Goal: Task Accomplishment & Management: Manage account settings

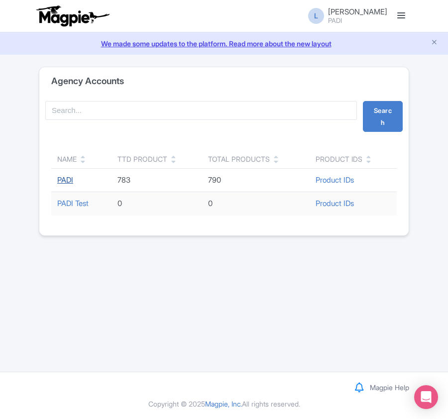
click at [66, 184] on link "PADI" at bounding box center [65, 179] width 16 height 9
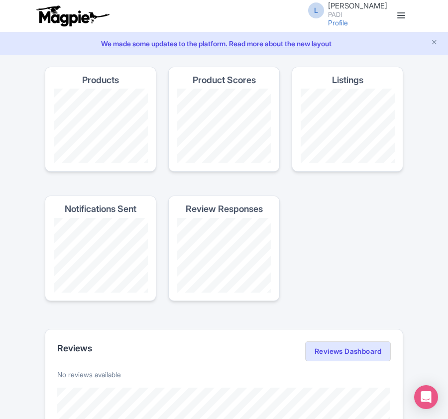
click at [335, 205] on section "Products Product Scores Listings Notifications Sent Review Responses" at bounding box center [224, 190] width 358 height 247
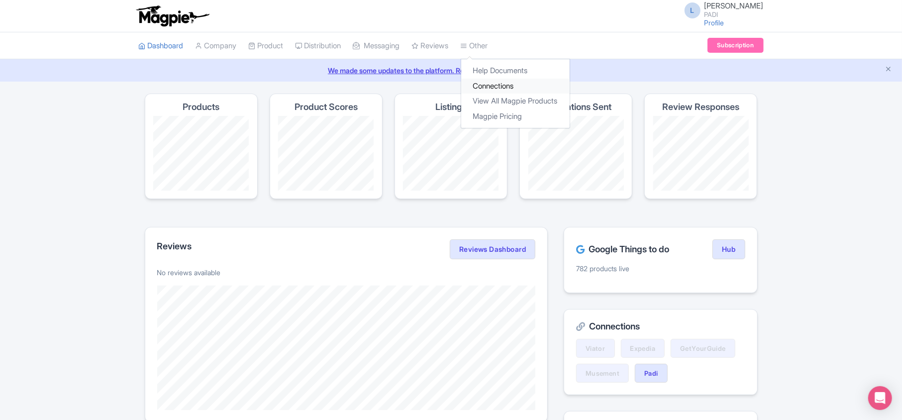
click at [447, 82] on link "Connections" at bounding box center [515, 86] width 108 height 15
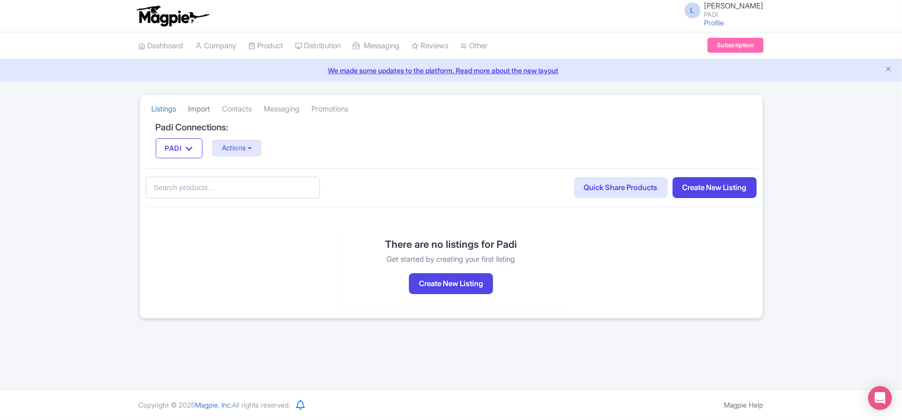
click at [197, 109] on link "Import" at bounding box center [199, 108] width 22 height 27
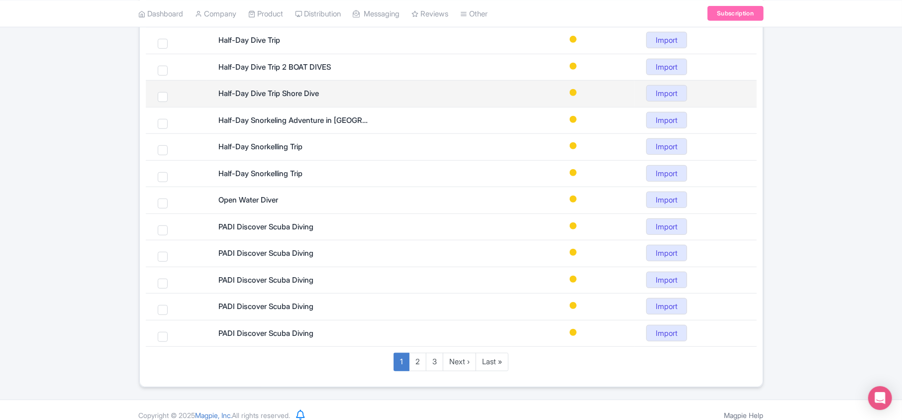
scroll to position [430, 0]
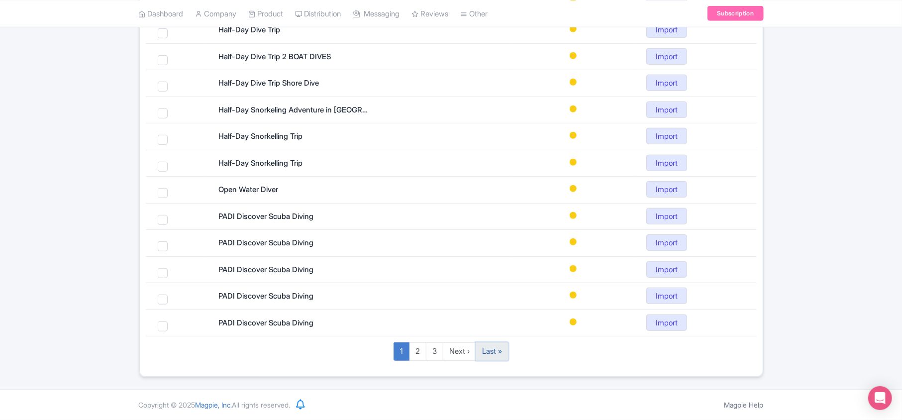
click at [487, 359] on link "Last »" at bounding box center [491, 351] width 33 height 18
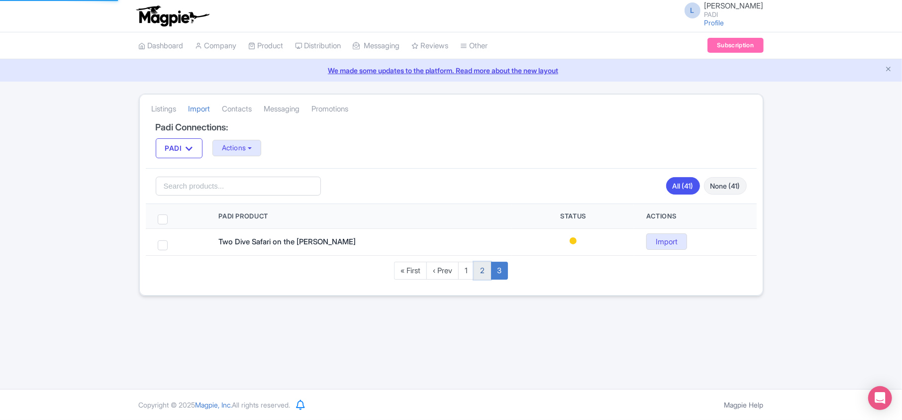
click at [481, 277] on link "2" at bounding box center [481, 271] width 17 height 18
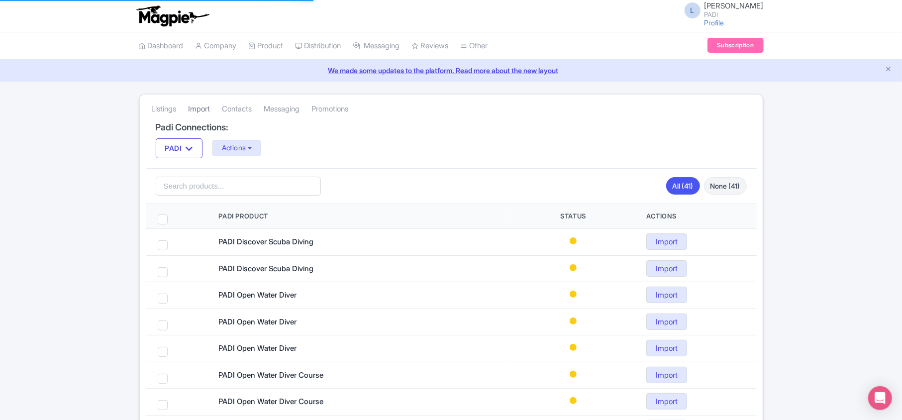
click at [197, 106] on link "Import" at bounding box center [199, 108] width 22 height 27
click at [245, 147] on button "Actions" at bounding box center [236, 148] width 49 height 16
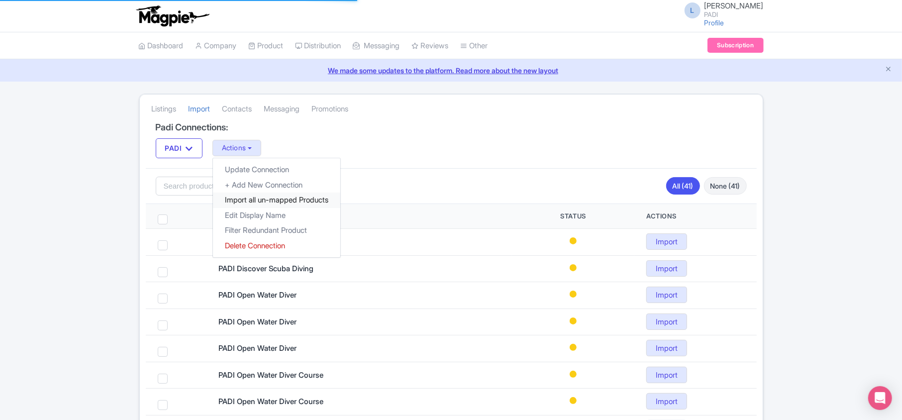
click at [257, 204] on link "Import all un-mapped Products" at bounding box center [276, 199] width 127 height 15
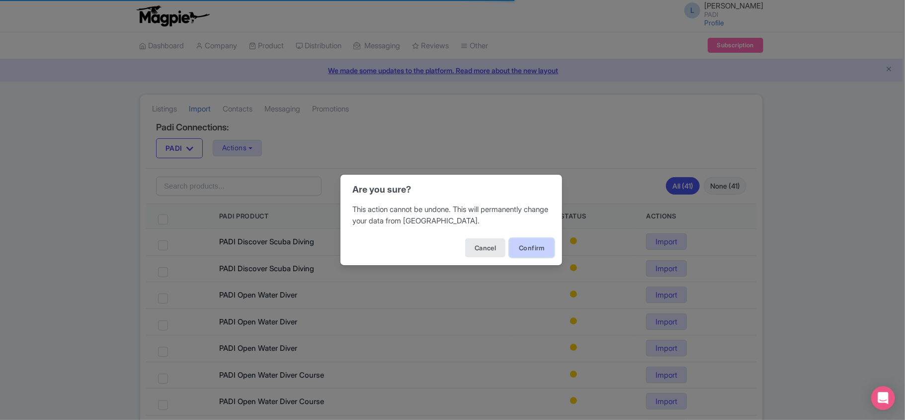
click at [530, 248] on button "Confirm" at bounding box center [532, 247] width 45 height 19
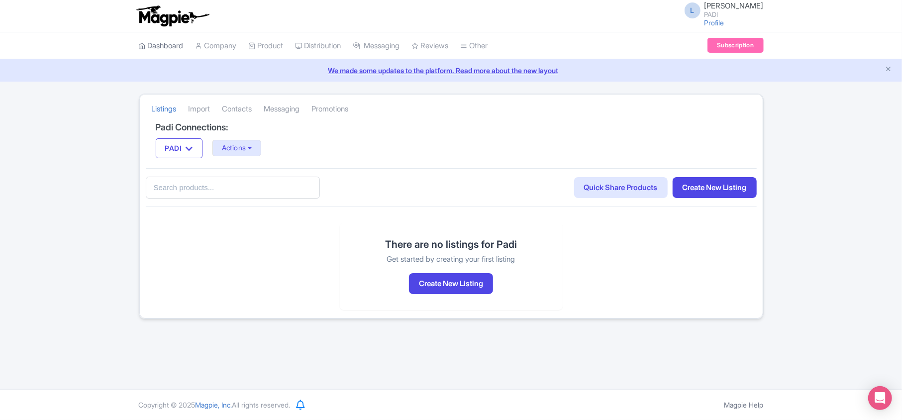
click at [162, 42] on link "Dashboard" at bounding box center [161, 45] width 45 height 27
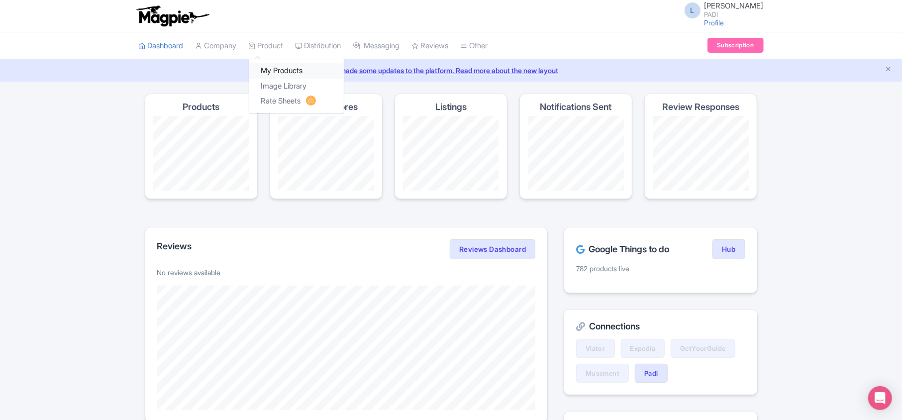
click at [286, 71] on link "My Products" at bounding box center [296, 70] width 94 height 15
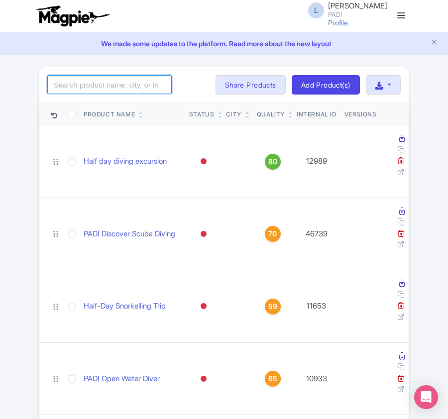
click at [76, 88] on input "search" at bounding box center [109, 84] width 124 height 19
paste input "107702"
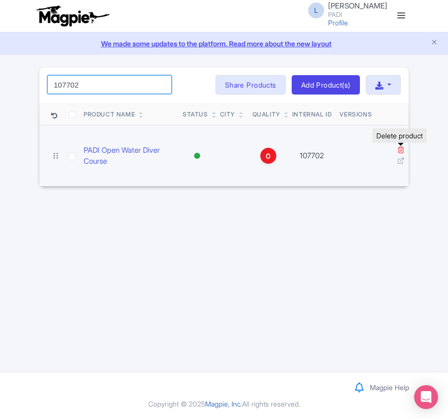
type input "107702"
click at [400, 150] on icon at bounding box center [400, 149] width 7 height 7
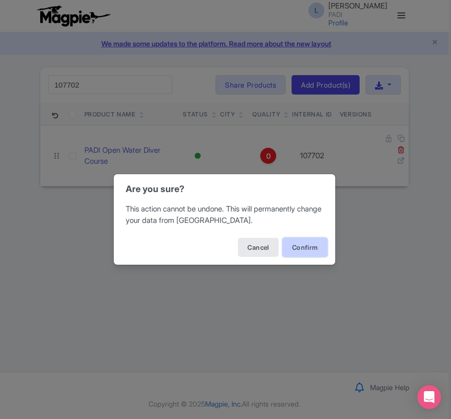
click at [299, 248] on button "Confirm" at bounding box center [305, 247] width 45 height 19
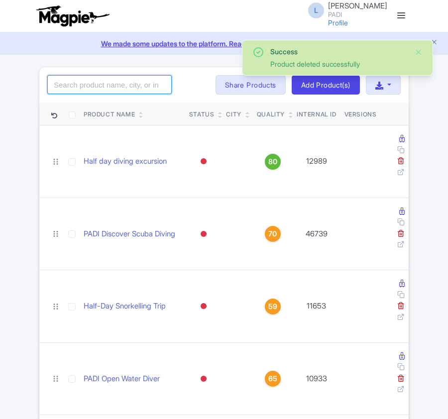
click at [98, 82] on input "search" at bounding box center [109, 84] width 124 height 19
paste input "107706"
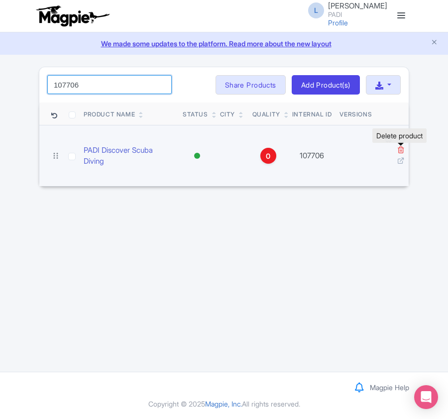
type input "107706"
click at [399, 151] on icon at bounding box center [400, 149] width 7 height 7
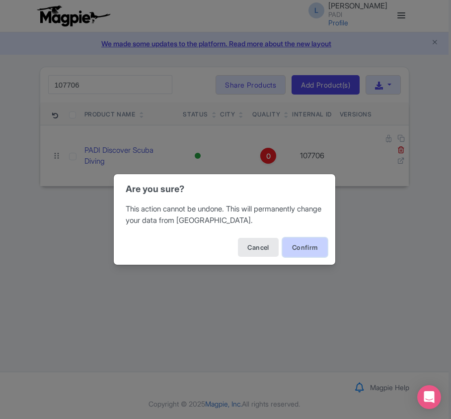
click at [303, 245] on button "Confirm" at bounding box center [305, 247] width 45 height 19
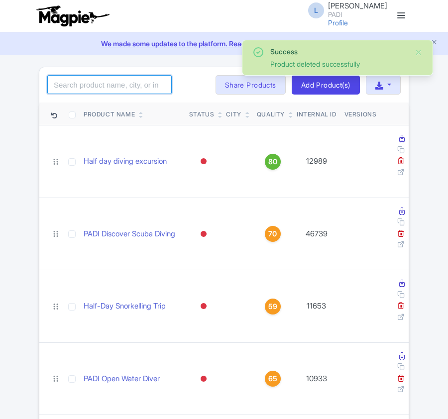
click at [85, 90] on input "search" at bounding box center [109, 84] width 124 height 19
paste input "109140"
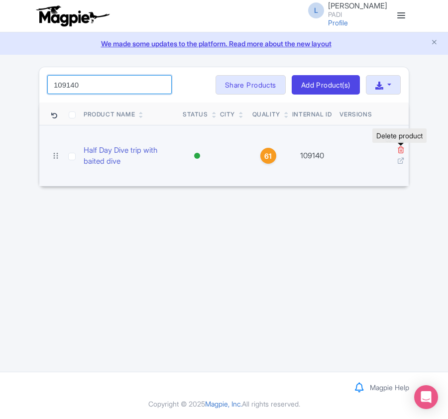
type input "109140"
click at [399, 148] on icon at bounding box center [400, 149] width 7 height 7
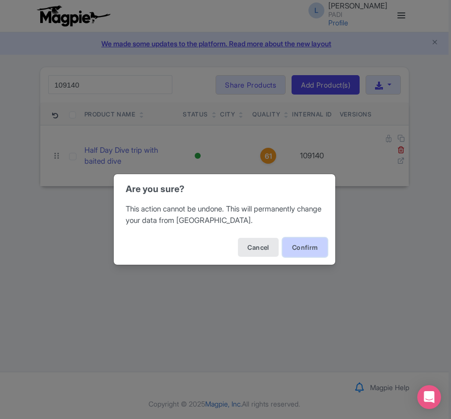
click at [301, 245] on button "Confirm" at bounding box center [305, 247] width 45 height 19
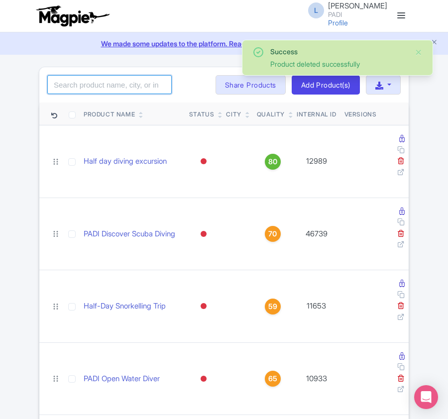
click at [88, 86] on input "search" at bounding box center [109, 84] width 124 height 19
paste input "109142"
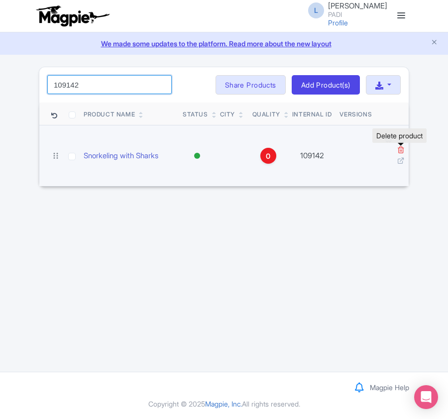
type input "109142"
click at [398, 149] on icon at bounding box center [400, 149] width 7 height 7
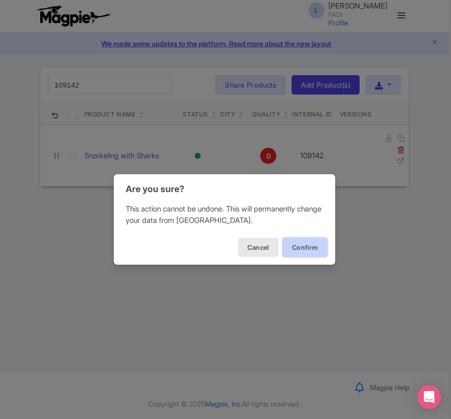
click at [306, 247] on button "Confirm" at bounding box center [305, 247] width 45 height 19
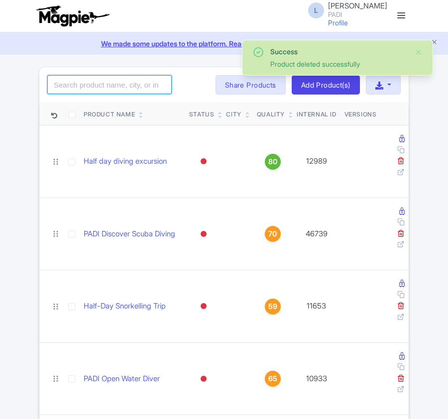
click at [101, 90] on input "search" at bounding box center [109, 84] width 124 height 19
paste input "109060"
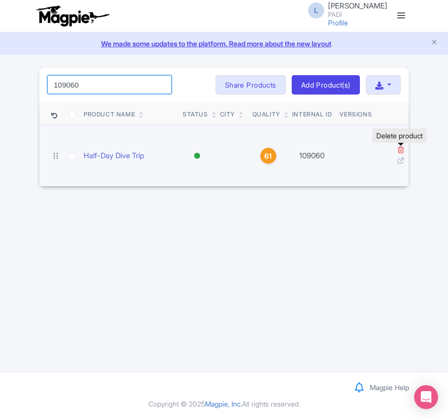
type input "109060"
click at [400, 150] on icon at bounding box center [400, 149] width 7 height 7
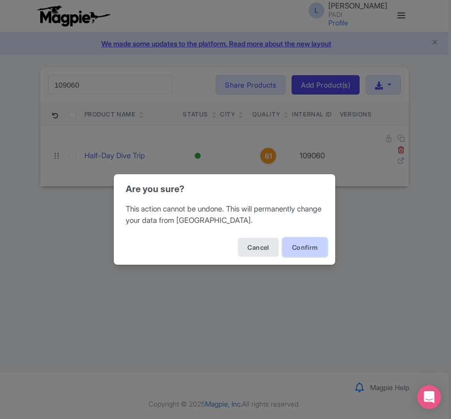
click at [311, 243] on button "Confirm" at bounding box center [305, 247] width 45 height 19
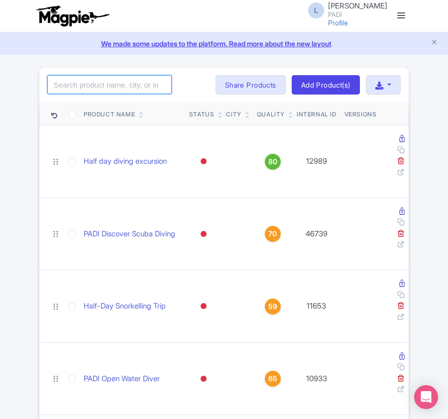
click at [108, 86] on input "search" at bounding box center [109, 84] width 124 height 19
paste input "99052"
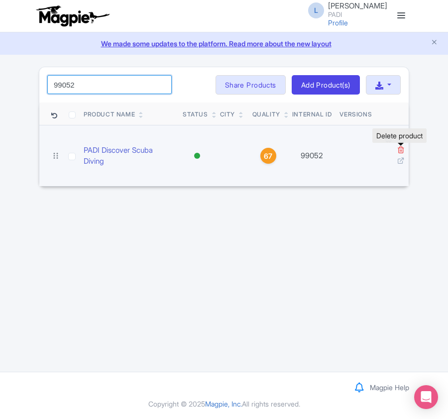
type input "99052"
click at [399, 149] on icon at bounding box center [400, 149] width 7 height 7
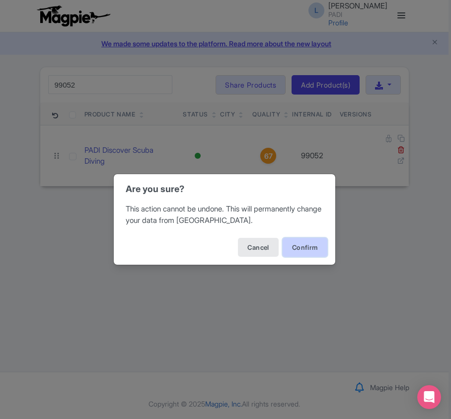
click at [297, 247] on button "Confirm" at bounding box center [305, 247] width 45 height 19
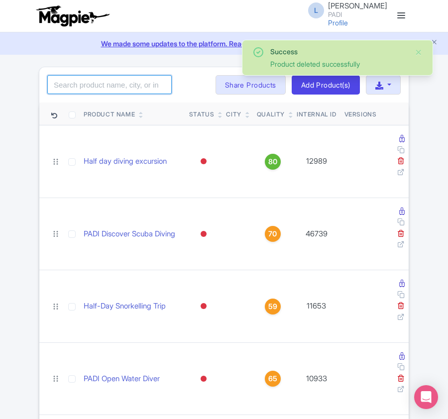
click at [123, 88] on input "search" at bounding box center [109, 84] width 124 height 19
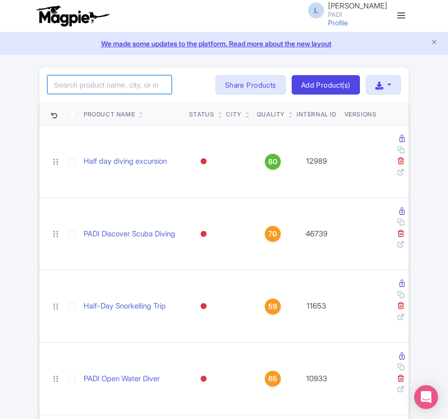
paste input "98246"
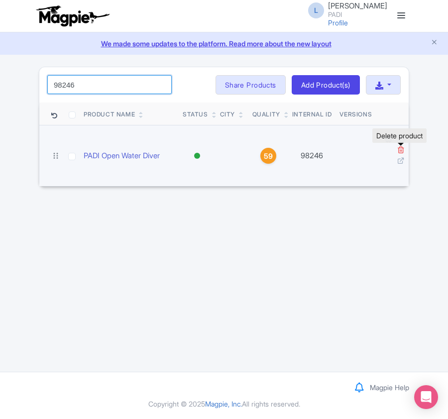
type input "98246"
click at [400, 148] on icon at bounding box center [400, 149] width 7 height 7
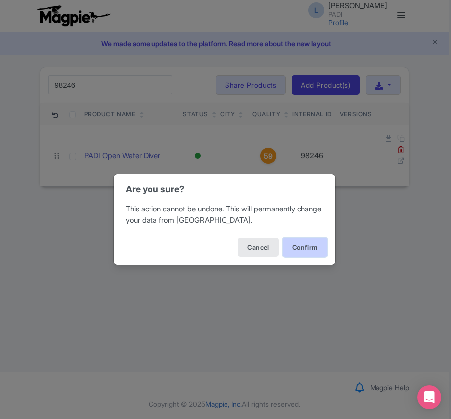
click at [305, 249] on button "Confirm" at bounding box center [305, 247] width 45 height 19
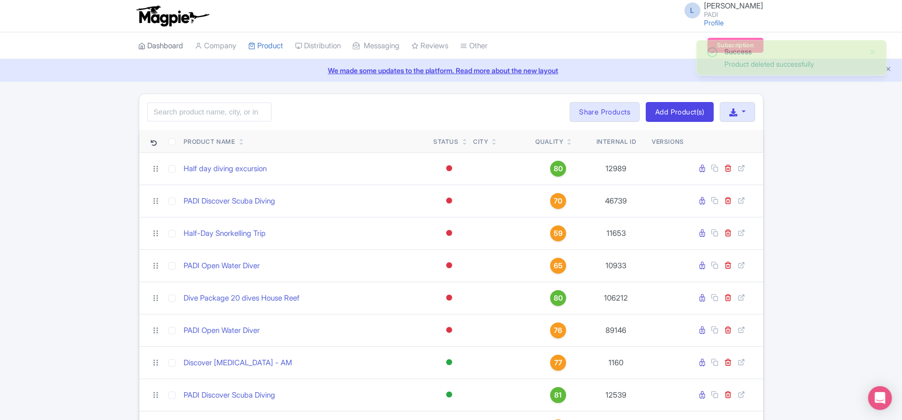
click at [174, 44] on link "Dashboard" at bounding box center [161, 45] width 45 height 27
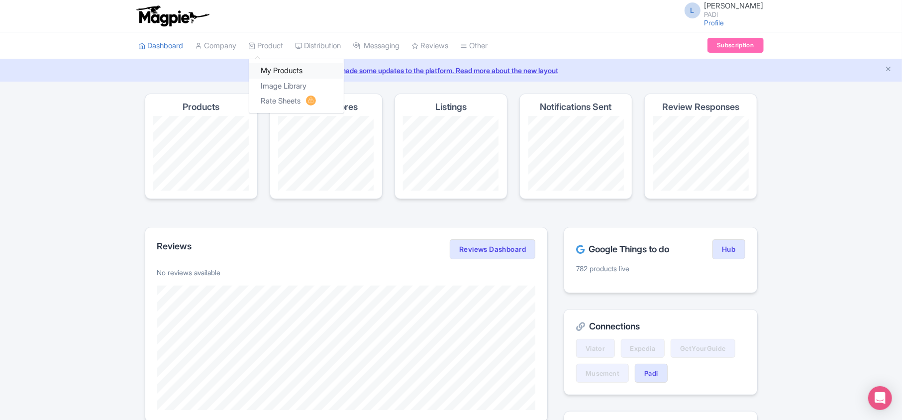
click at [283, 72] on link "My Products" at bounding box center [296, 70] width 94 height 15
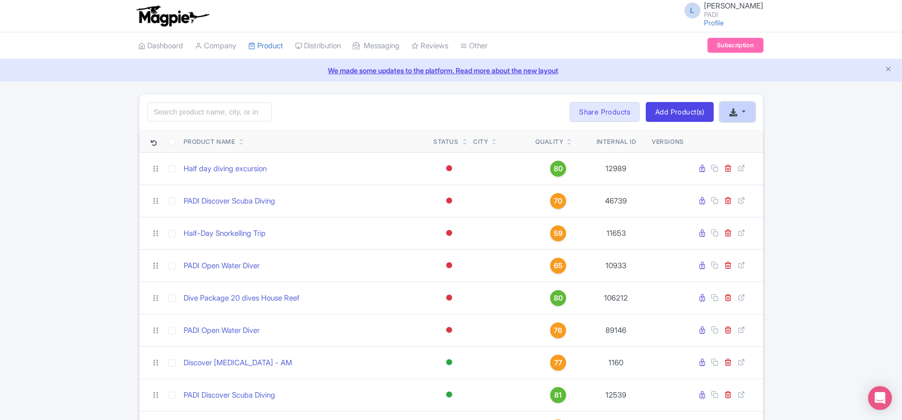
click at [735, 114] on icon "button" at bounding box center [733, 112] width 8 height 8
click at [747, 147] on link "Download Product List" at bounding box center [769, 150] width 98 height 15
click at [209, 106] on input "search" at bounding box center [209, 111] width 124 height 19
paste input "TRUE"
drag, startPoint x: 189, startPoint y: 113, endPoint x: 59, endPoint y: 114, distance: 130.3
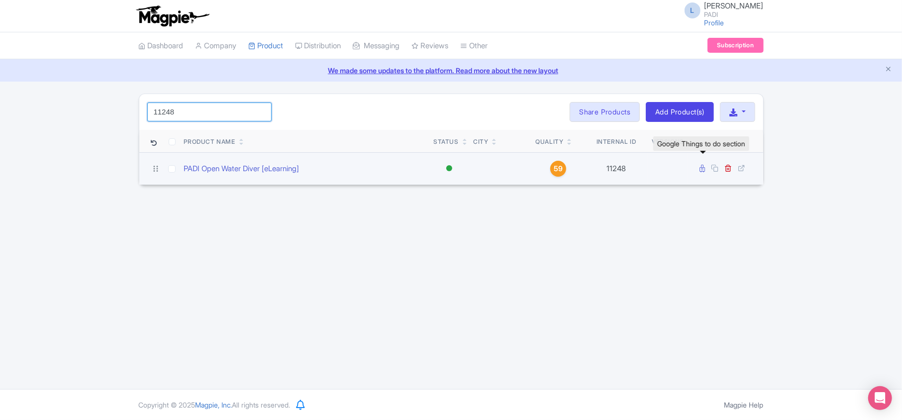
type input "11248"
click at [700, 170] on icon at bounding box center [702, 168] width 5 height 7
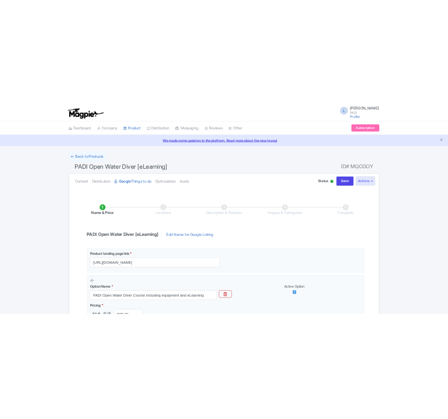
scroll to position [162, 0]
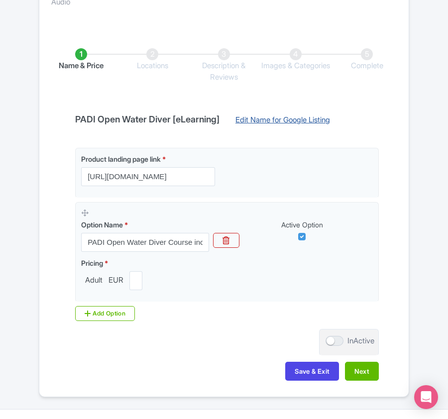
click at [280, 120] on link "Edit Name for Google Listing" at bounding box center [282, 122] width 114 height 16
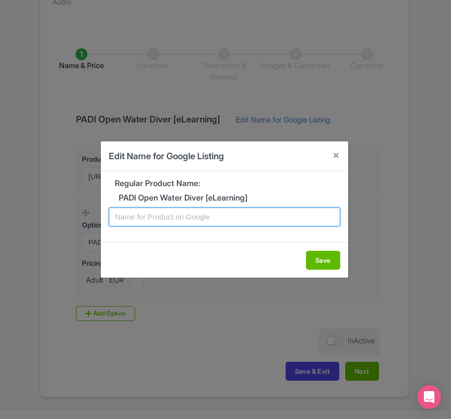
click at [216, 213] on input "text" at bounding box center [225, 216] width 232 height 19
paste input "Study Online + Dive in Menorca - PADI Open Water Course"
type input "Study Online + Dive in Menorca - PADI Open Water Course"
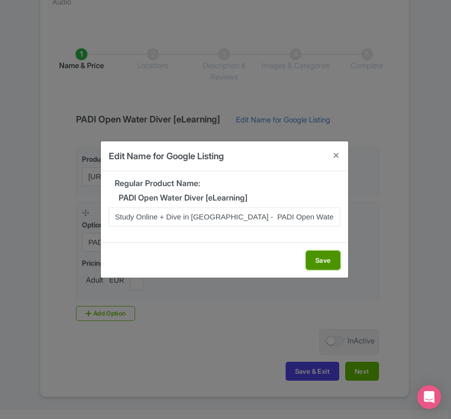
click at [335, 260] on button "Save" at bounding box center [323, 260] width 34 height 19
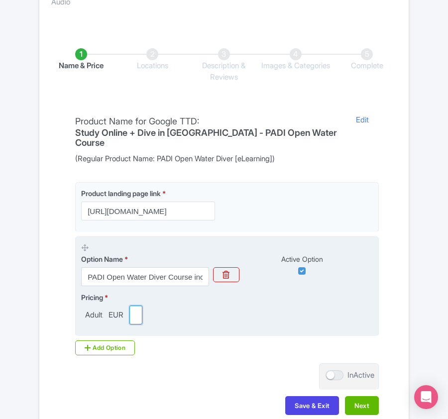
click at [288, 303] on div "Pricing * Adult EUR 585.00" at bounding box center [226, 308] width 291 height 32
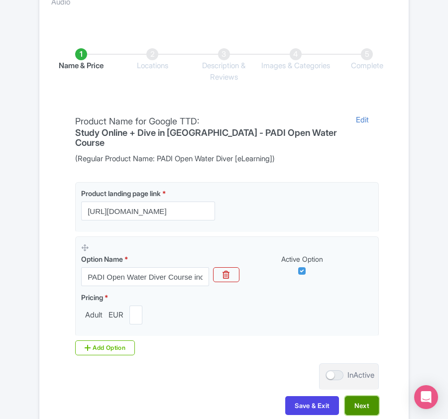
click at [359, 396] on button "Next" at bounding box center [362, 405] width 34 height 19
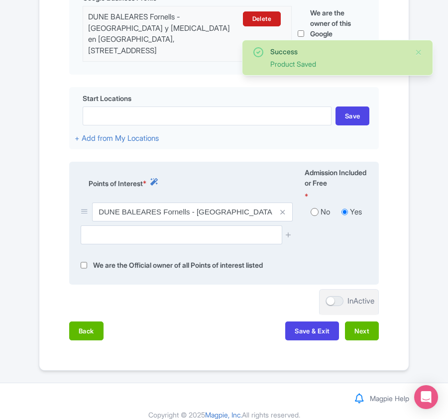
scroll to position [321, 0]
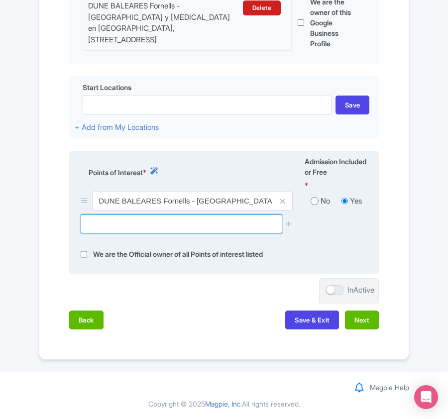
click at [156, 223] on input "text" at bounding box center [181, 223] width 201 height 19
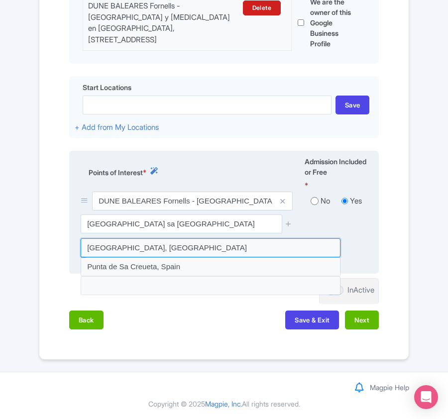
click at [139, 245] on input at bounding box center [211, 247] width 260 height 19
type input "Punta de Sa Creu, Spain"
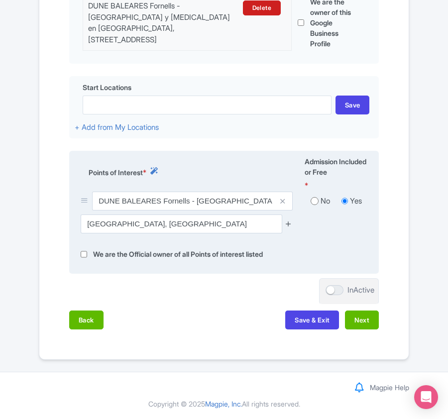
click at [287, 223] on icon at bounding box center [287, 223] width 7 height 7
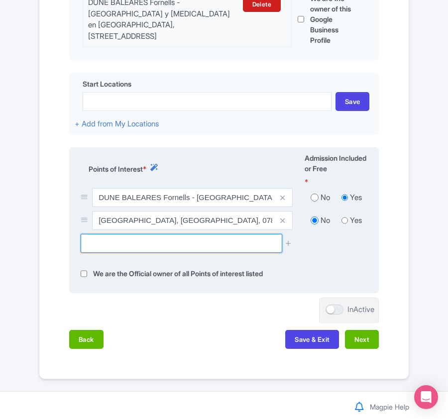
click at [115, 252] on input "text" at bounding box center [181, 243] width 201 height 19
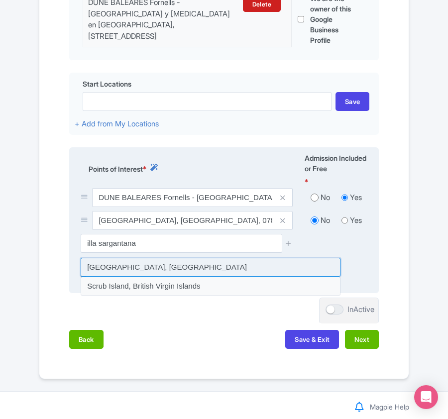
click at [105, 270] on input at bounding box center [211, 267] width 260 height 19
type input "Illa Sargantana, Spain"
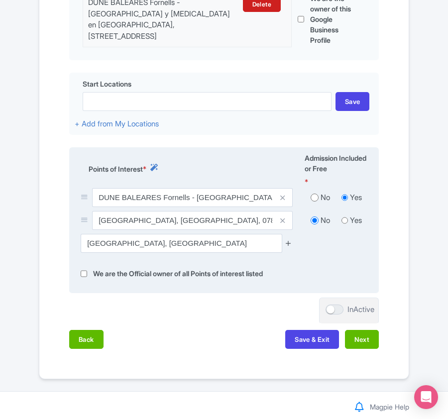
click at [291, 247] on icon at bounding box center [287, 242] width 7 height 7
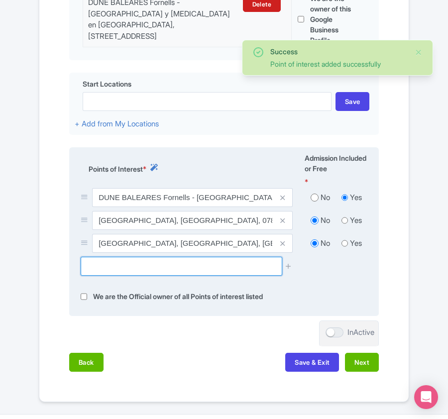
click at [159, 271] on input "text" at bounding box center [181, 266] width 201 height 19
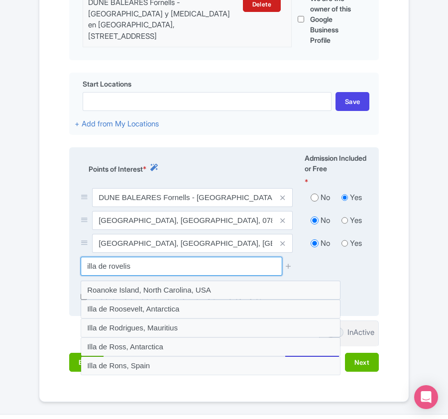
click at [104, 271] on input "illa de rovelis" at bounding box center [181, 266] width 201 height 19
click at [105, 270] on input "illa de rovelis" at bounding box center [181, 266] width 201 height 19
click at [131, 269] on input "illa des rovelis" at bounding box center [181, 266] width 201 height 19
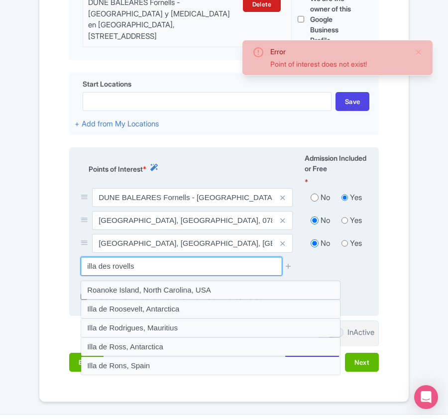
click at [140, 267] on input "illa des rovells" at bounding box center [181, 266] width 201 height 19
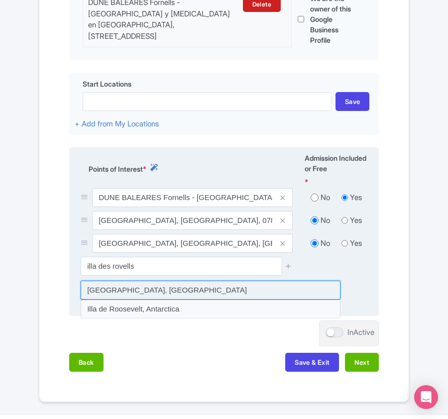
click at [102, 295] on input at bounding box center [211, 289] width 260 height 19
type input "Illa des Rovells, Spain"
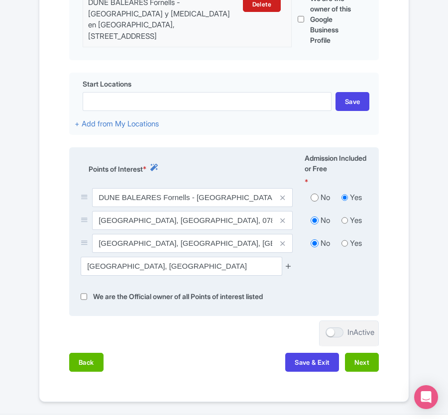
click at [290, 267] on icon at bounding box center [287, 265] width 7 height 7
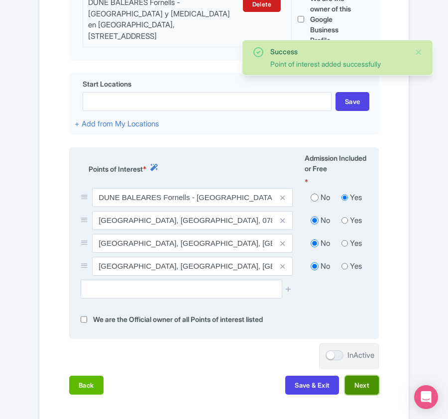
click at [359, 393] on button "Next" at bounding box center [362, 384] width 34 height 19
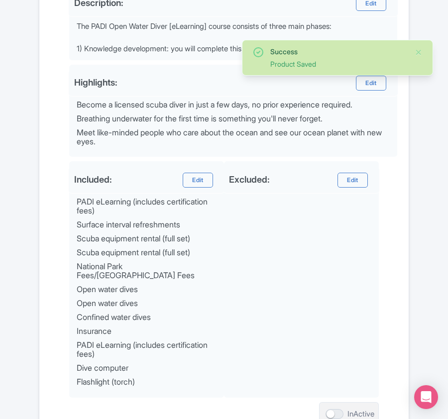
scroll to position [495, 0]
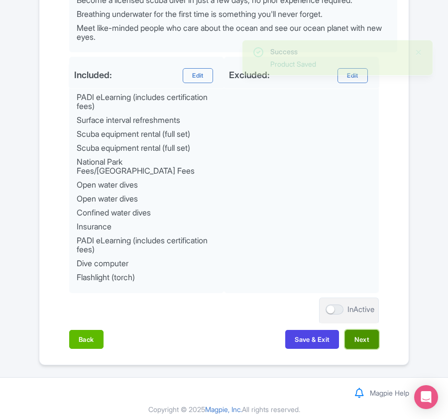
click at [374, 335] on button "Next" at bounding box center [362, 339] width 34 height 19
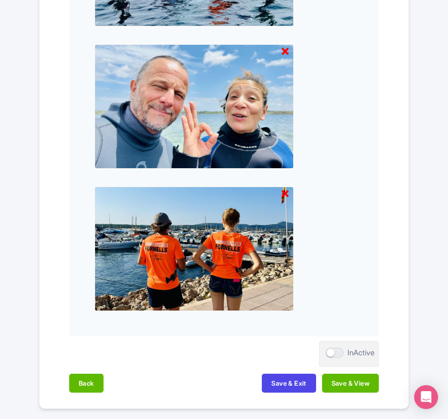
scroll to position [1025, 0]
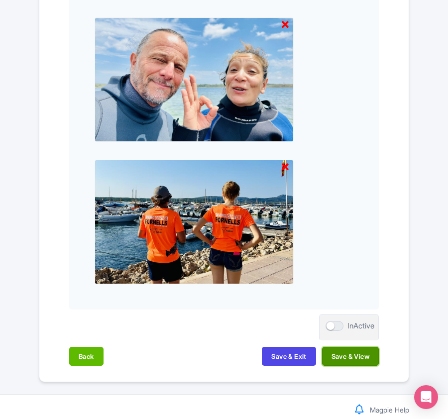
click at [356, 360] on button "Save & View" at bounding box center [350, 356] width 57 height 19
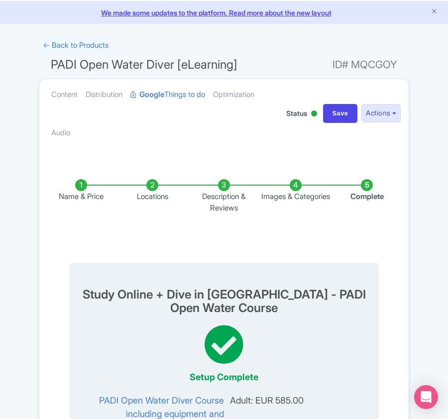
scroll to position [0, 0]
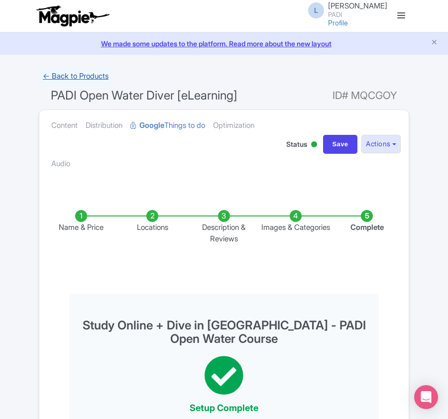
click at [66, 75] on link "← Back to Products" at bounding box center [76, 76] width 74 height 19
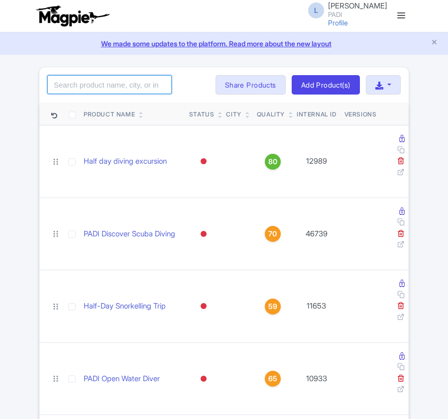
click at [82, 86] on input "search" at bounding box center [109, 84] width 124 height 19
paste input "99145"
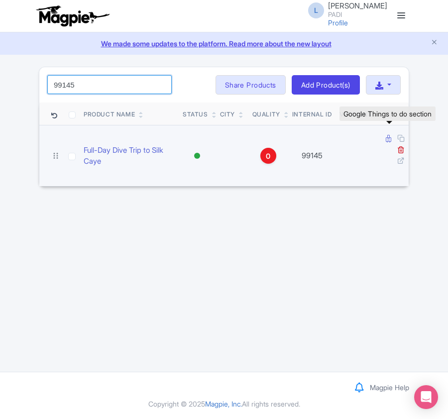
type input "99145"
click at [387, 140] on icon at bounding box center [387, 138] width 5 height 7
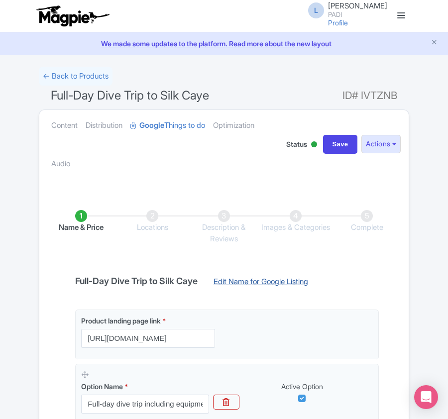
click at [254, 278] on link "Edit Name for Google Listing" at bounding box center [260, 284] width 114 height 16
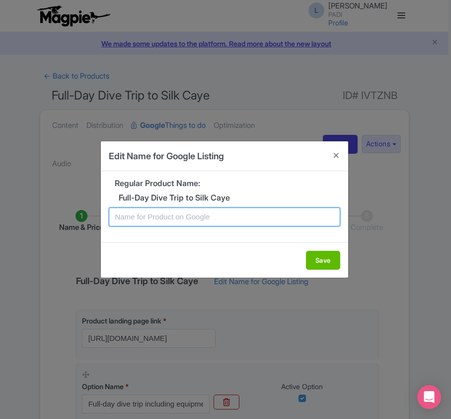
click at [156, 221] on input "text" at bounding box center [225, 216] width 232 height 19
paste input "Belize's Vibrant Reefs: Full-Day Dive Trip to Silk Caye"
type input "Belize's Vibrant Reefs: Full-Day Dive Trip to Silk Caye"
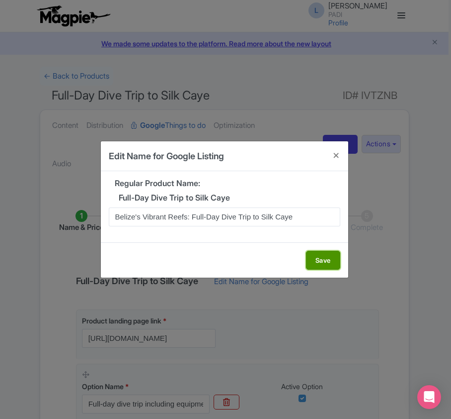
click at [322, 261] on button "Save" at bounding box center [323, 260] width 34 height 19
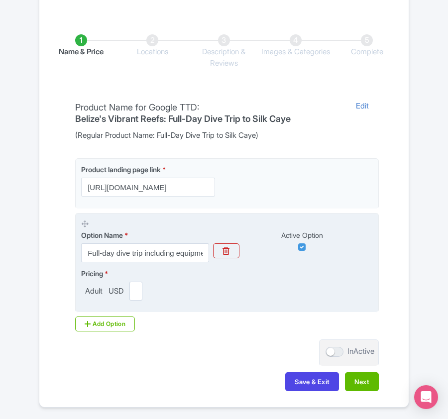
scroll to position [199, 0]
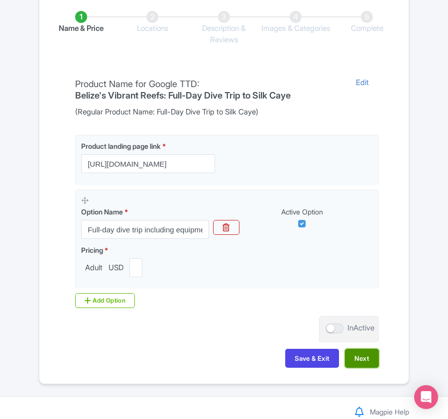
click at [357, 360] on button "Next" at bounding box center [362, 358] width 34 height 19
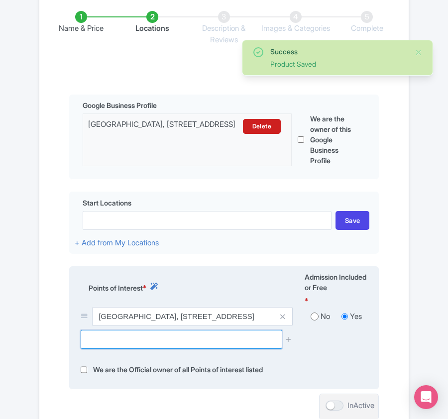
click at [160, 341] on input "text" at bounding box center [181, 339] width 201 height 19
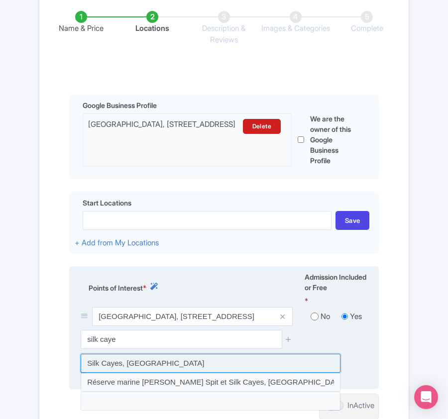
click at [128, 359] on input at bounding box center [211, 363] width 260 height 19
type input "Silk Cayes, Belize"
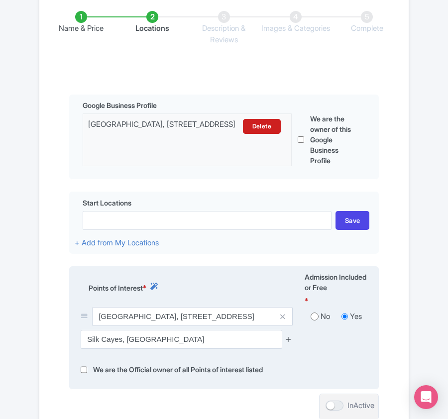
click at [287, 343] on icon at bounding box center [287, 338] width 7 height 7
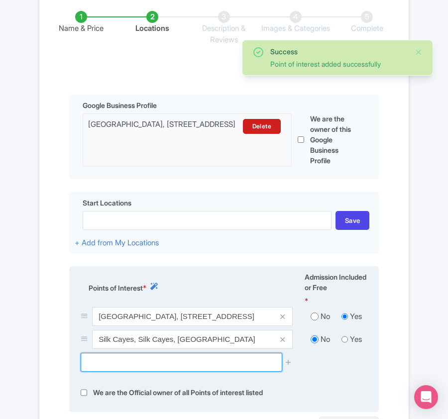
click at [166, 364] on input "text" at bounding box center [181, 362] width 201 height 19
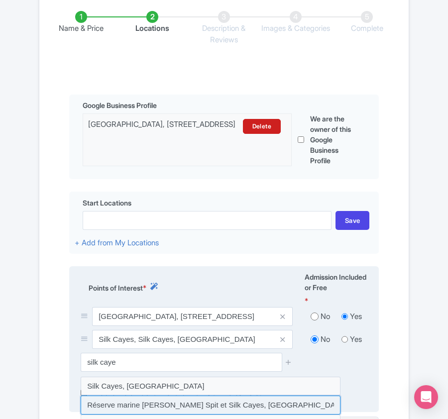
click at [149, 404] on input at bounding box center [211, 404] width 260 height 19
type input "Réserve marine de Gladden Spit et Silk Cayes, Belize"
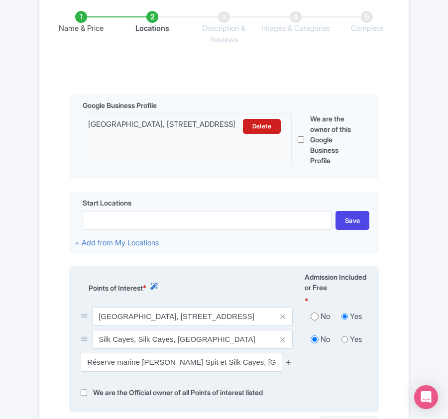
click at [288, 362] on icon at bounding box center [287, 361] width 7 height 7
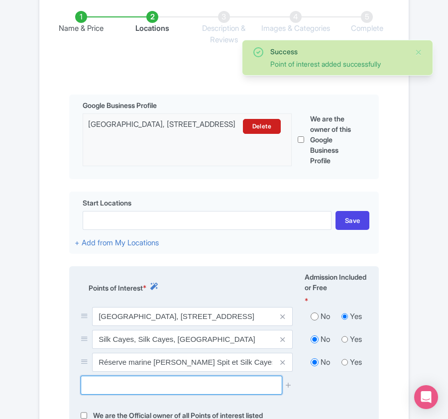
click at [108, 388] on input "text" at bounding box center [181, 384] width 201 height 19
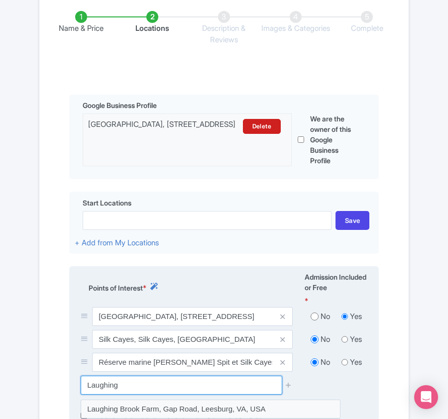
click at [162, 390] on input "Laughing" at bounding box center [181, 384] width 201 height 19
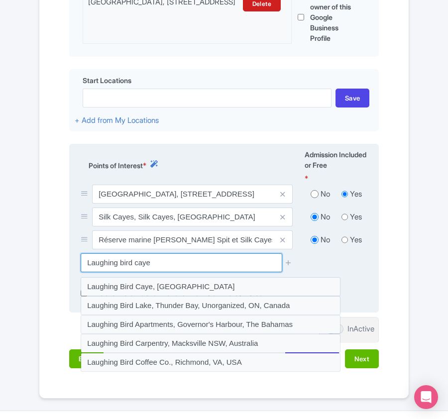
scroll to position [331, 0]
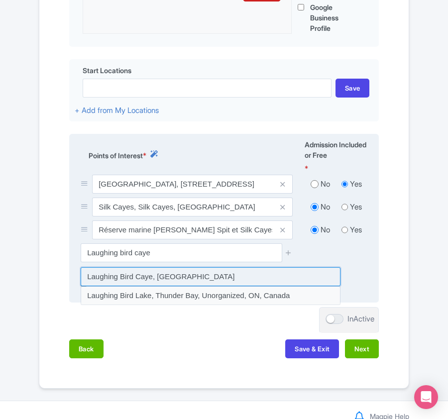
click at [121, 277] on input at bounding box center [211, 276] width 260 height 19
type input "Laughing Bird Caye, [GEOGRAPHIC_DATA]"
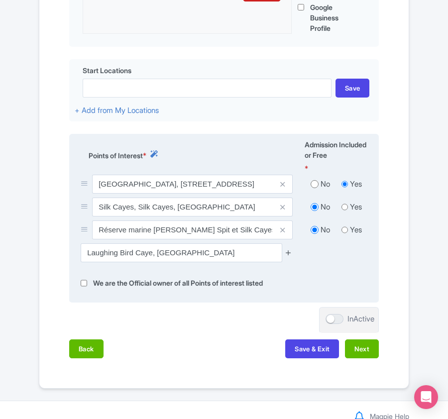
click at [288, 253] on icon at bounding box center [287, 252] width 7 height 7
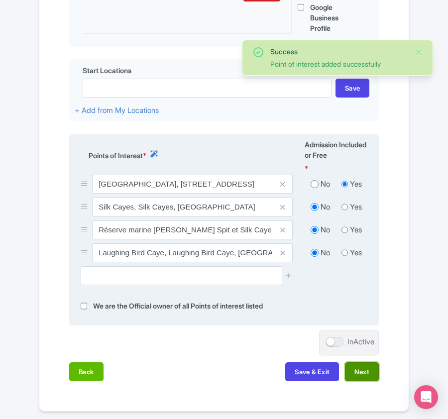
click at [362, 374] on button "Next" at bounding box center [362, 371] width 34 height 19
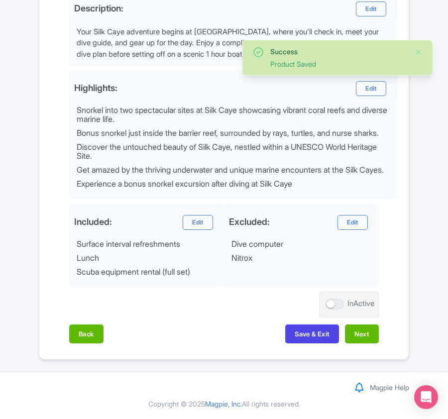
scroll to position [406, 0]
click at [362, 337] on button "Next" at bounding box center [362, 333] width 34 height 19
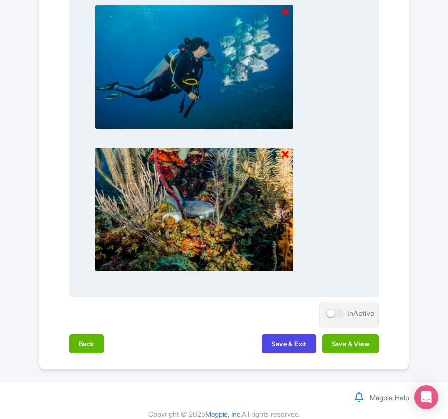
scroll to position [609, 0]
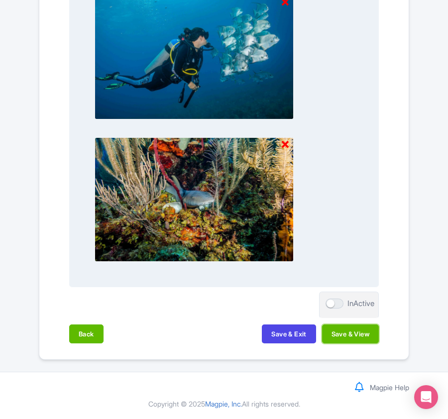
click at [362, 338] on button "Save & View" at bounding box center [350, 333] width 57 height 19
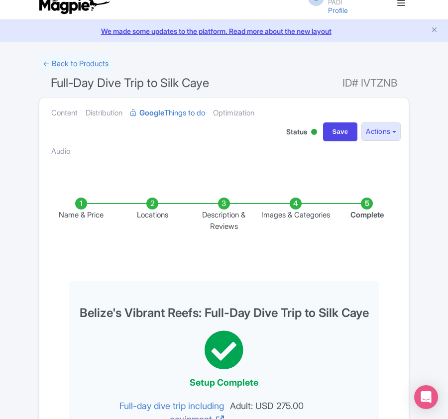
scroll to position [0, 0]
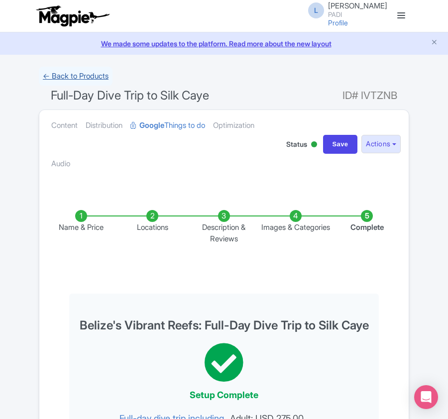
click at [62, 74] on link "← Back to Products" at bounding box center [76, 76] width 74 height 19
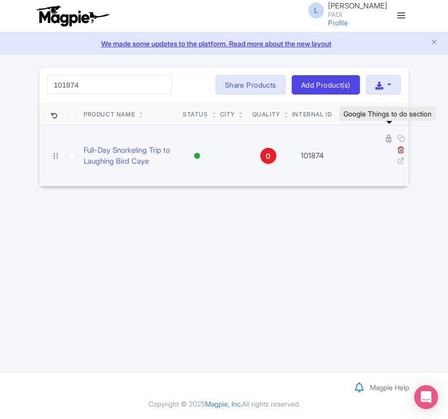
type input "101874"
click at [386, 140] on icon at bounding box center [387, 138] width 5 height 7
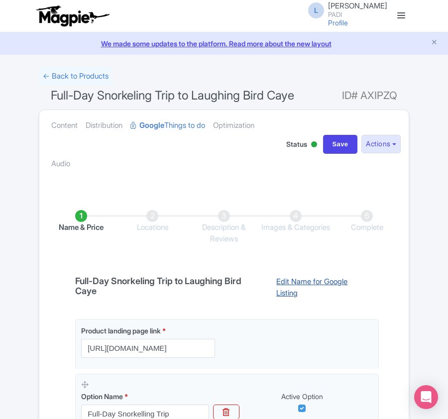
click at [305, 286] on link "Edit Name for Google Listing" at bounding box center [322, 288] width 112 height 25
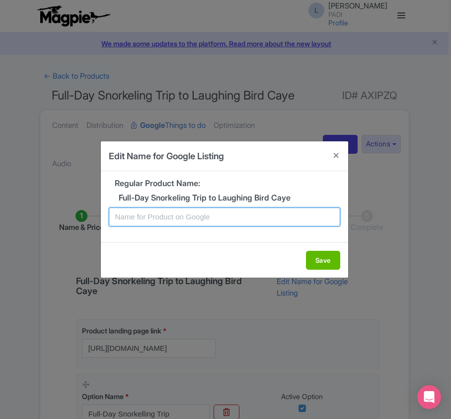
click at [200, 215] on input "text" at bounding box center [225, 216] width 232 height 19
paste input "Explore Laughing Bird Caye – Full-Day Snorkeling Tour from Placencia"
type input "Explore Laughing Bird Caye – Full-Day Snorkeling Tour from Placencia"
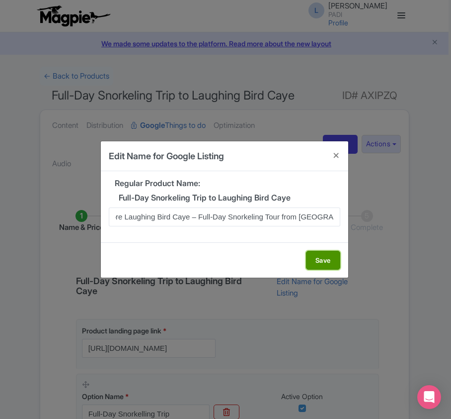
click at [327, 260] on button "Save" at bounding box center [323, 260] width 34 height 19
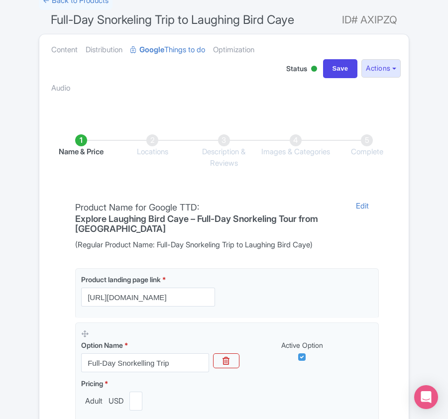
scroll to position [199, 0]
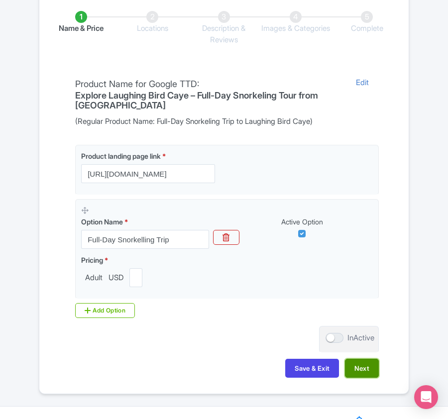
click at [359, 370] on button "Next" at bounding box center [362, 368] width 34 height 19
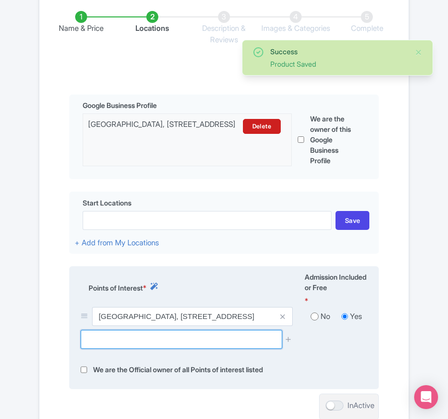
click at [172, 349] on input "text" at bounding box center [181, 339] width 201 height 19
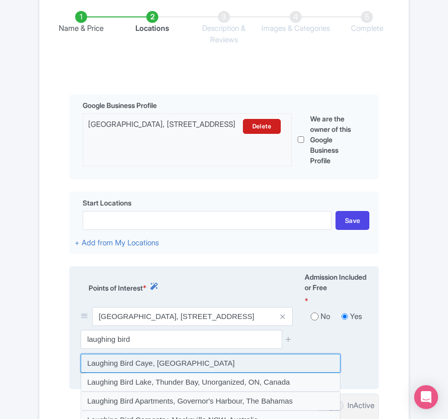
click at [148, 368] on input at bounding box center [211, 363] width 260 height 19
type input "Laughing Bird Caye, [GEOGRAPHIC_DATA]"
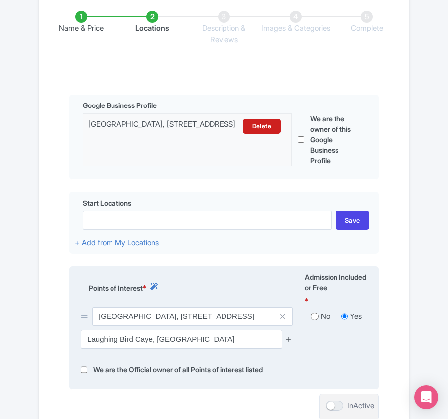
click at [288, 343] on icon at bounding box center [287, 338] width 7 height 7
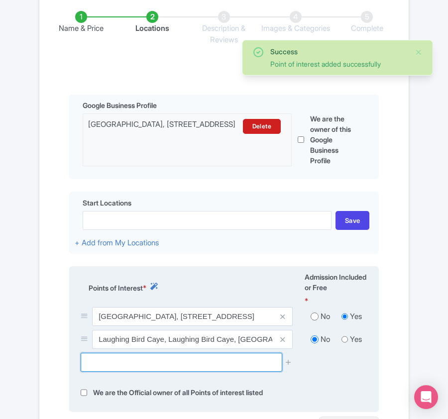
click at [147, 369] on input "text" at bounding box center [181, 362] width 201 height 19
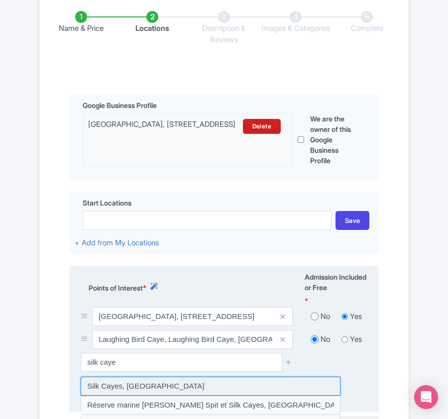
click at [112, 390] on input at bounding box center [211, 385] width 260 height 19
type input "Silk Cayes, Belize"
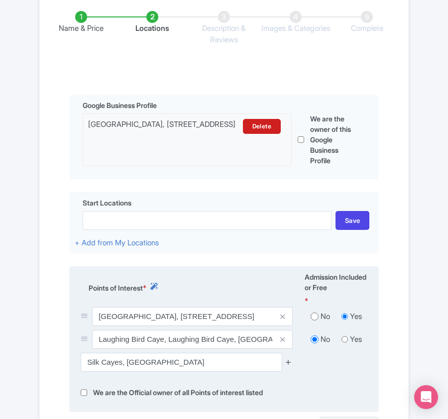
click at [287, 362] on icon at bounding box center [287, 361] width 7 height 7
click at [290, 365] on icon at bounding box center [287, 361] width 7 height 7
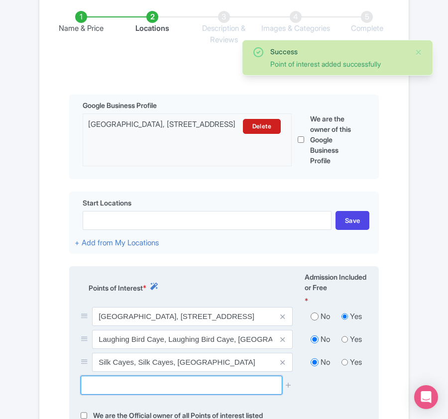
click at [150, 392] on input "text" at bounding box center [181, 384] width 201 height 19
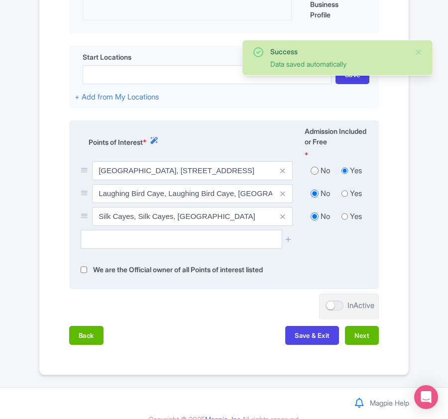
scroll to position [363, 0]
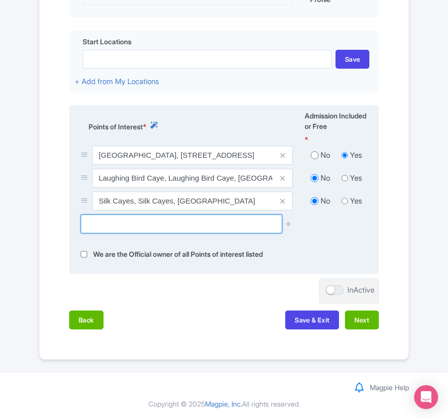
click at [145, 227] on input "text" at bounding box center [181, 223] width 201 height 19
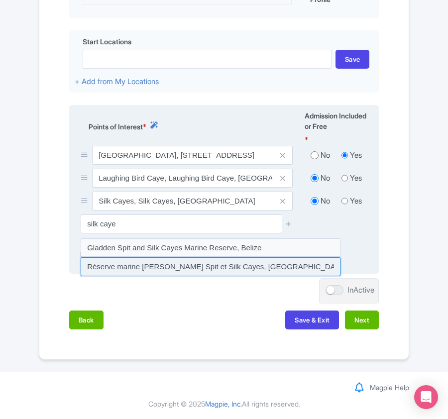
click at [145, 266] on input at bounding box center [211, 266] width 260 height 19
type input "Réserve marine de Gladden Spit et Silk Cayes, Belize"
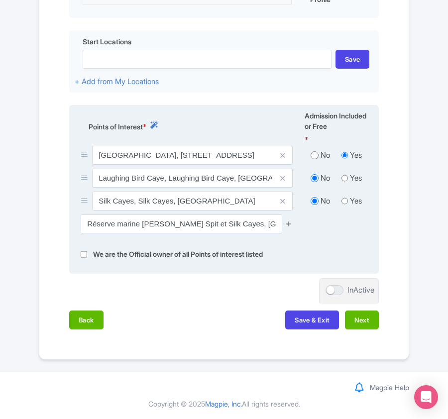
click at [287, 220] on icon at bounding box center [287, 223] width 7 height 7
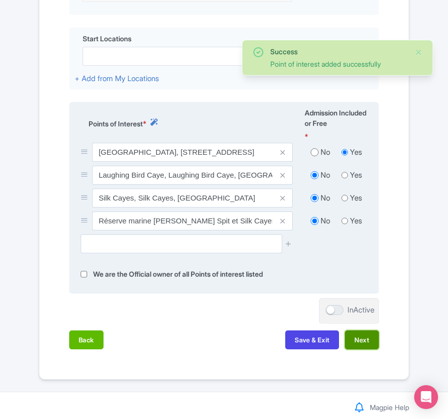
click at [362, 346] on button "Next" at bounding box center [362, 339] width 34 height 19
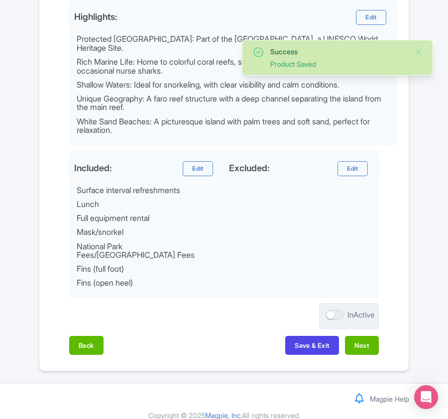
scroll to position [462, 0]
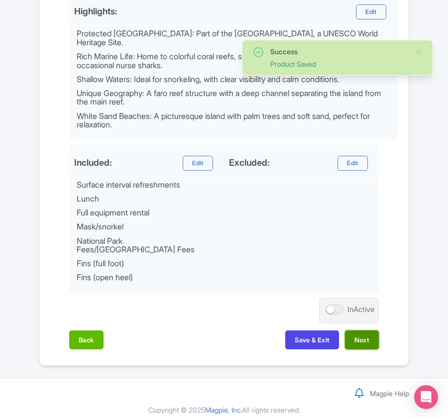
click at [359, 330] on button "Next" at bounding box center [362, 339] width 34 height 19
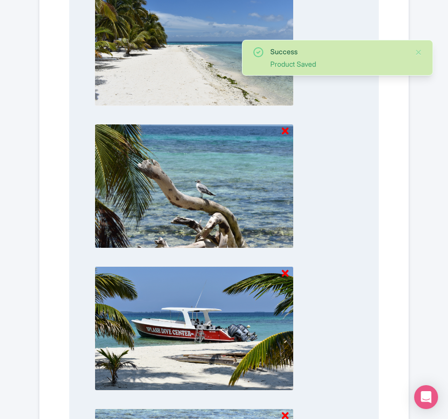
scroll to position [894, 0]
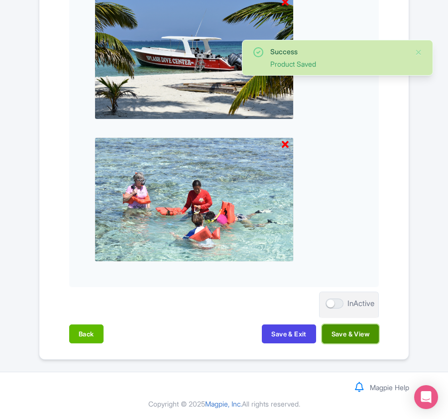
click at [335, 336] on button "Save & View" at bounding box center [350, 333] width 57 height 19
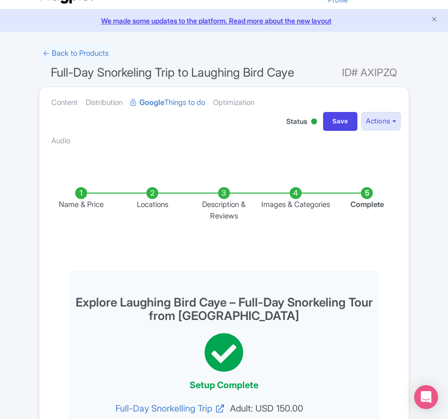
scroll to position [0, 0]
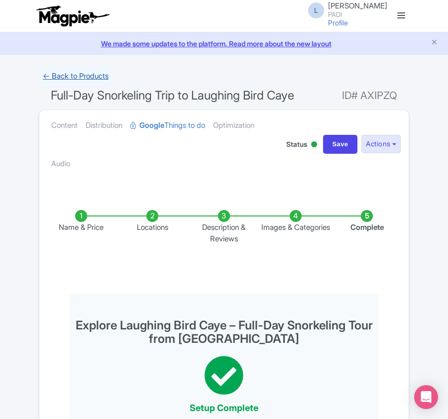
click at [53, 72] on link "← Back to Products" at bounding box center [76, 76] width 74 height 19
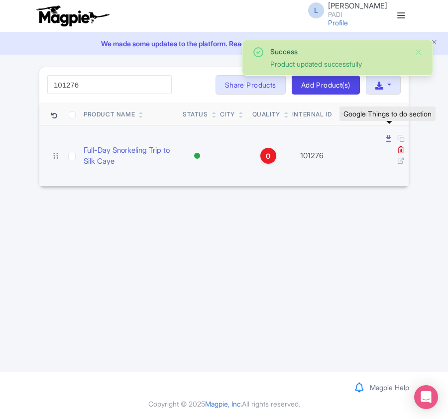
type input "101276"
click at [385, 142] on icon at bounding box center [387, 138] width 5 height 7
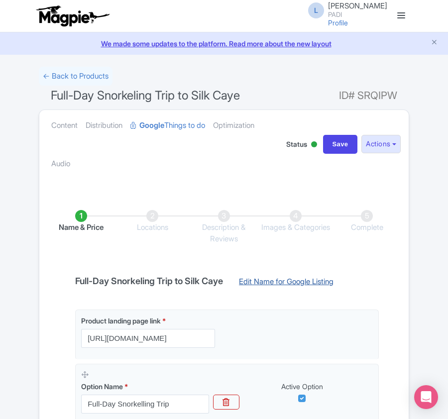
click at [279, 280] on link "Edit Name for Google Listing" at bounding box center [286, 284] width 114 height 16
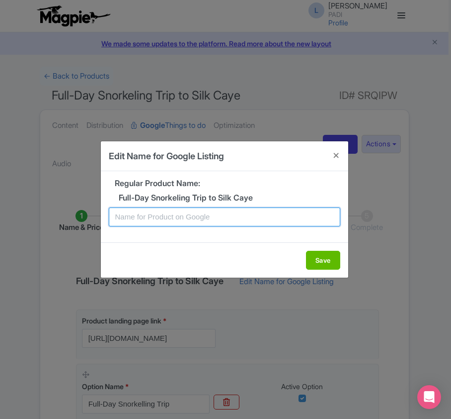
click at [268, 219] on input "text" at bounding box center [225, 216] width 232 height 19
paste input "Explore Silk Caye – Full-Day Snorkeling Tour from Placenica"
type input "Explore Silk Caye – Full-Day Snorkeling Tour from Placenica"
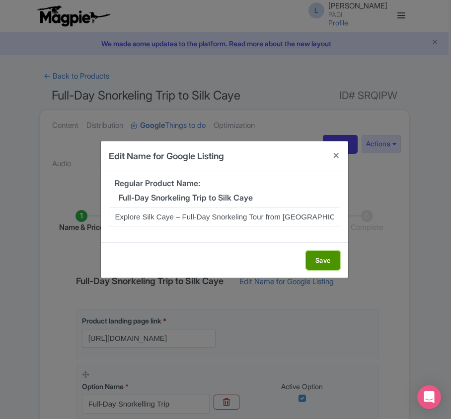
click at [315, 259] on button "Save" at bounding box center [323, 260] width 34 height 19
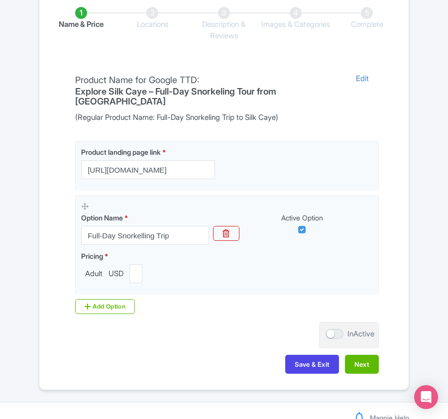
scroll to position [225, 0]
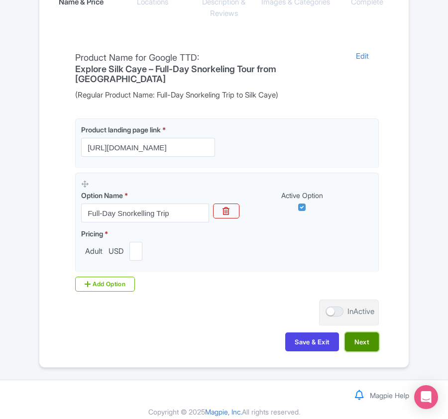
click at [372, 337] on button "Next" at bounding box center [362, 341] width 34 height 19
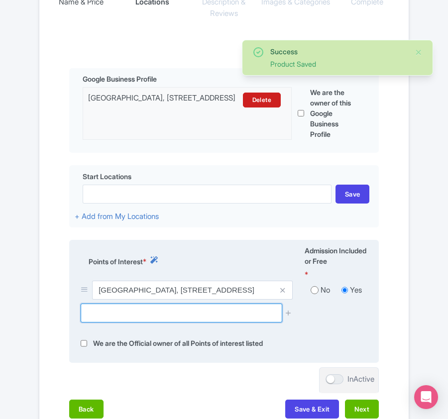
click at [233, 315] on input "text" at bounding box center [181, 312] width 201 height 19
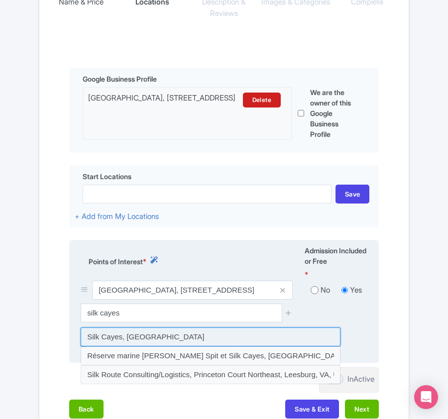
click at [119, 336] on input at bounding box center [211, 336] width 260 height 19
type input "Silk Cayes, Belize"
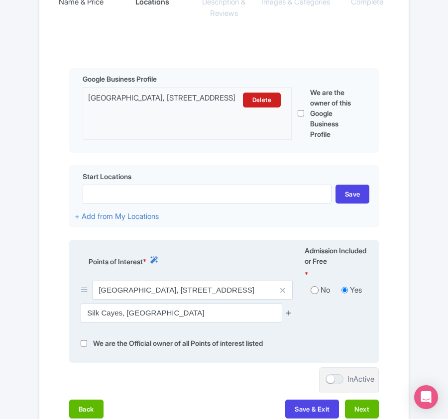
click at [290, 315] on icon at bounding box center [287, 312] width 7 height 7
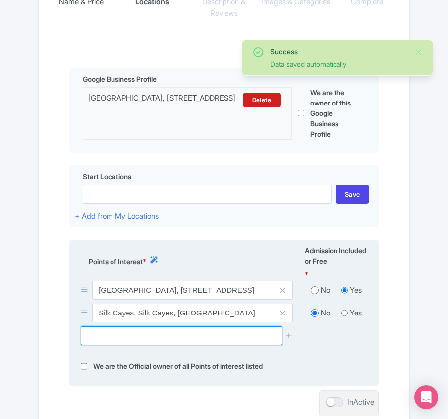
click at [128, 337] on input "text" at bounding box center [181, 335] width 201 height 19
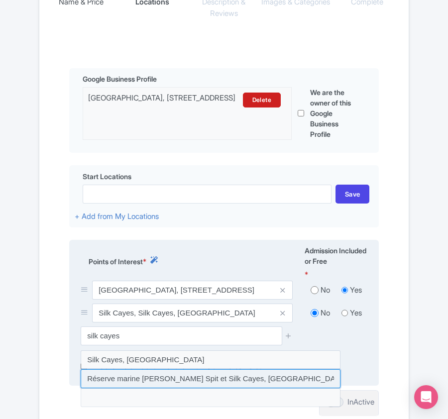
click at [134, 381] on input at bounding box center [211, 378] width 260 height 19
type input "Réserve marine de Gladden Spit et Silk Cayes, Belize"
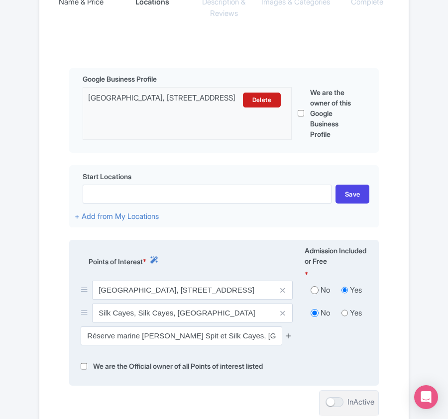
click at [287, 336] on icon at bounding box center [287, 335] width 7 height 7
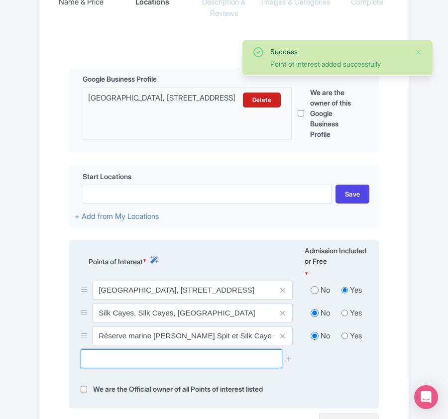
click at [154, 363] on input "text" at bounding box center [181, 358] width 201 height 19
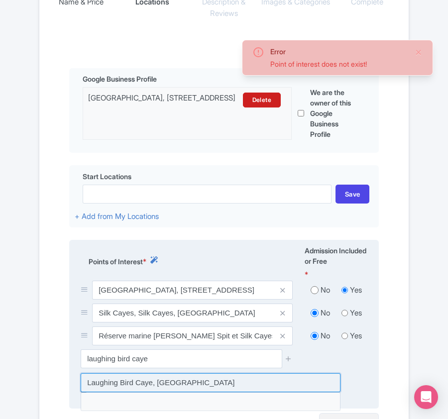
click at [146, 383] on input at bounding box center [211, 382] width 260 height 19
type input "Laughing Bird Caye, Belize"
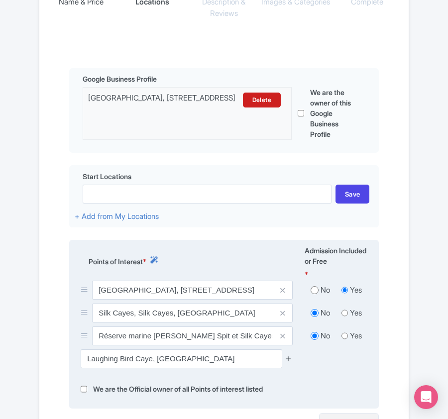
click at [289, 362] on icon at bounding box center [287, 358] width 7 height 7
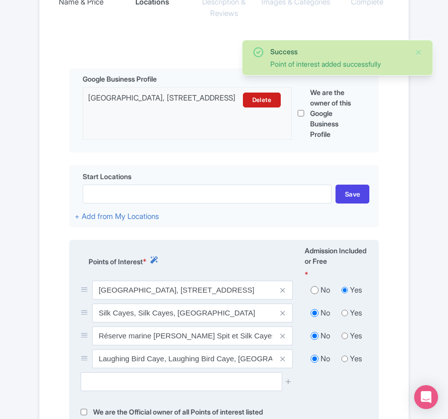
scroll to position [386, 0]
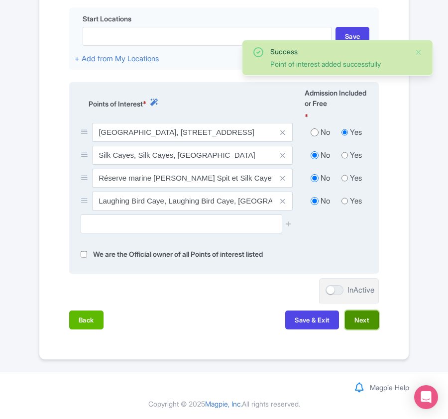
click at [353, 319] on button "Next" at bounding box center [362, 319] width 34 height 19
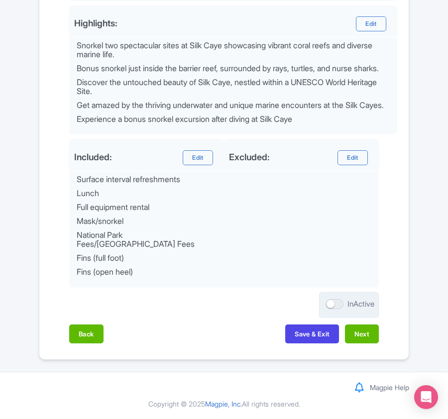
scroll to position [462, 0]
click at [363, 334] on button "Next" at bounding box center [362, 333] width 34 height 19
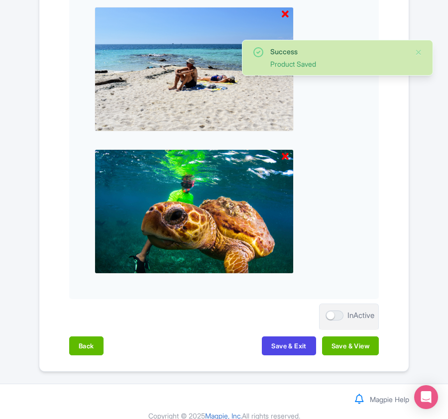
scroll to position [752, 0]
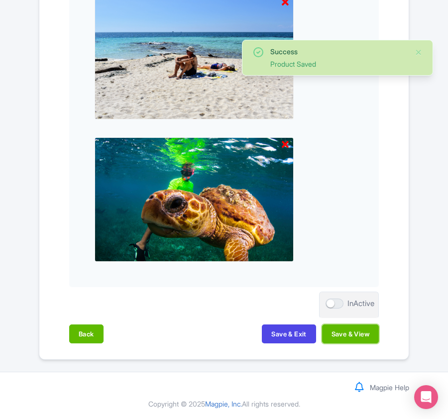
click at [363, 334] on button "Save & View" at bounding box center [350, 333] width 57 height 19
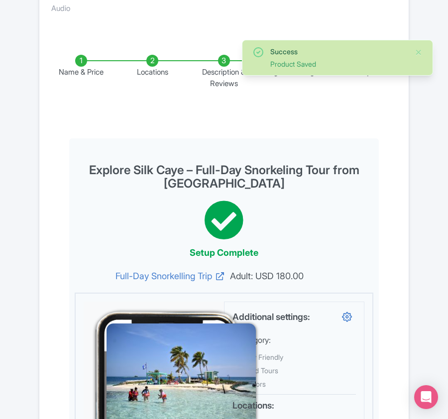
scroll to position [0, 0]
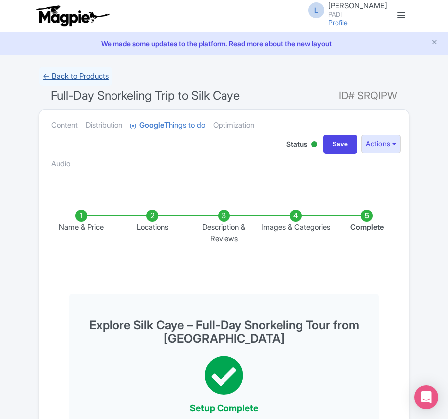
click at [68, 77] on link "← Back to Products" at bounding box center [76, 76] width 74 height 19
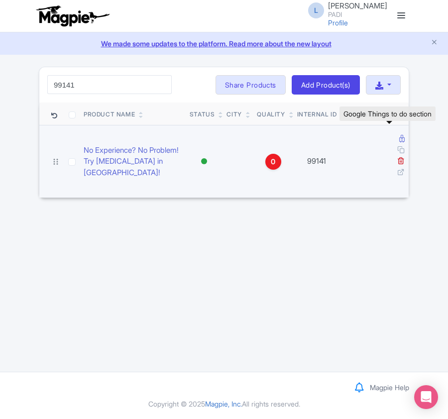
type input "99141"
click at [399, 138] on icon at bounding box center [401, 138] width 5 height 7
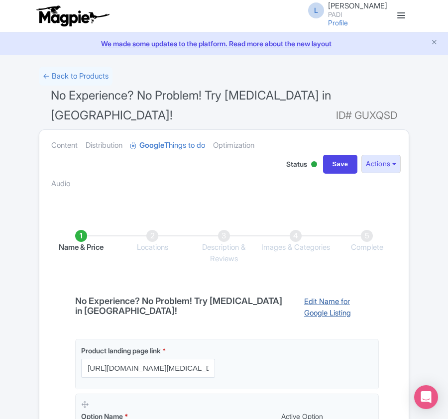
click at [348, 297] on link "Edit Name for Google Listing" at bounding box center [336, 308] width 85 height 25
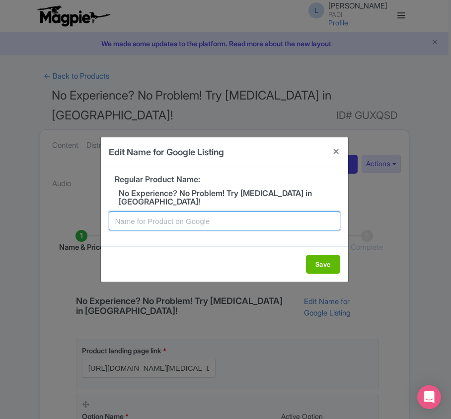
click at [128, 223] on input "text" at bounding box center [225, 220] width 232 height 19
paste input "No Experience? No Problem! Try [MEDICAL_DATA] in [GEOGRAPHIC_DATA]!"
type input "No Experience? No Problem! Try [MEDICAL_DATA] in [GEOGRAPHIC_DATA]!"
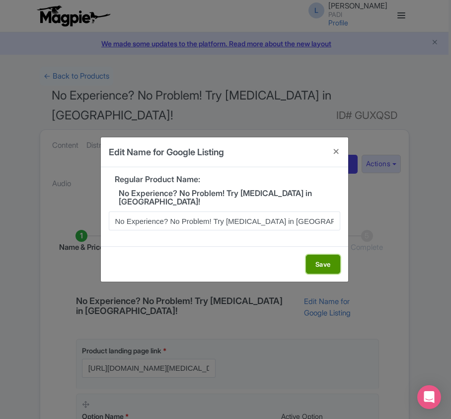
click at [312, 263] on button "Save" at bounding box center [323, 264] width 34 height 19
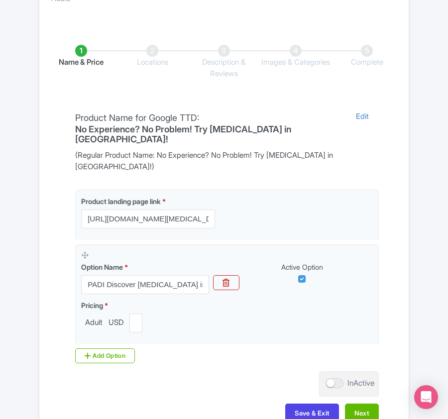
scroll to position [199, 0]
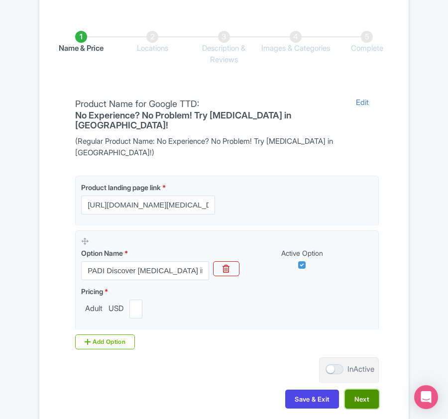
click at [372, 389] on button "Next" at bounding box center [362, 398] width 34 height 19
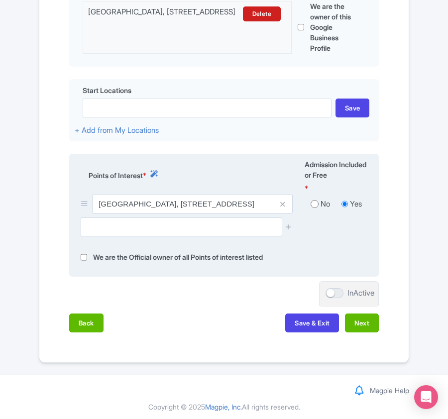
scroll to position [132, 0]
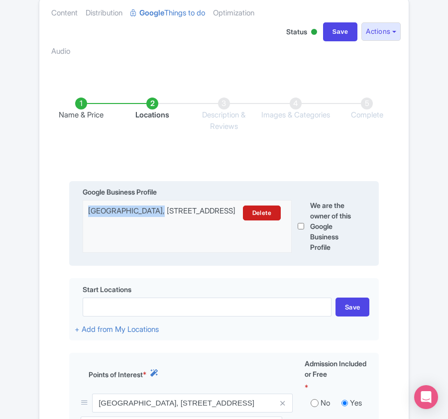
drag, startPoint x: 88, startPoint y: 207, endPoint x: 154, endPoint y: 209, distance: 65.7
click at [154, 209] on div "[GEOGRAPHIC_DATA], [STREET_ADDRESS]" at bounding box center [162, 212] width 149 height 15
copy div "Splash Dive Centre"
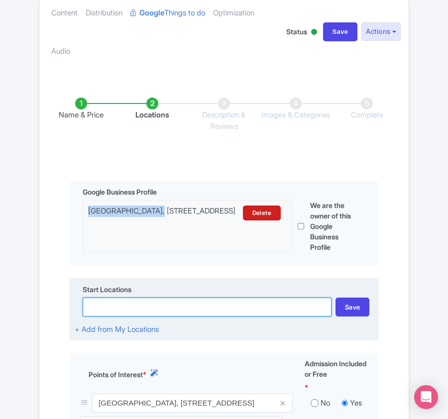
click at [154, 311] on input at bounding box center [207, 306] width 249 height 19
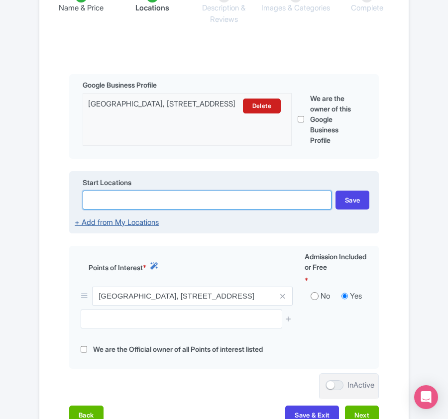
scroll to position [331, 0]
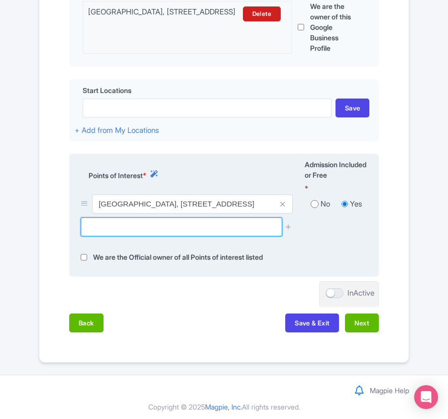
click at [142, 223] on input "text" at bounding box center [181, 226] width 201 height 19
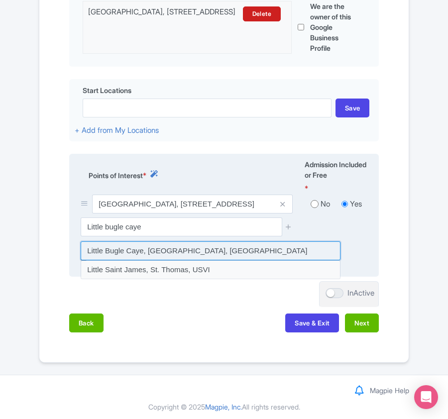
click at [132, 251] on input at bounding box center [211, 250] width 260 height 19
type input "Little Bugle Caye, [GEOGRAPHIC_DATA], [GEOGRAPHIC_DATA]"
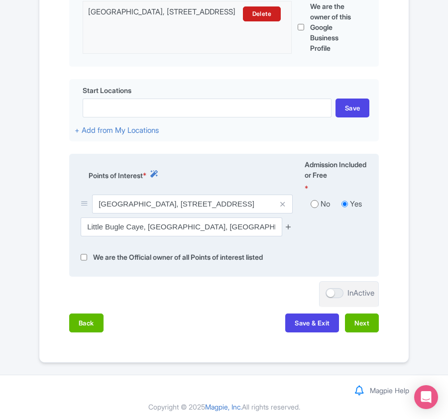
click at [287, 223] on icon at bounding box center [287, 226] width 7 height 7
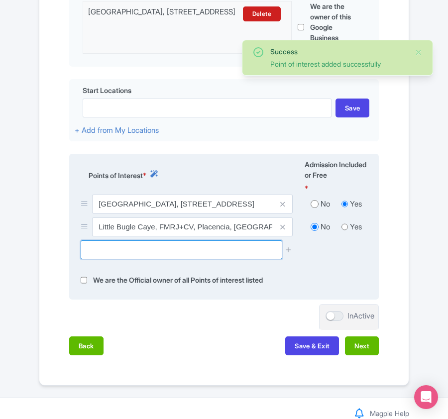
click at [144, 253] on input "text" at bounding box center [181, 249] width 201 height 19
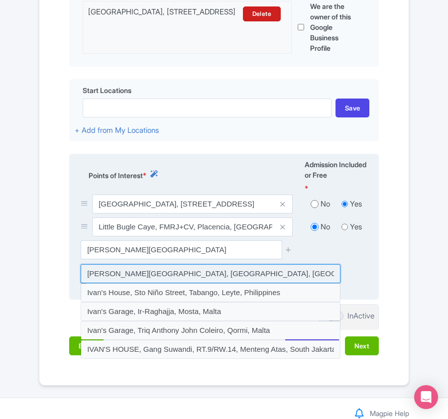
click at [145, 274] on input at bounding box center [211, 273] width 260 height 19
type input "[PERSON_NAME][GEOGRAPHIC_DATA], [GEOGRAPHIC_DATA], [GEOGRAPHIC_DATA]"
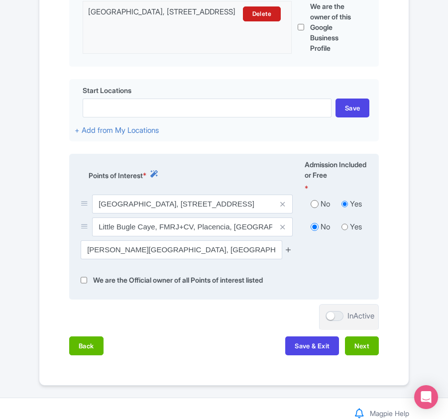
click at [289, 246] on icon at bounding box center [287, 249] width 7 height 7
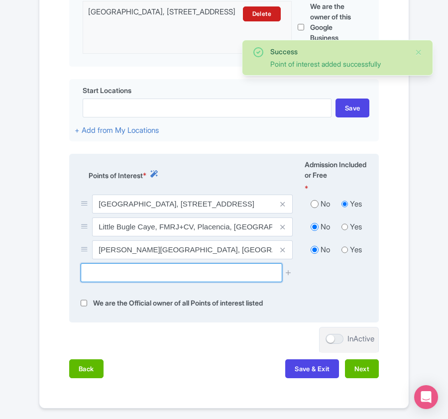
click at [181, 273] on input "text" at bounding box center [181, 272] width 201 height 19
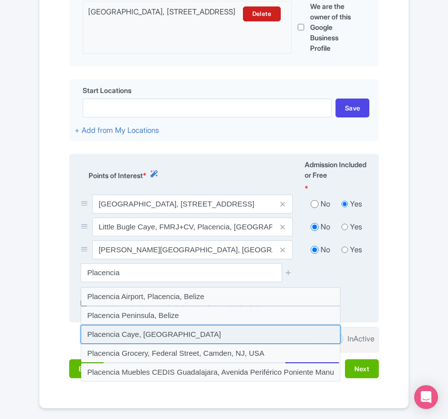
click at [136, 328] on input at bounding box center [211, 334] width 260 height 19
type input "Placencia Caye, Belize"
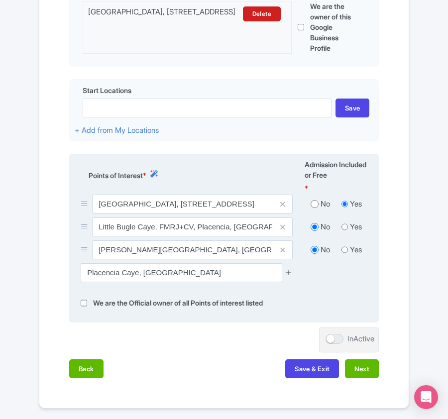
click at [291, 269] on icon at bounding box center [287, 272] width 7 height 7
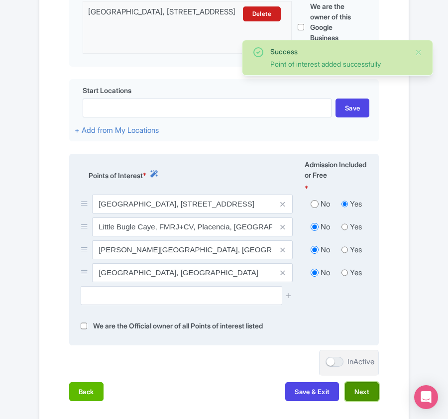
click at [358, 394] on button "Next" at bounding box center [362, 391] width 34 height 19
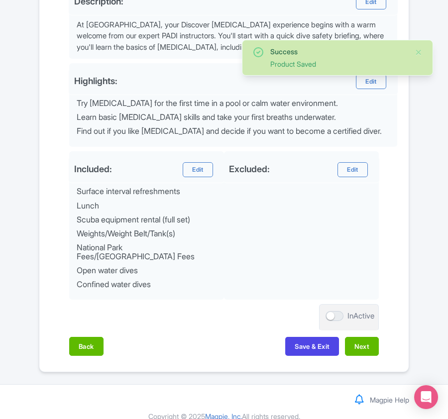
scroll to position [415, 0]
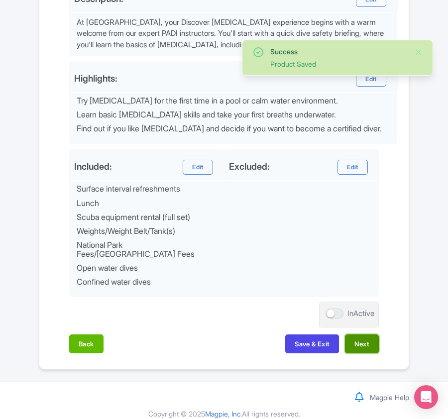
click at [371, 334] on button "Next" at bounding box center [362, 343] width 34 height 19
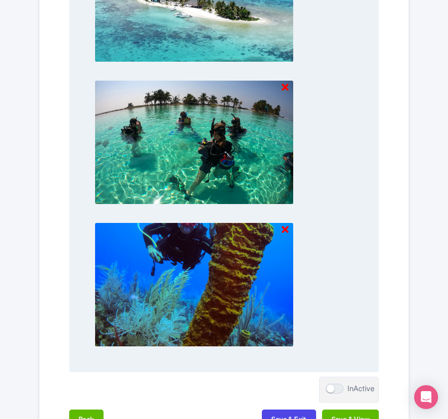
scroll to position [1065, 0]
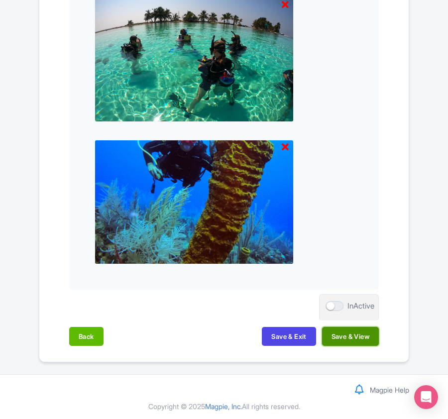
click at [369, 336] on button "Save & View" at bounding box center [350, 336] width 57 height 19
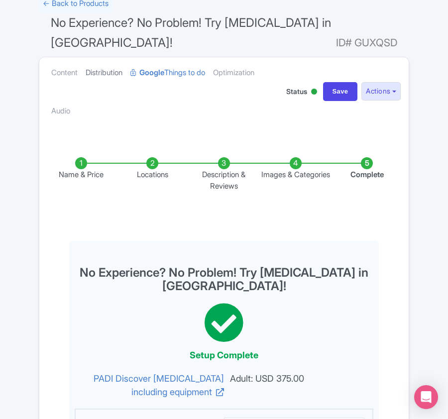
scroll to position [0, 0]
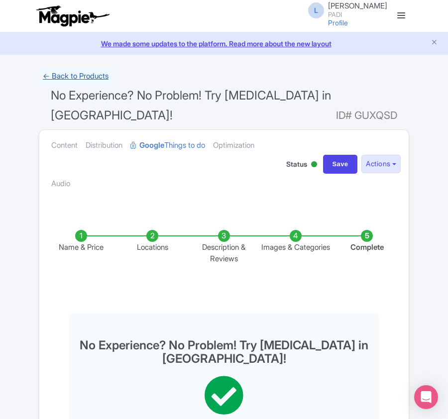
click at [86, 75] on link "← Back to Products" at bounding box center [76, 76] width 74 height 19
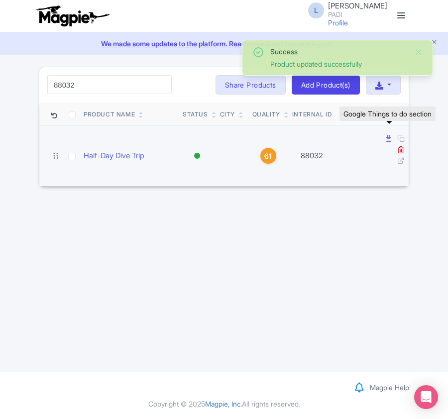
type input "88032"
click at [386, 140] on icon at bounding box center [387, 138] width 5 height 7
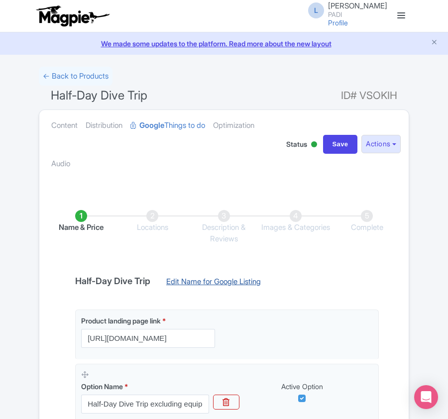
click at [207, 281] on link "Edit Name for Google Listing" at bounding box center [213, 284] width 114 height 16
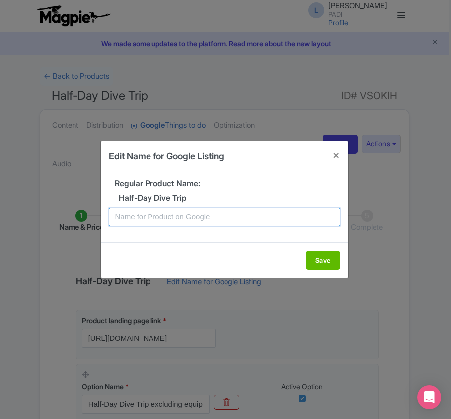
click at [211, 223] on input "text" at bounding box center [225, 216] width 232 height 19
paste input "Tenerife’s Hidden Gems: Half-Day Dive Tour Experience"
type input "Tenerife’s Hidden Gems: Half-Day Dive Tour Experience"
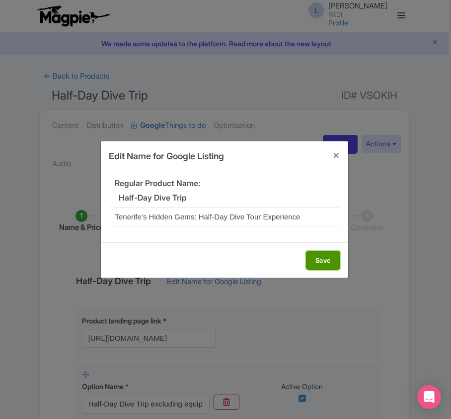
click at [314, 260] on button "Save" at bounding box center [323, 260] width 34 height 19
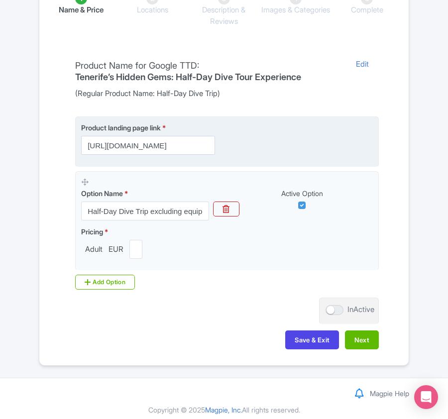
scroll to position [225, 0]
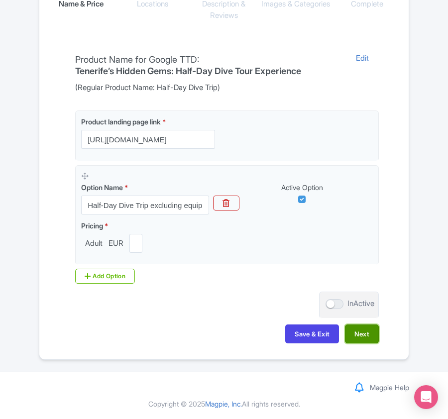
click at [357, 336] on button "Next" at bounding box center [362, 333] width 34 height 19
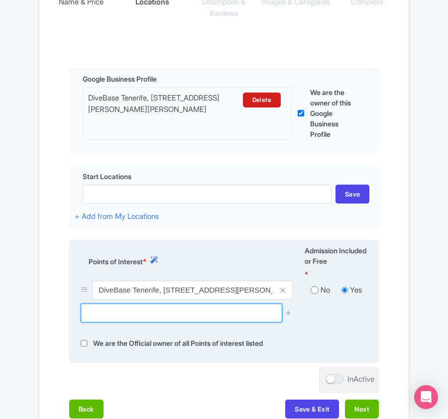
click at [175, 315] on input "text" at bounding box center [181, 312] width 201 height 19
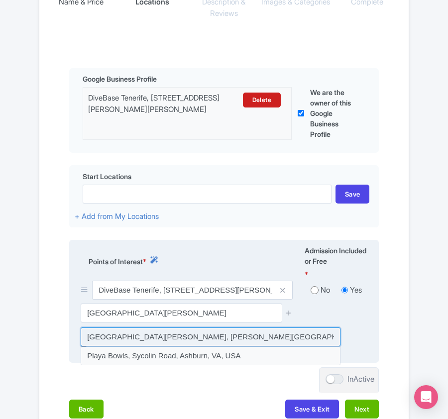
click at [170, 340] on input at bounding box center [211, 336] width 260 height 19
type input "Playa de Alcalá, Calle Virgen de Candelaria, Alcalá, Spain"
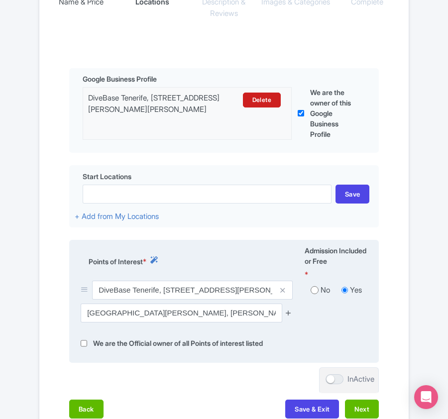
click at [288, 314] on icon at bounding box center [287, 312] width 7 height 7
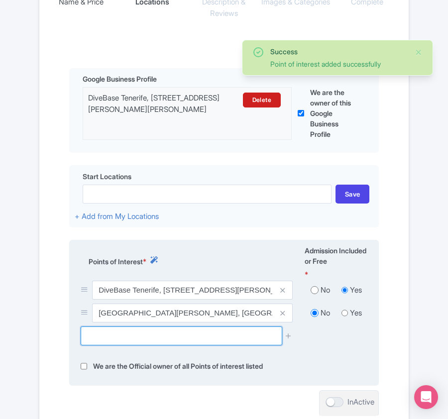
click at [116, 345] on input "text" at bounding box center [181, 335] width 201 height 19
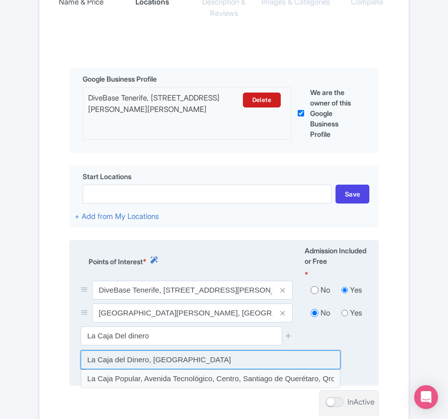
click at [115, 363] on input at bounding box center [211, 359] width 260 height 19
type input "La Caja del Dinero, Spain"
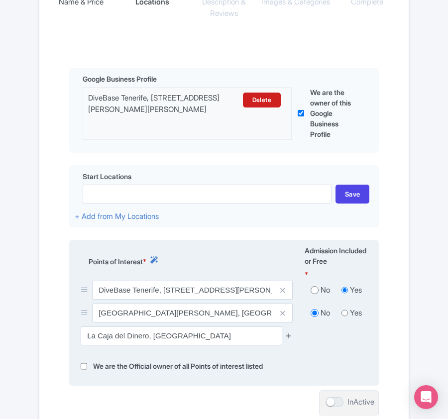
click at [289, 339] on icon at bounding box center [287, 335] width 7 height 7
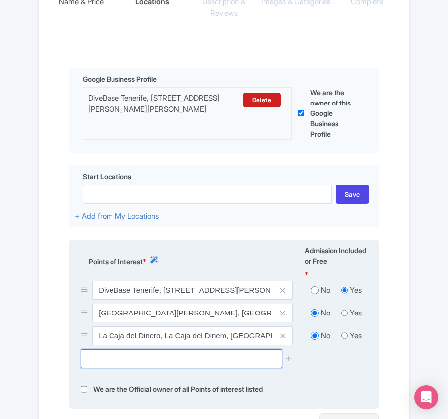
click at [116, 368] on input "text" at bounding box center [181, 358] width 201 height 19
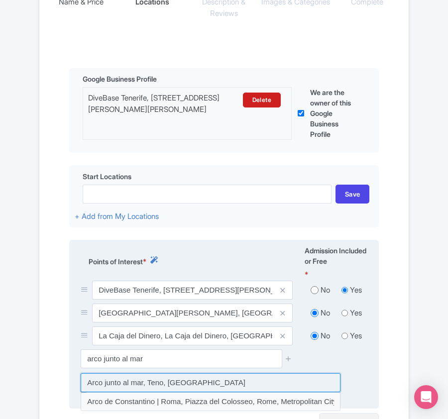
click at [130, 386] on input at bounding box center [211, 382] width 260 height 19
type input "Arco junto al mar, Teno, Spain"
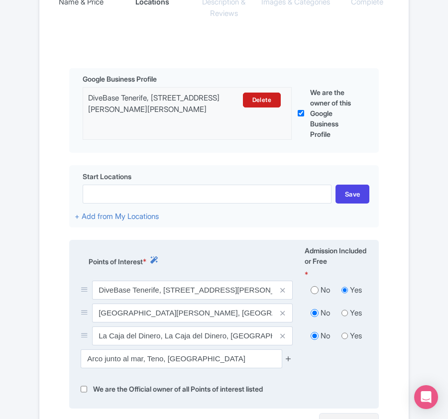
click at [289, 358] on icon at bounding box center [287, 358] width 7 height 7
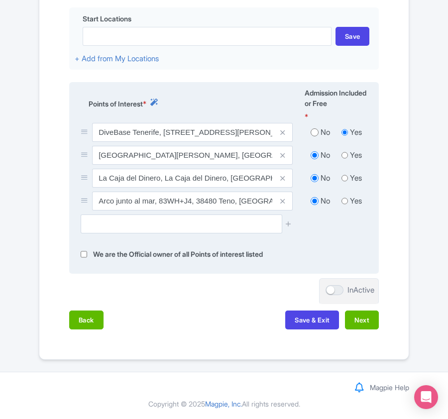
scroll to position [386, 0]
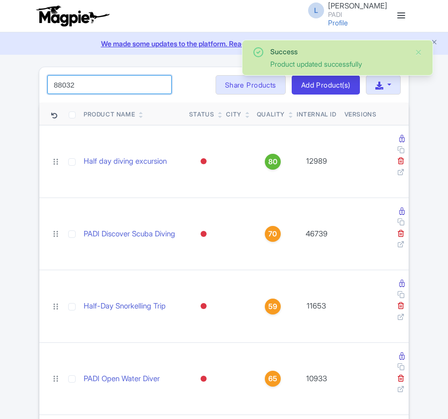
click at [141, 91] on input "88032" at bounding box center [109, 84] width 124 height 19
click button "Search" at bounding box center [0, 0] width 0 height 0
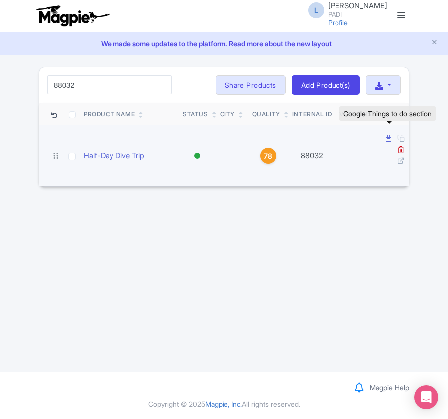
click at [386, 138] on icon at bounding box center [387, 138] width 5 height 7
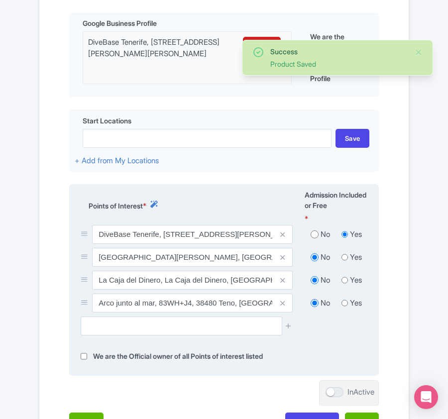
scroll to position [386, 0]
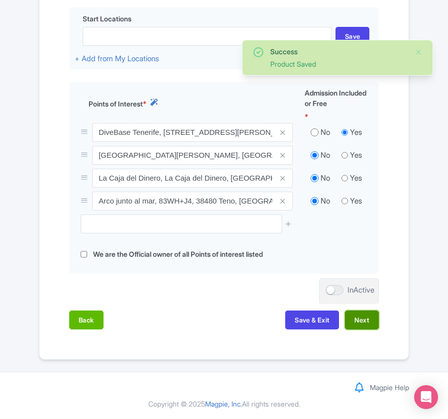
click at [361, 324] on button "Next" at bounding box center [362, 319] width 34 height 19
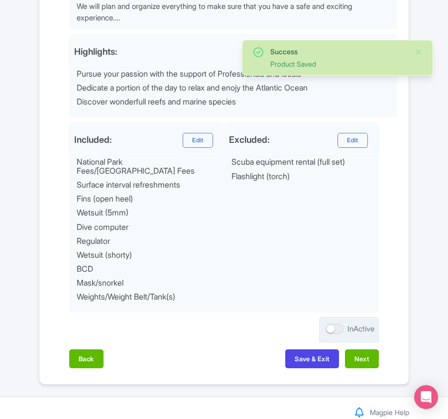
scroll to position [441, 0]
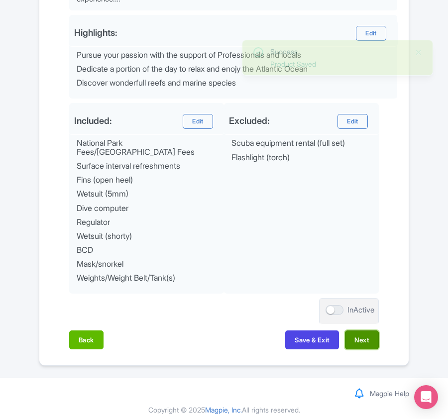
click at [362, 338] on button "Next" at bounding box center [362, 339] width 34 height 19
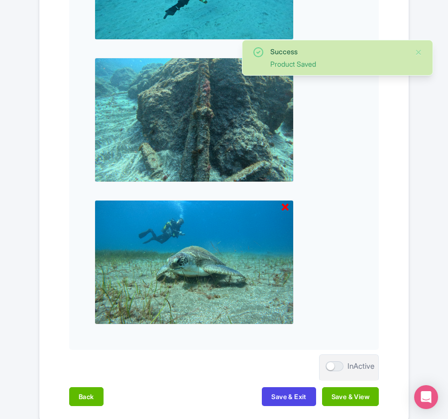
scroll to position [1036, 0]
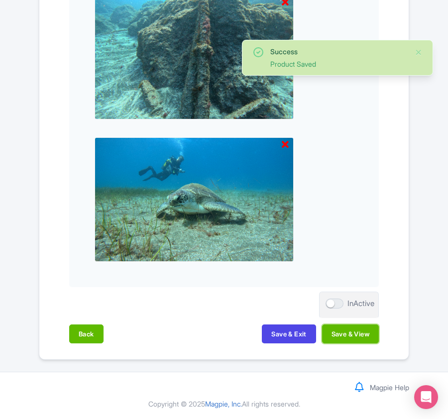
click at [362, 338] on button "Save & View" at bounding box center [350, 333] width 57 height 19
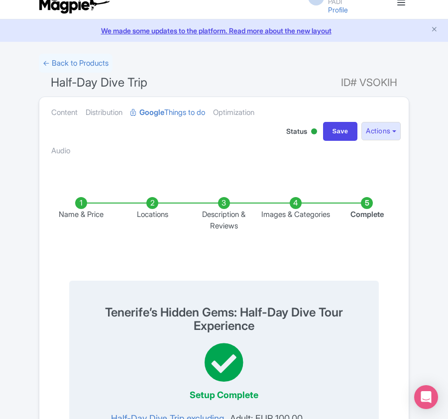
scroll to position [0, 0]
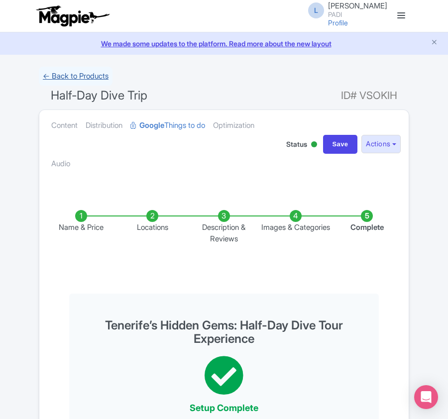
click at [70, 74] on link "← Back to Products" at bounding box center [76, 76] width 74 height 19
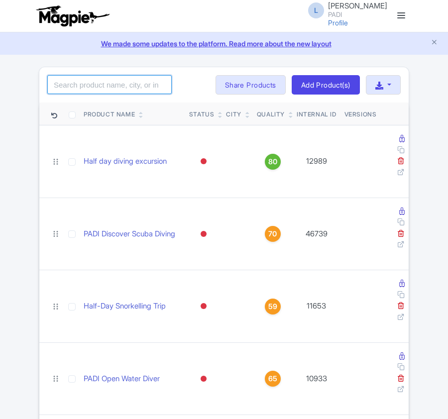
click at [80, 86] on input "search" at bounding box center [109, 84] width 124 height 19
paste input "86767"
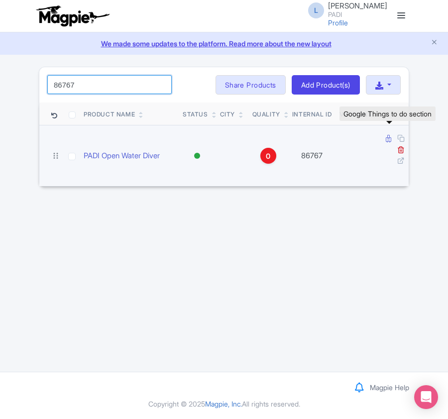
type input "86767"
click at [387, 138] on icon at bounding box center [387, 138] width 5 height 7
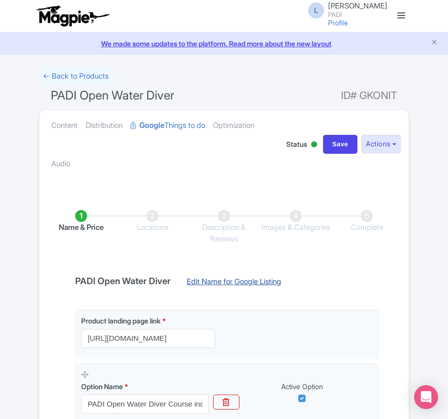
click at [241, 279] on link "Edit Name for Google Listing" at bounding box center [234, 284] width 114 height 16
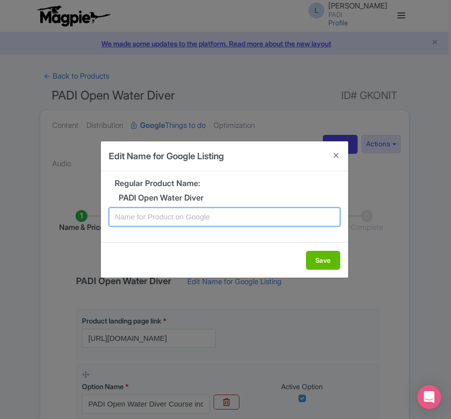
click at [212, 215] on input "text" at bounding box center [225, 216] width 232 height 19
paste input "Tenerife PADI Open Water Diving Lessons: Your First Step into a World of Fun"
type input "Tenerife PADI Open Water Diving Lessons: Your First Step into a World of Fun"
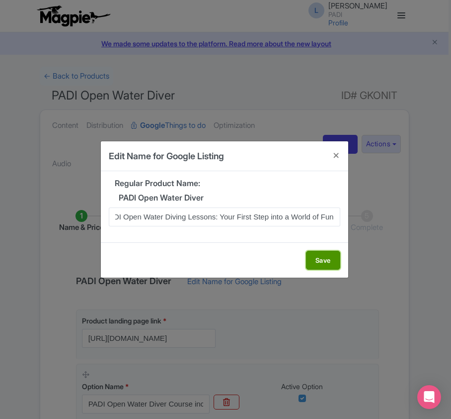
click at [319, 263] on button "Save" at bounding box center [323, 260] width 34 height 19
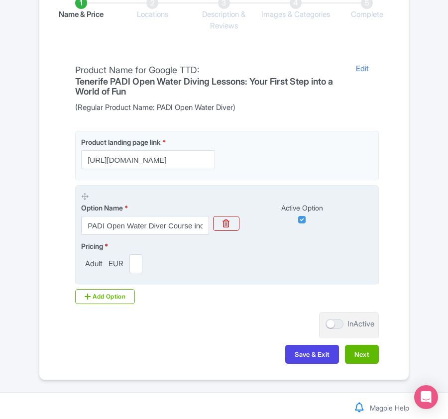
scroll to position [235, 0]
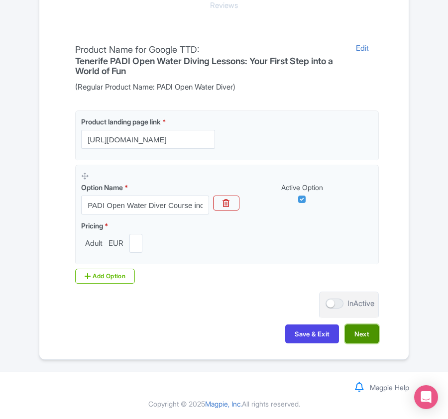
click at [366, 335] on button "Next" at bounding box center [362, 333] width 34 height 19
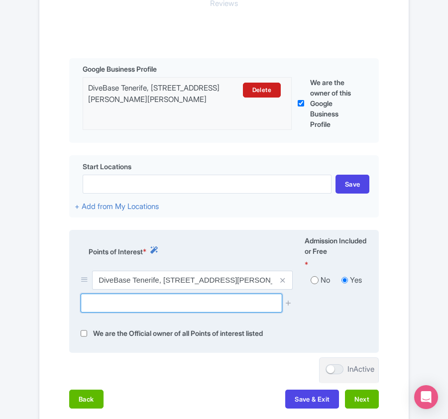
click at [148, 306] on input "text" at bounding box center [181, 302] width 201 height 19
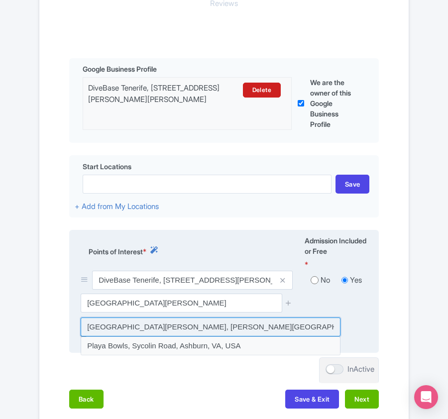
click at [152, 327] on input at bounding box center [211, 326] width 260 height 19
type input "[GEOGRAPHIC_DATA][PERSON_NAME], [PERSON_NAME][GEOGRAPHIC_DATA], [GEOGRAPHIC_DAT…"
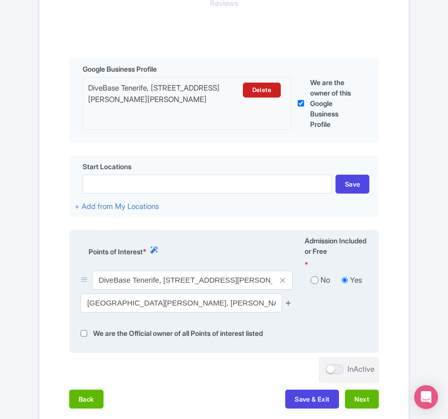
click at [291, 301] on icon at bounding box center [287, 302] width 7 height 7
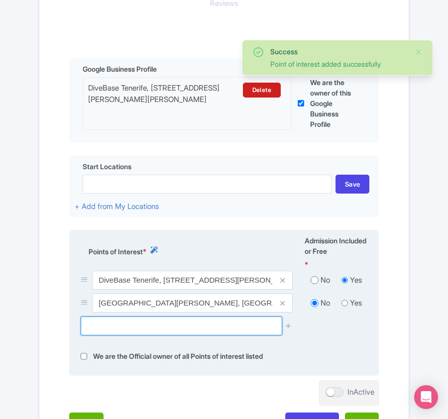
click at [217, 326] on input "text" at bounding box center [181, 325] width 201 height 19
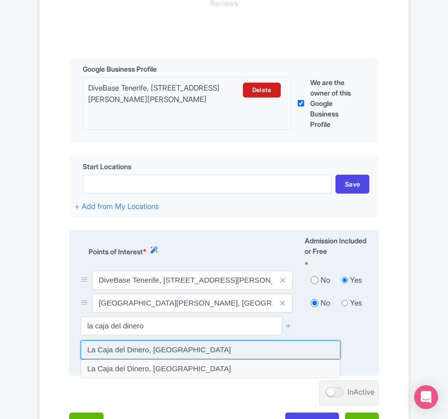
click at [152, 347] on input at bounding box center [211, 349] width 260 height 19
type input "La Caja del Dinero, [GEOGRAPHIC_DATA]"
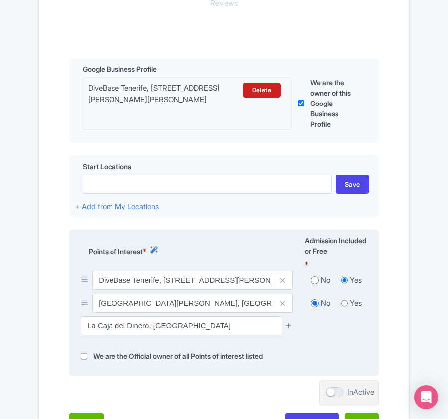
click at [289, 329] on icon at bounding box center [287, 325] width 7 height 7
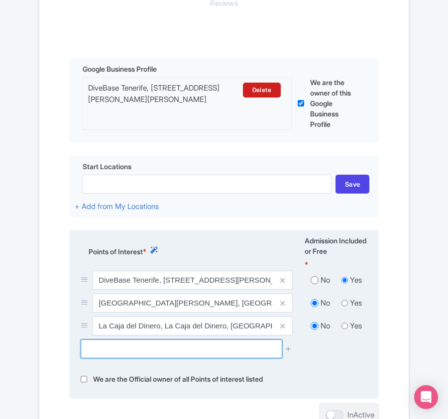
click at [141, 349] on input "text" at bounding box center [181, 348] width 201 height 19
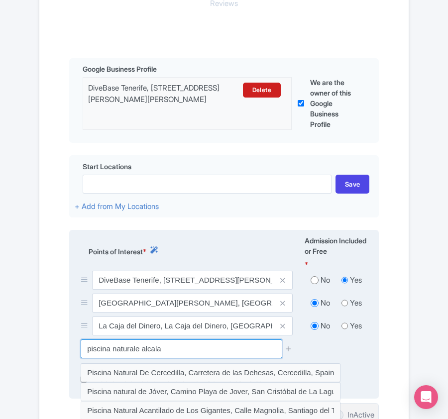
click at [138, 355] on input "piscina naturale alcala" at bounding box center [181, 348] width 201 height 19
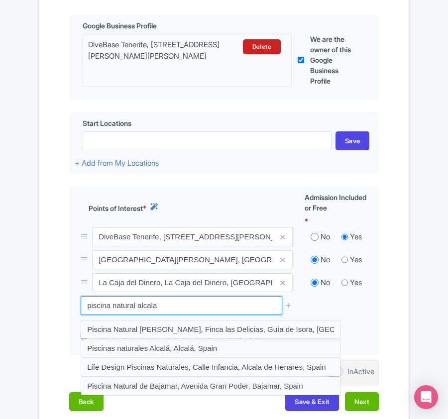
scroll to position [301, 0]
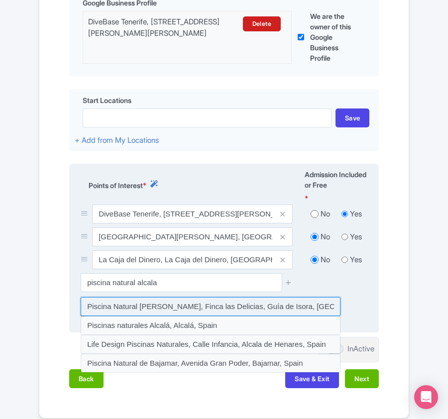
click at [113, 309] on input at bounding box center [211, 306] width 260 height 19
type input "Piscina Natural [PERSON_NAME], Finca las Delicias, Guía de Isora, [GEOGRAPHIC_D…"
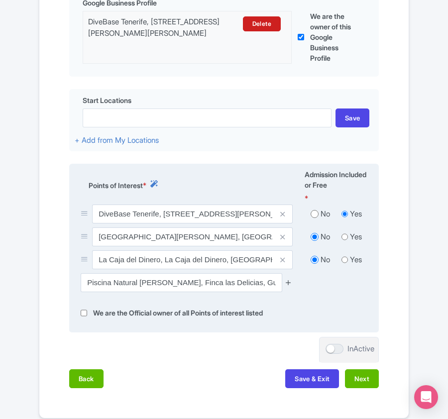
click at [287, 283] on icon at bounding box center [287, 281] width 7 height 7
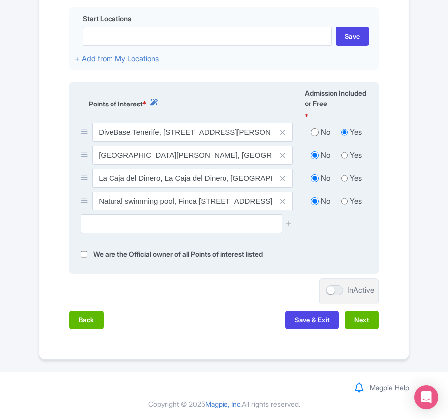
scroll to position [386, 0]
click at [359, 321] on button "Next" at bounding box center [362, 319] width 34 height 19
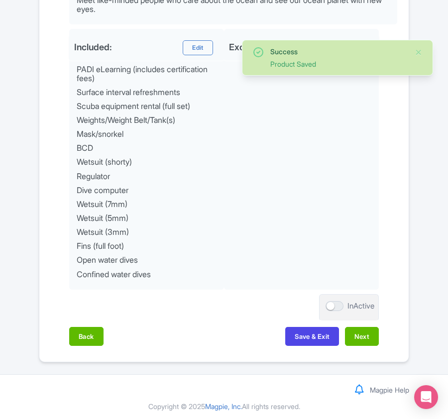
scroll to position [528, 0]
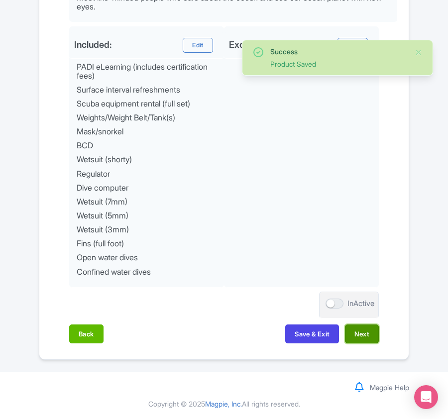
click at [359, 333] on button "Next" at bounding box center [362, 333] width 34 height 19
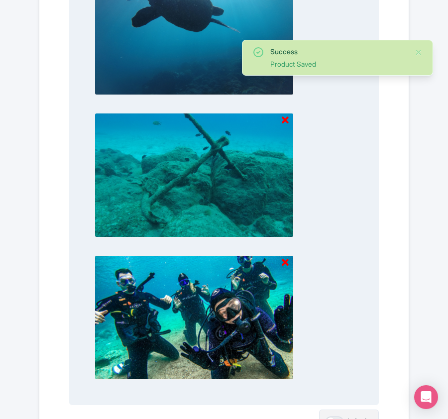
scroll to position [765, 0]
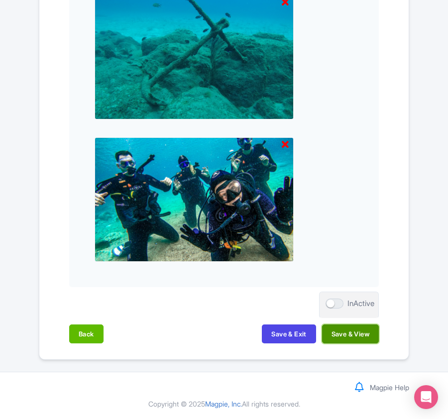
click at [354, 337] on button "Save & View" at bounding box center [350, 333] width 57 height 19
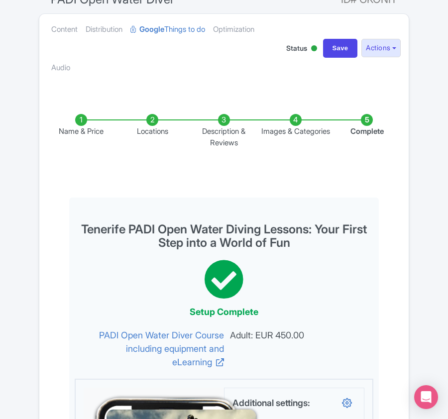
scroll to position [0, 0]
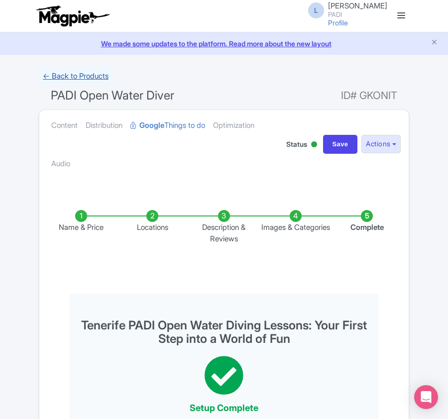
click at [80, 76] on link "← Back to Products" at bounding box center [76, 76] width 74 height 19
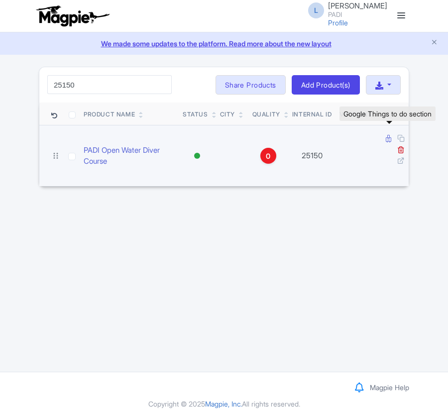
type input "25150"
click at [388, 141] on icon at bounding box center [387, 138] width 5 height 7
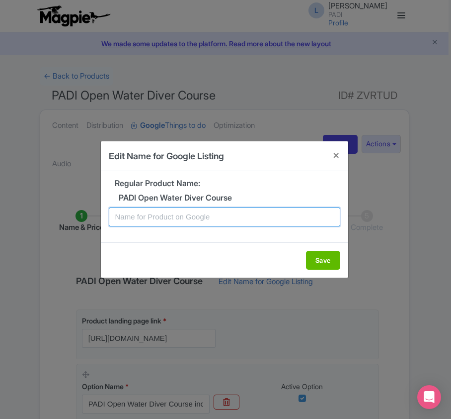
click at [193, 219] on input "text" at bounding box center [225, 216] width 232 height 19
paste input "Camogli PADI Open Water Diving Lessons: Your First Step into a World of Fun"
type input "Camogli PADI Open Water Diving Lessons: Your First Step into a World of Fun"
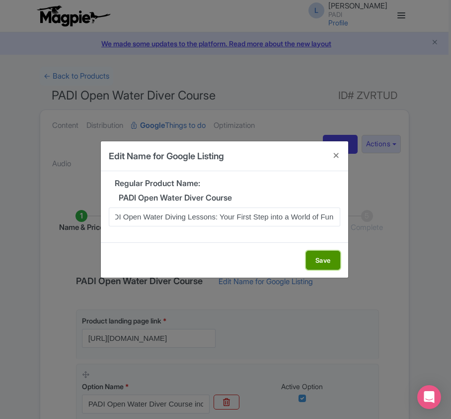
click at [311, 255] on button "Save" at bounding box center [323, 260] width 34 height 19
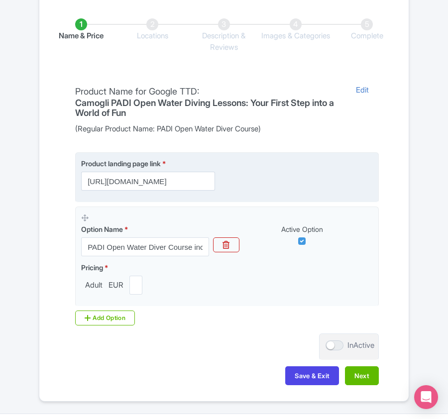
scroll to position [199, 0]
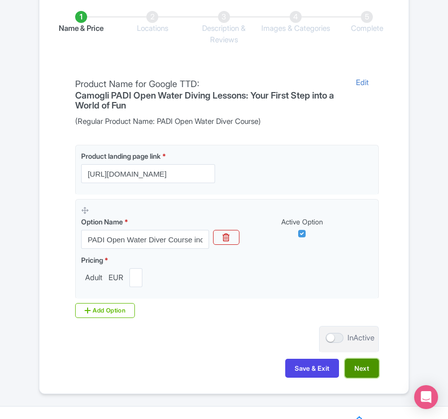
click at [359, 372] on button "Next" at bounding box center [362, 368] width 34 height 19
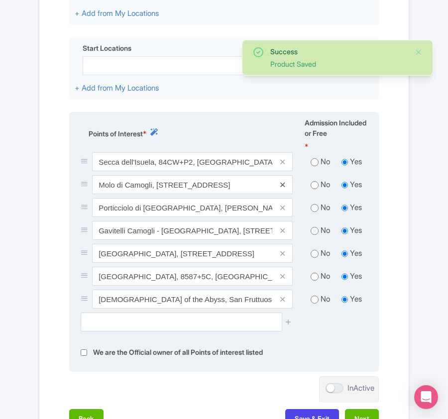
scroll to position [398, 0]
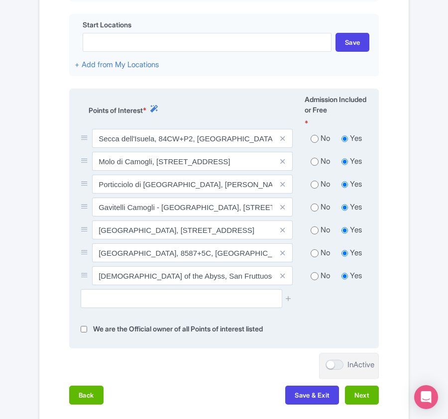
click at [311, 165] on input "radio" at bounding box center [314, 162] width 8 height 10
radio input "true"
drag, startPoint x: 314, startPoint y: 186, endPoint x: 312, endPoint y: 193, distance: 7.2
click at [312, 189] on input "radio" at bounding box center [314, 185] width 8 height 10
radio input "true"
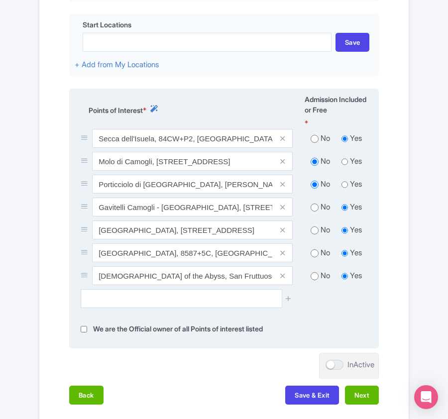
click at [311, 211] on input "radio" at bounding box center [314, 207] width 8 height 10
radio input "true"
click at [315, 235] on input "radio" at bounding box center [314, 230] width 8 height 10
radio input "true"
click at [313, 257] on input "radio" at bounding box center [314, 253] width 8 height 10
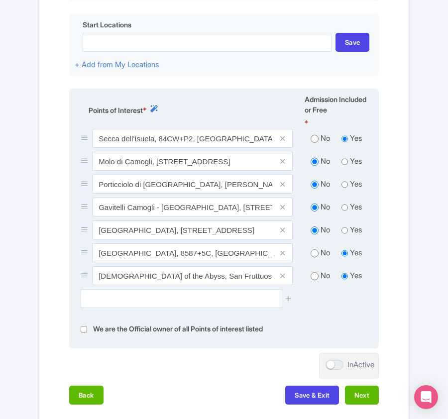
radio input "true"
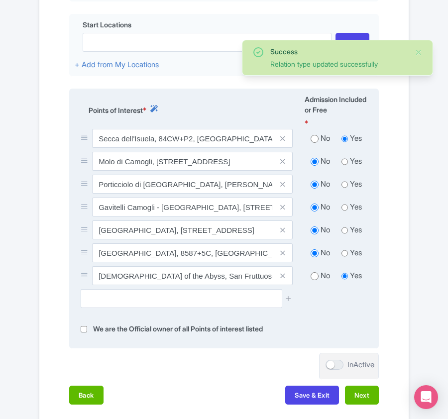
click at [312, 277] on input "radio" at bounding box center [314, 276] width 8 height 10
radio input "true"
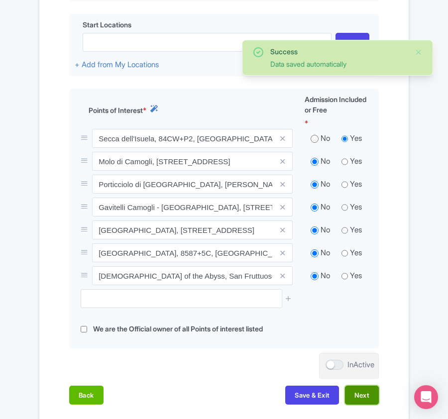
click at [360, 400] on button "Next" at bounding box center [362, 394] width 34 height 19
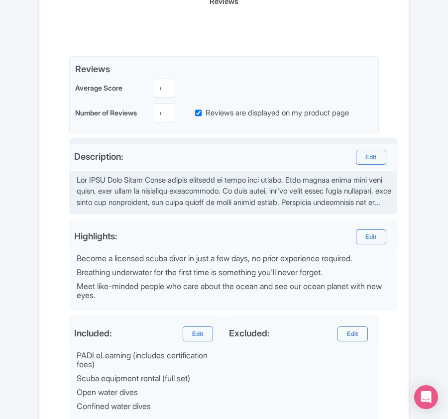
scroll to position [374, 0]
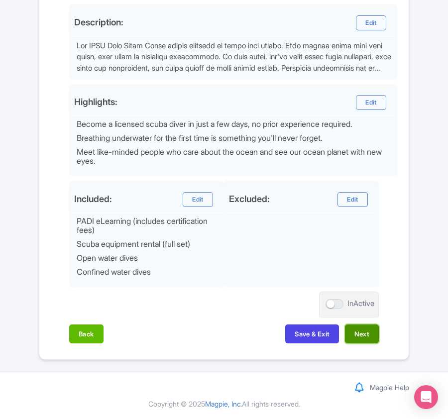
click at [354, 338] on button "Next" at bounding box center [362, 333] width 34 height 19
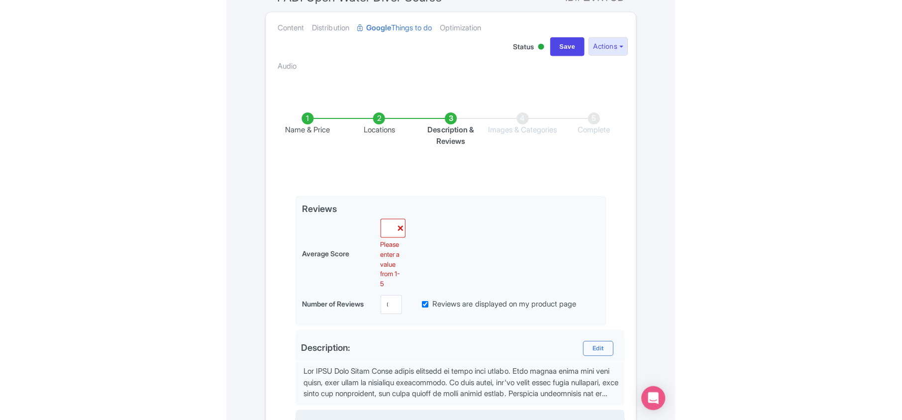
scroll to position [93, 0]
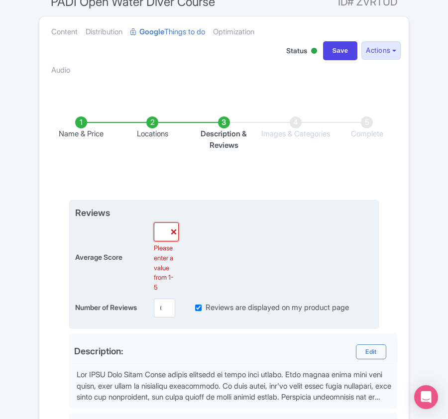
click at [162, 229] on input "1" at bounding box center [166, 231] width 25 height 19
click at [162, 229] on input "1.1" at bounding box center [166, 231] width 25 height 19
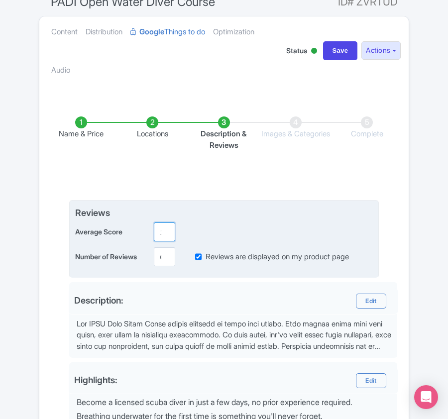
click at [166, 229] on input "1.2" at bounding box center [165, 231] width 22 height 19
click at [166, 229] on input "1.3" at bounding box center [165, 231] width 22 height 19
click at [166, 229] on input "1.4" at bounding box center [165, 231] width 22 height 19
click at [166, 229] on input "1.5" at bounding box center [165, 231] width 22 height 19
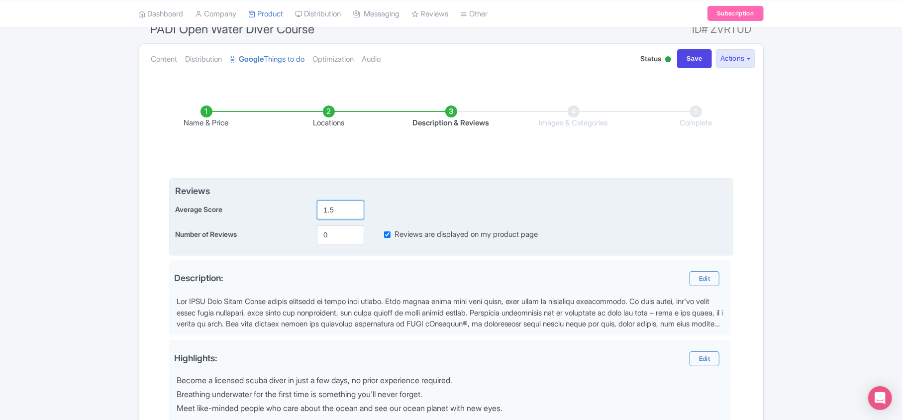
drag, startPoint x: 337, startPoint y: 211, endPoint x: 291, endPoint y: 203, distance: 46.4
click at [291, 203] on div "Average Score 1.5" at bounding box center [451, 209] width 552 height 19
type input "5"
drag, startPoint x: 335, startPoint y: 232, endPoint x: 269, endPoint y: 244, distance: 67.7
click at [269, 244] on div "Number of Reviews 0 Reviews are displayed on my product page" at bounding box center [451, 234] width 552 height 19
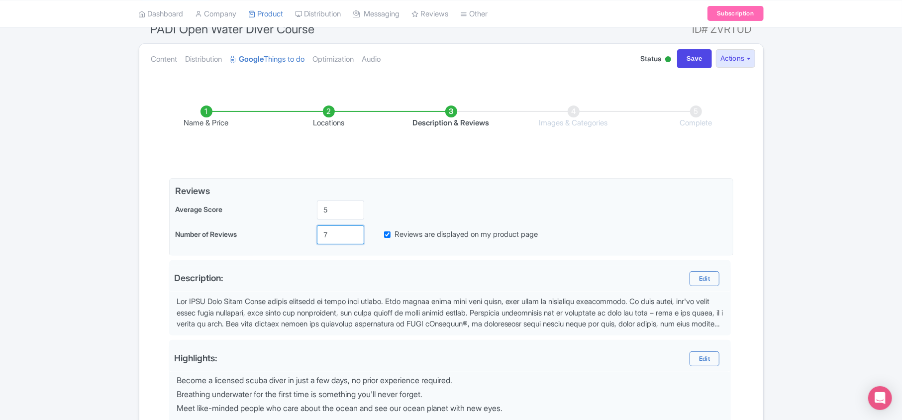
type input "7"
click at [447, 208] on div "Success Product Saved ← Back to Products PADI Open Water Diver Course ID# ZVRTU…" at bounding box center [451, 299] width 902 height 598
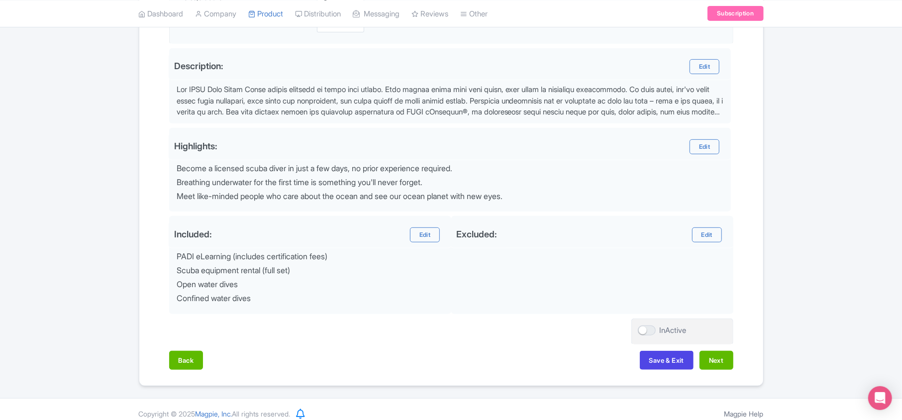
scroll to position [318, 0]
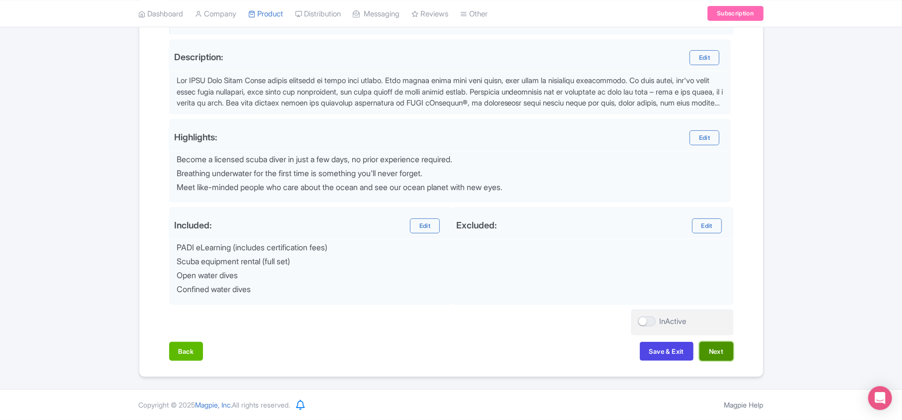
click at [447, 352] on button "Next" at bounding box center [716, 351] width 34 height 19
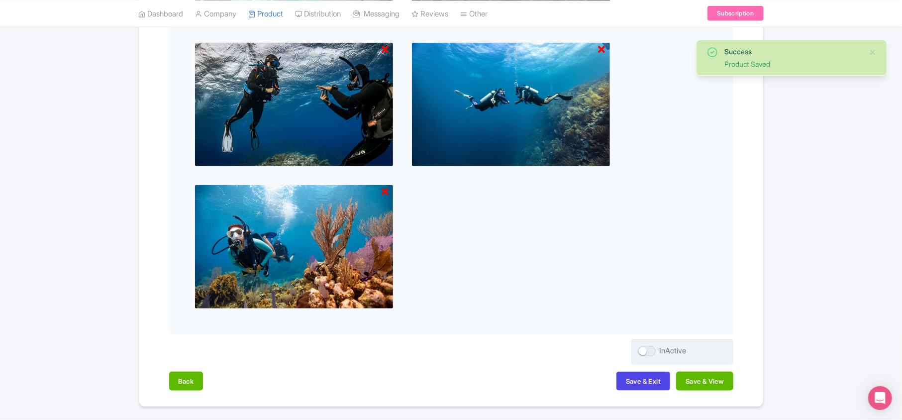
scroll to position [713, 0]
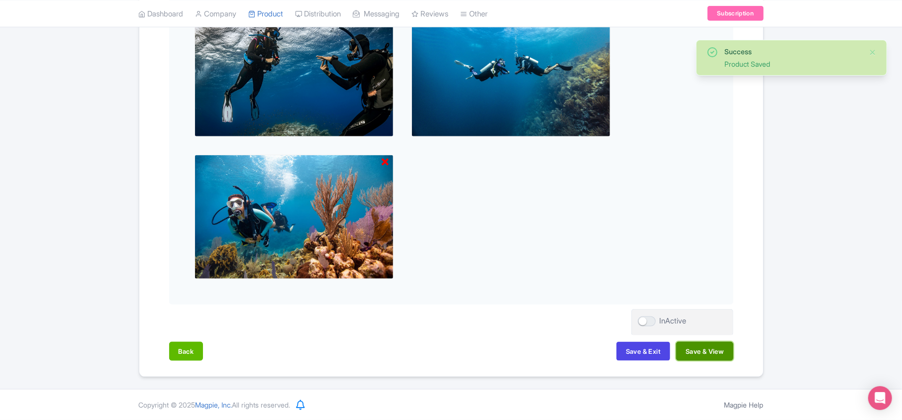
click at [447, 351] on button "Save & View" at bounding box center [704, 351] width 57 height 19
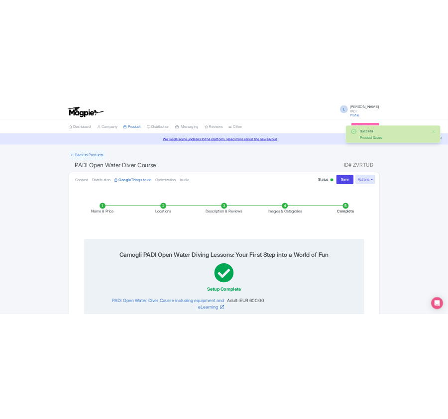
scroll to position [0, 0]
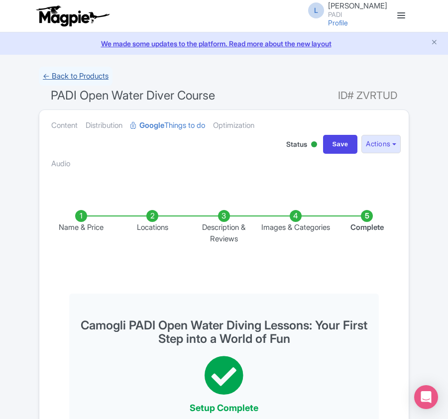
click at [55, 76] on link "← Back to Products" at bounding box center [76, 76] width 74 height 19
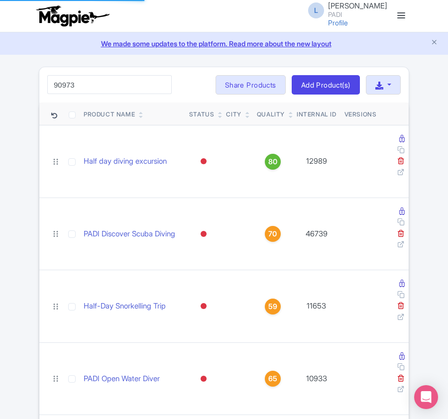
click at [91, 89] on input "90973" at bounding box center [109, 84] width 124 height 19
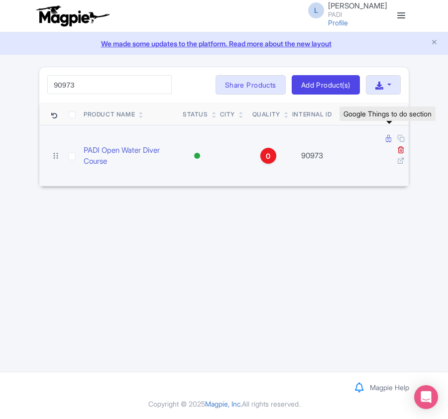
type input "90973"
click at [386, 142] on icon at bounding box center [387, 138] width 5 height 7
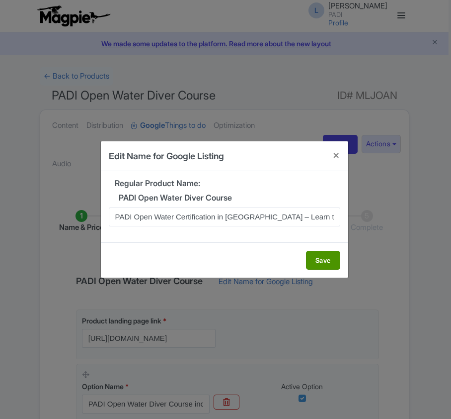
scroll to position [0, 14]
type input "PADI Open Water Certification in [GEOGRAPHIC_DATA] – Learn to Dive for Beginners"
click at [320, 266] on button "Save" at bounding box center [323, 260] width 34 height 19
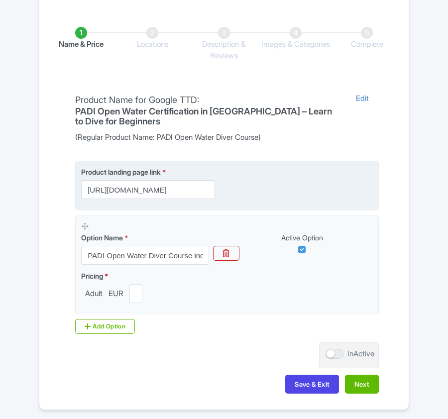
scroll to position [235, 0]
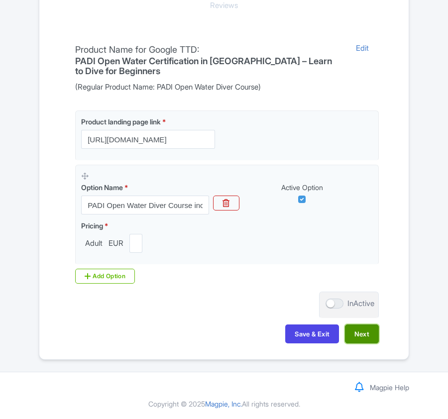
click at [361, 333] on button "Next" at bounding box center [362, 333] width 34 height 19
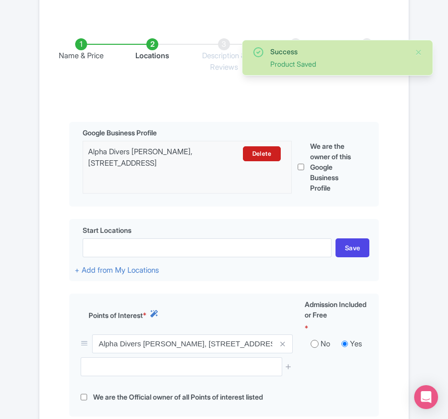
scroll to position [317, 0]
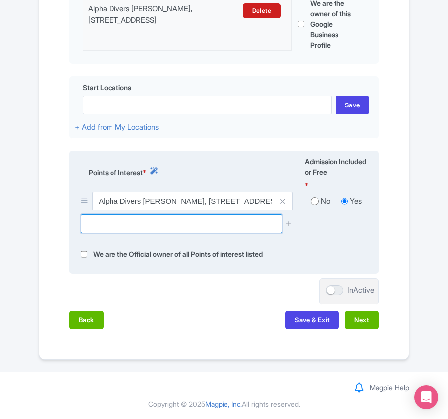
click at [118, 223] on input "text" at bounding box center [181, 223] width 201 height 19
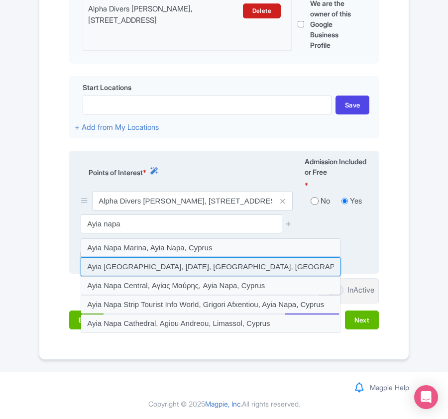
click at [134, 265] on input at bounding box center [211, 266] width 260 height 19
type input "Ayia [GEOGRAPHIC_DATA], [DATE], [GEOGRAPHIC_DATA], [GEOGRAPHIC_DATA]"
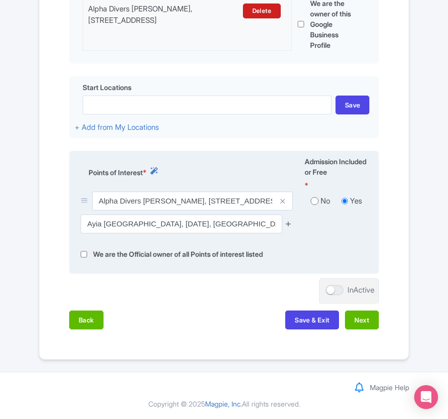
click at [287, 224] on icon at bounding box center [287, 223] width 7 height 7
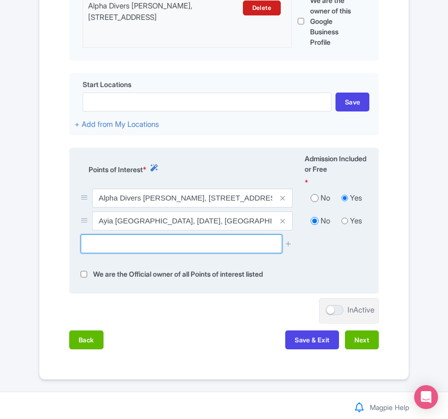
click at [102, 249] on input "text" at bounding box center [181, 243] width 201 height 19
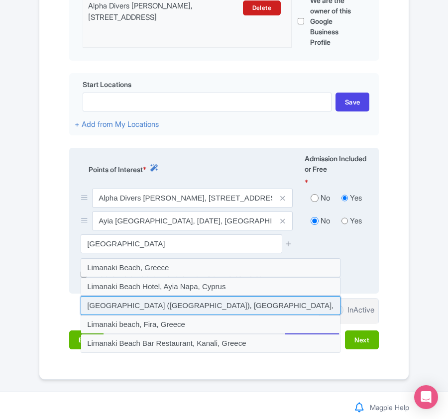
click at [126, 305] on input at bounding box center [211, 305] width 260 height 19
type input "[GEOGRAPHIC_DATA] ([GEOGRAPHIC_DATA]), [GEOGRAPHIC_DATA], [GEOGRAPHIC_DATA]"
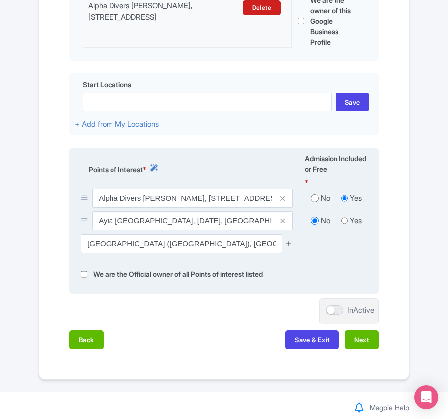
click at [291, 243] on icon at bounding box center [287, 243] width 7 height 7
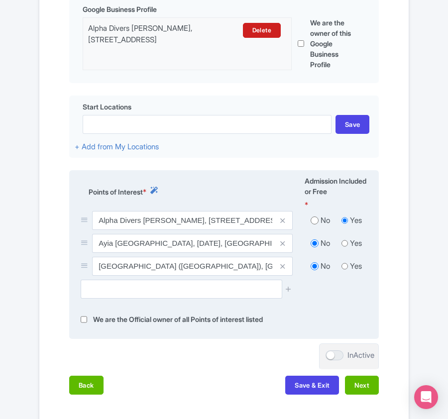
scroll to position [331, 0]
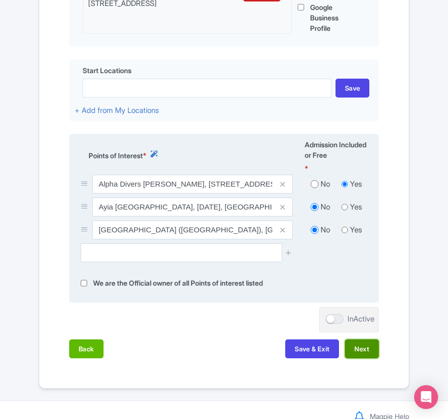
click at [361, 357] on button "Next" at bounding box center [362, 348] width 34 height 19
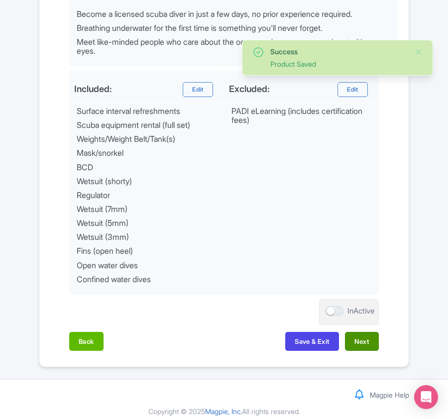
scroll to position [492, 0]
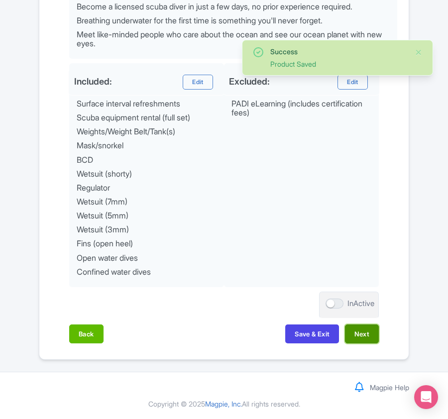
click at [365, 335] on button "Next" at bounding box center [362, 333] width 34 height 19
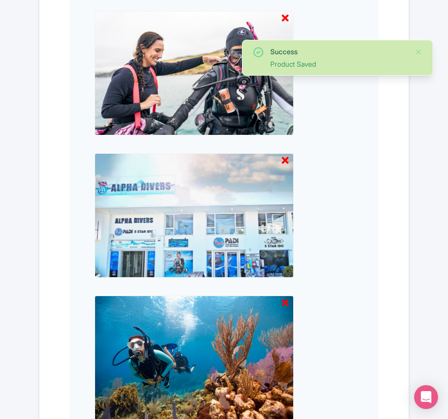
scroll to position [1049, 0]
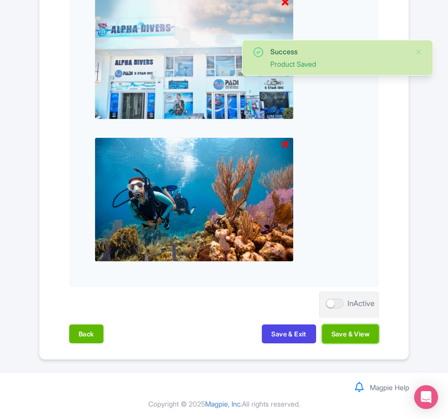
click at [365, 335] on button "Save & View" at bounding box center [350, 333] width 57 height 19
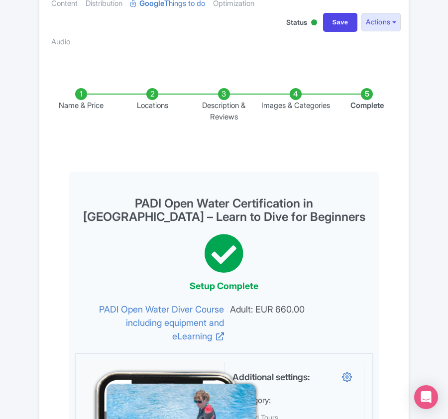
scroll to position [0, 0]
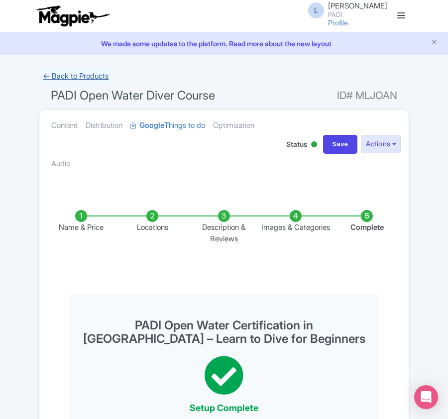
click at [65, 82] on link "← Back to Products" at bounding box center [76, 76] width 74 height 19
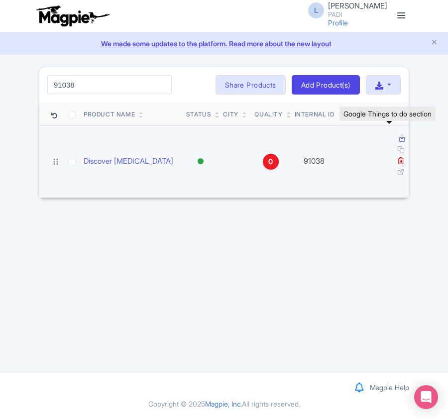
type input "91038"
click at [399, 139] on icon at bounding box center [401, 138] width 5 height 7
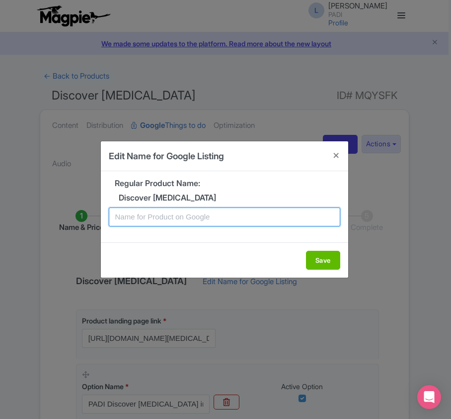
click at [188, 219] on input "text" at bounding box center [225, 216] width 232 height 19
paste input "Cyprus Scuba Experience – Introductory Dive for Beginners"
type input "Cyprus Scuba Experience – Introductory Dive for Beginners"
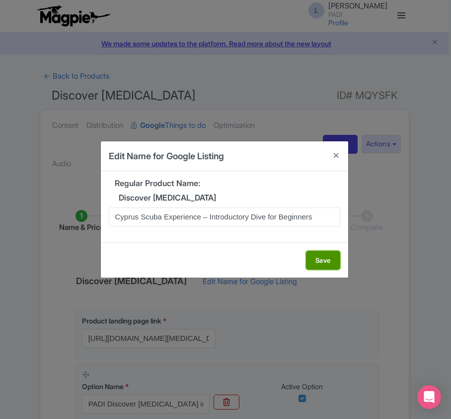
click at [320, 258] on button "Save" at bounding box center [323, 260] width 34 height 19
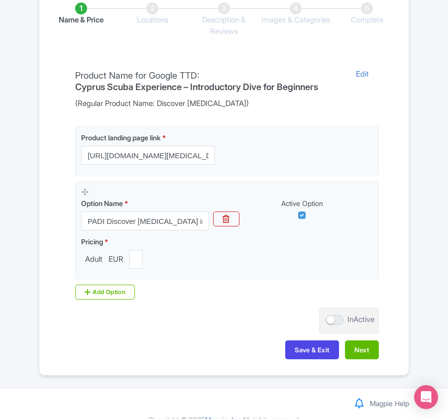
scroll to position [225, 0]
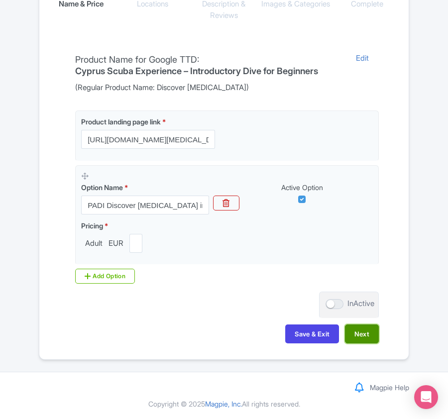
click at [357, 338] on button "Next" at bounding box center [362, 333] width 34 height 19
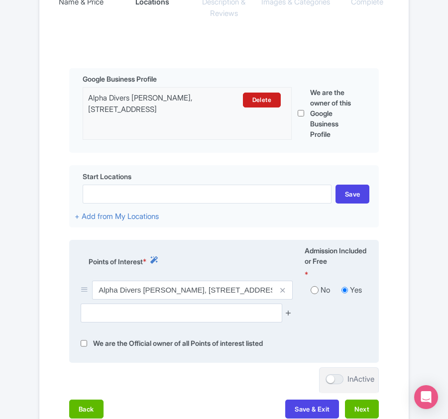
click at [287, 315] on icon at bounding box center [287, 312] width 7 height 7
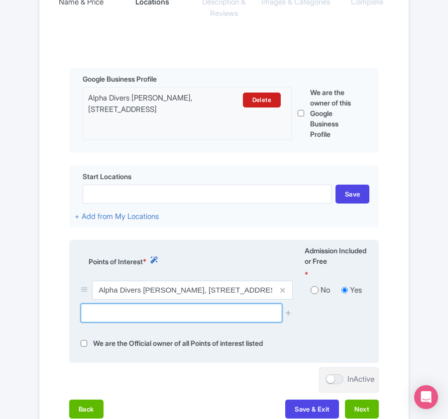
click at [225, 322] on input "text" at bounding box center [181, 312] width 201 height 19
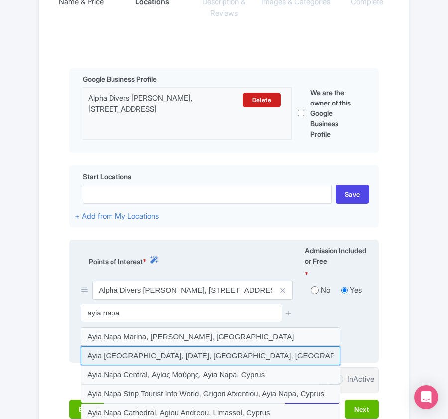
click at [187, 360] on input at bounding box center [211, 355] width 260 height 19
type input "Ayia [GEOGRAPHIC_DATA], [DATE], [GEOGRAPHIC_DATA], [GEOGRAPHIC_DATA]"
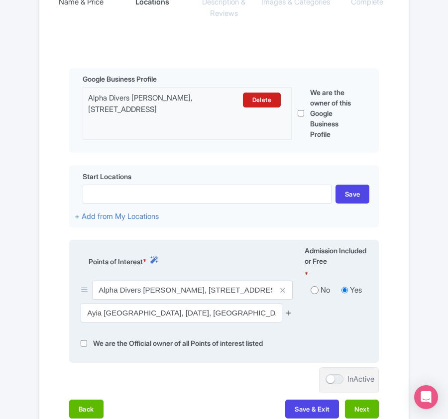
click at [289, 311] on icon at bounding box center [287, 312] width 7 height 7
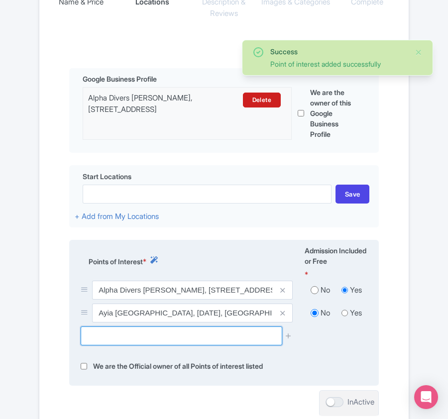
click at [140, 345] on input "text" at bounding box center [181, 335] width 201 height 19
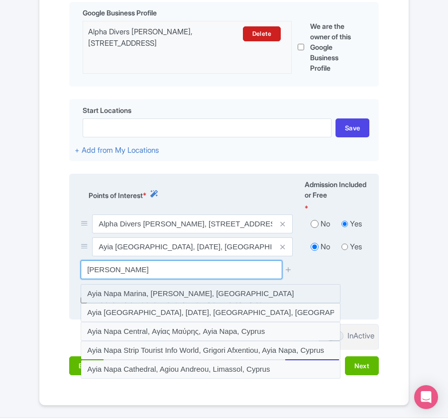
scroll to position [341, 0]
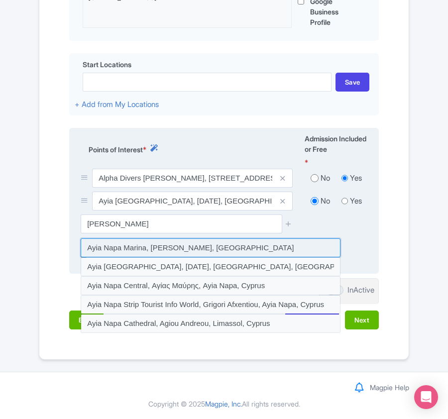
click at [164, 247] on input at bounding box center [211, 247] width 260 height 19
type input "Ayia Napa Marina, Ayia Napa, Cyprus"
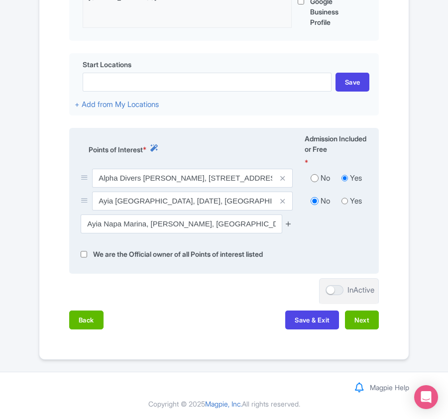
click at [287, 221] on icon at bounding box center [287, 223] width 7 height 7
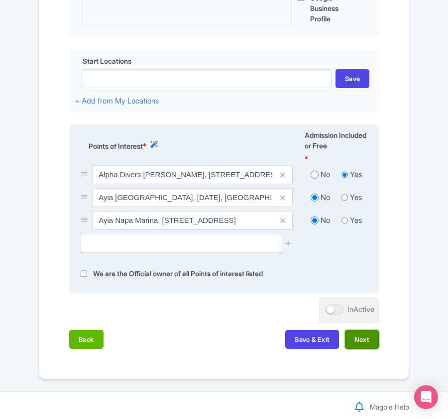
click at [366, 345] on button "Next" at bounding box center [362, 339] width 34 height 19
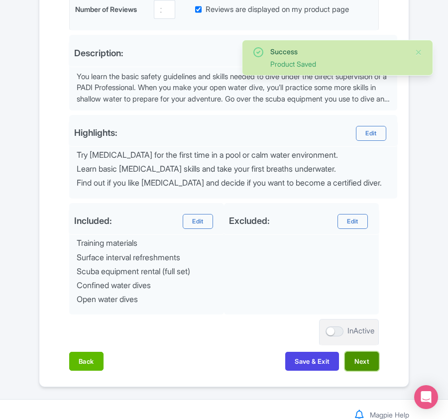
click at [357, 362] on button "Next" at bounding box center [362, 361] width 34 height 19
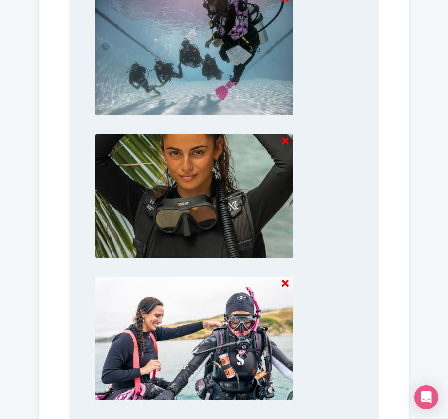
scroll to position [1049, 0]
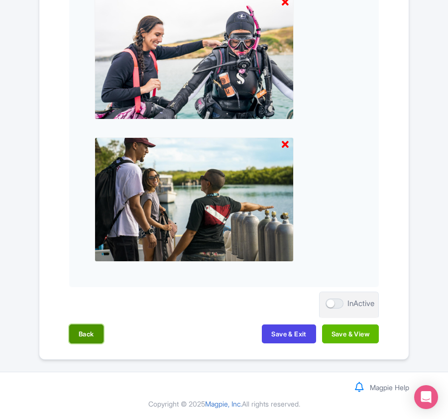
click at [101, 327] on button "Back" at bounding box center [86, 333] width 34 height 19
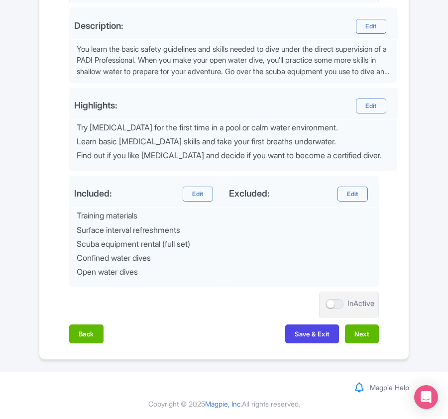
scroll to position [371, 0]
click at [88, 333] on button "Back" at bounding box center [86, 333] width 34 height 19
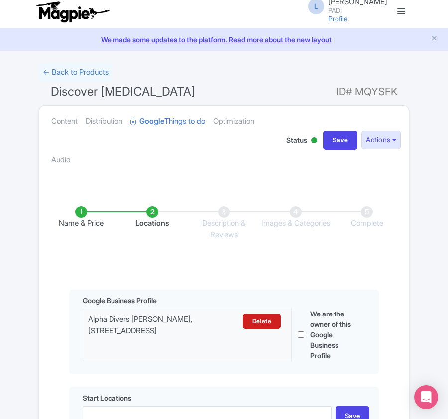
scroll to position [0, 0]
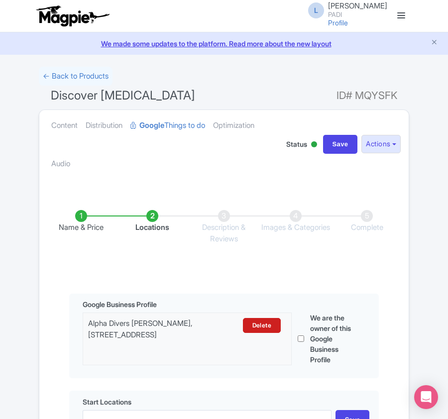
click at [162, 259] on ul "Name & Price Locations Description & Reviews Images & Categories Complete" at bounding box center [223, 227] width 357 height 74
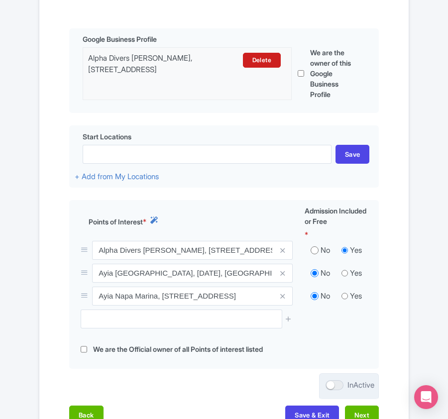
scroll to position [331, 0]
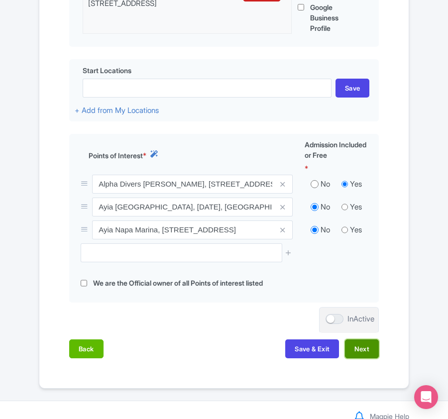
click at [366, 356] on button "Next" at bounding box center [362, 348] width 34 height 19
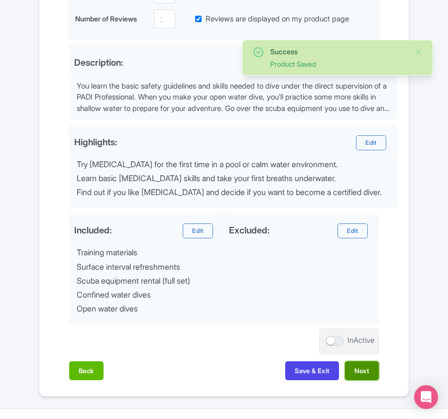
click at [361, 369] on button "Next" at bounding box center [362, 370] width 34 height 19
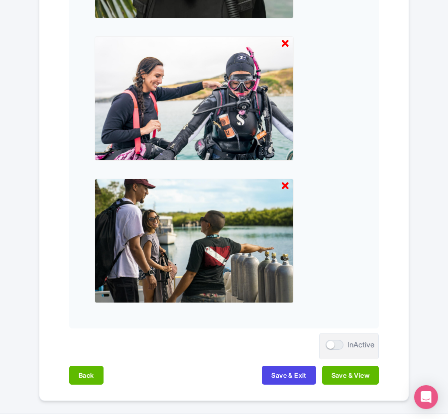
scroll to position [1049, 0]
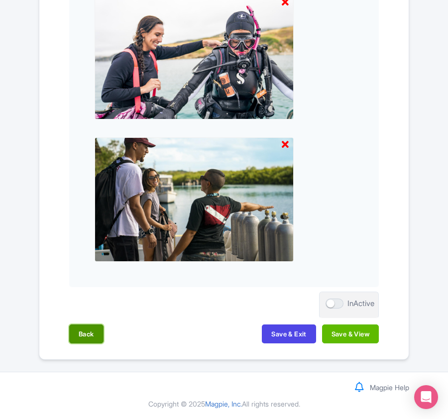
click at [75, 327] on button "Back" at bounding box center [86, 333] width 34 height 19
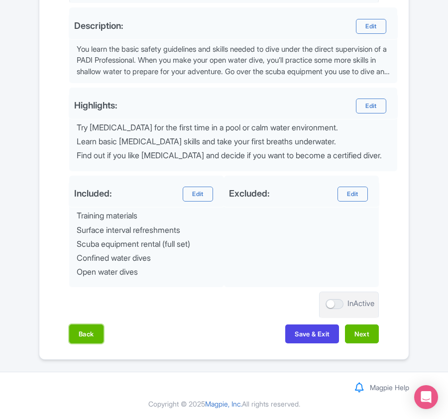
click at [76, 327] on button "Back" at bounding box center [86, 333] width 34 height 19
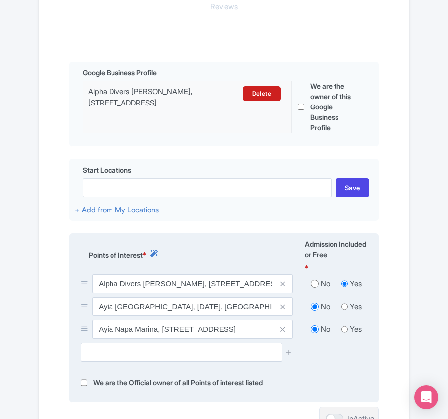
scroll to position [231, 0]
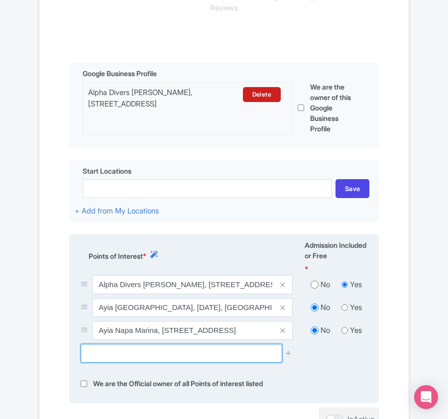
click at [141, 353] on input "text" at bounding box center [181, 353] width 201 height 19
paste input "MUSAN"
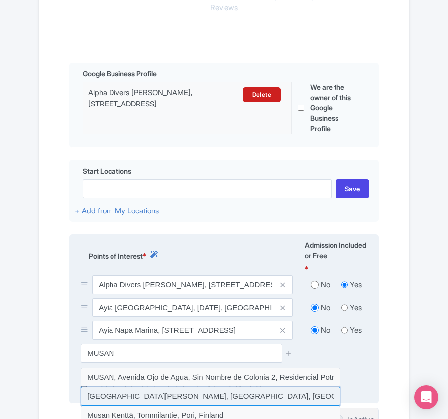
click at [126, 393] on input at bounding box center [211, 395] width 260 height 19
type input "MUSAN Museum of Underwater Sculpture Ayia Napa, Pernera beach, Ayia Napa, Cyprus"
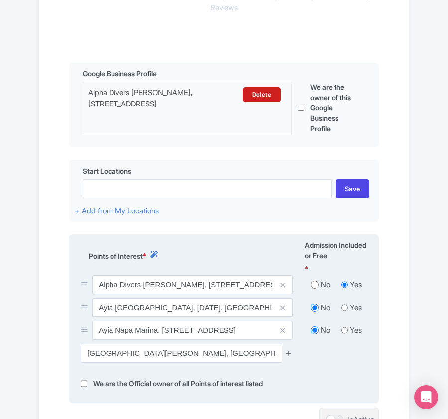
click at [288, 354] on icon at bounding box center [287, 352] width 7 height 7
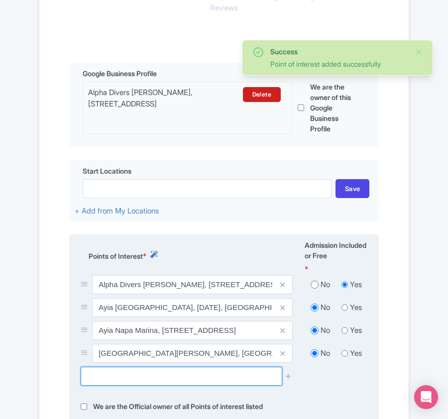
click at [140, 378] on input "text" at bounding box center [181, 375] width 201 height 19
paste input "Turtle bay"
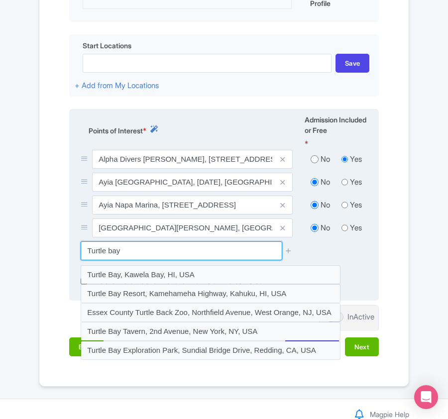
scroll to position [363, 0]
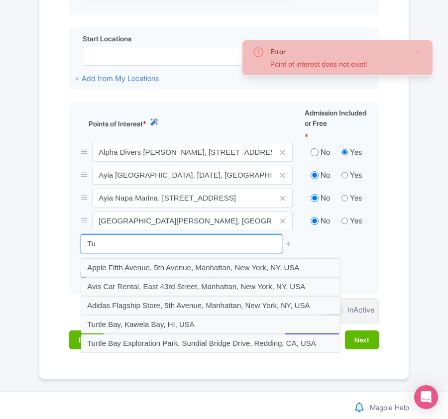
type input "T"
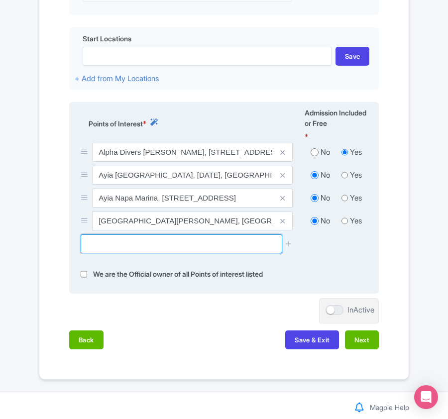
click at [152, 247] on input "text" at bounding box center [181, 243] width 201 height 19
paste input "Cape Greco"
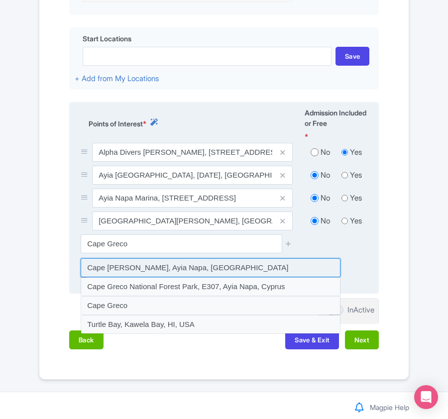
click at [147, 275] on input at bounding box center [211, 267] width 260 height 19
type input "Cape Greco, Ayia Napa, Cyprus"
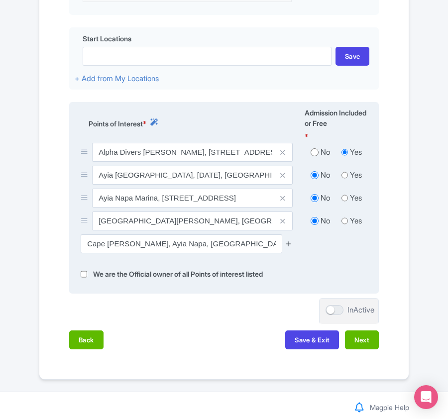
click at [287, 246] on icon at bounding box center [287, 243] width 7 height 7
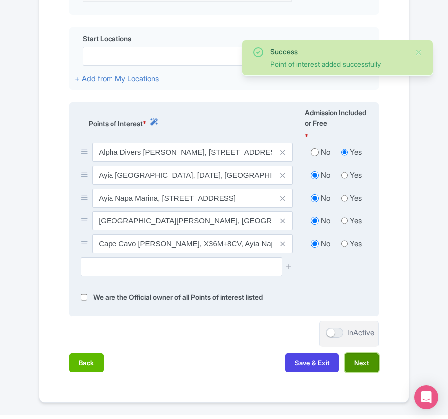
click at [361, 369] on button "Next" at bounding box center [362, 362] width 34 height 19
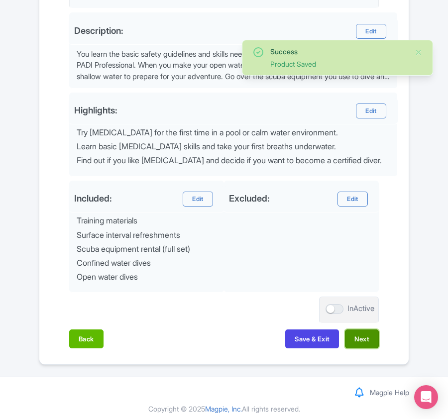
click at [366, 344] on button "Next" at bounding box center [362, 338] width 34 height 19
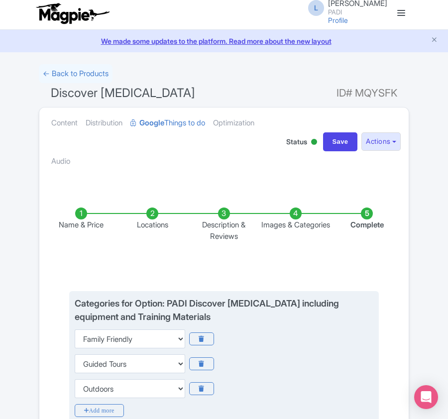
scroll to position [0, 0]
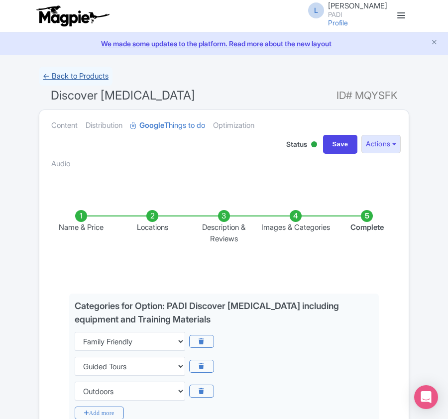
click at [75, 73] on link "← Back to Products" at bounding box center [76, 76] width 74 height 19
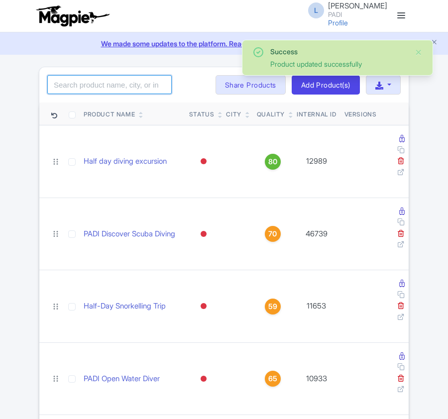
click at [100, 84] on input "search" at bounding box center [109, 84] width 124 height 19
paste input "91053"
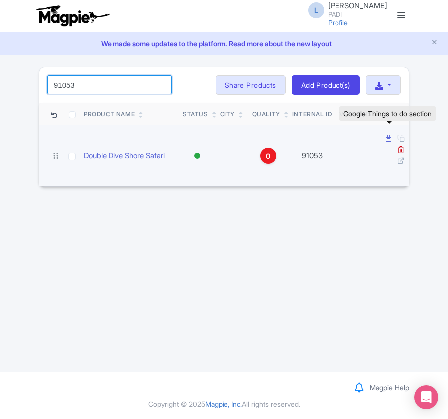
type input "91053"
click at [388, 141] on icon at bounding box center [387, 138] width 5 height 7
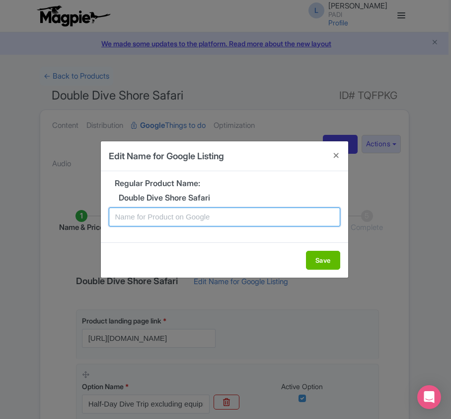
click at [142, 215] on input "text" at bounding box center [225, 216] width 232 height 19
paste input "Ayia Napa 2-Tank Shore Fun Dive – Explore [GEOGRAPHIC_DATA] Best Reefs"
type input "Ayia Napa 2-Tank Shore Fun Dive – Explore [GEOGRAPHIC_DATA] Best Reefs"
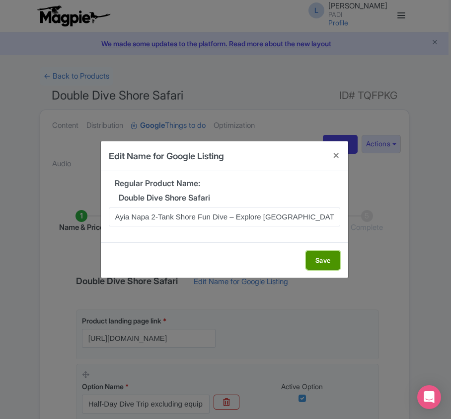
click at [319, 259] on button "Save" at bounding box center [323, 260] width 34 height 19
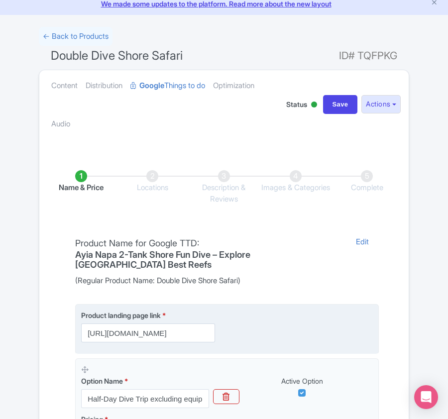
scroll to position [235, 0]
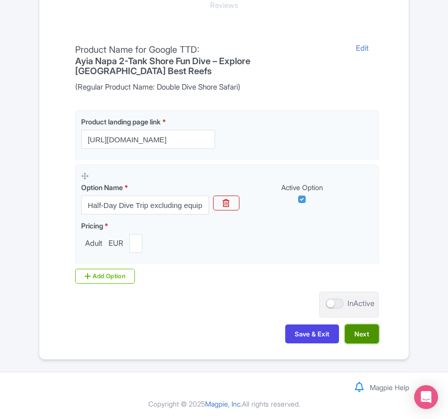
click at [370, 334] on button "Next" at bounding box center [362, 333] width 34 height 19
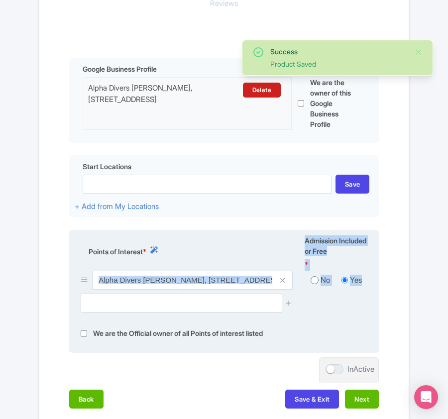
drag, startPoint x: 297, startPoint y: 259, endPoint x: 284, endPoint y: 254, distance: 13.6
click at [285, 255] on div "Points of Interest * Admission Included or Free * Alpha Divers Ayia Napa, [STRE…" at bounding box center [223, 291] width 309 height 123
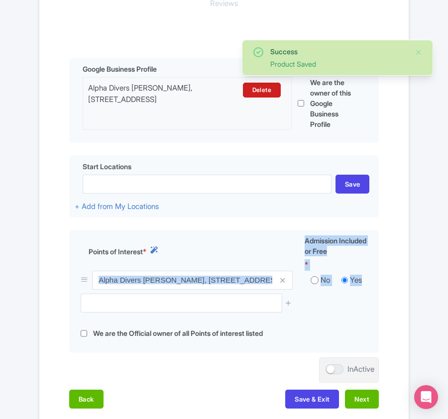
click at [266, 223] on div "Name & Price Locations Description & Reviews Images & Categories Complete Edit …" at bounding box center [223, 186] width 357 height 463
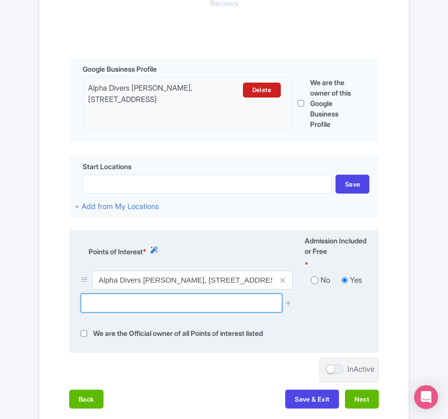
click at [125, 311] on input "text" at bounding box center [181, 302] width 201 height 19
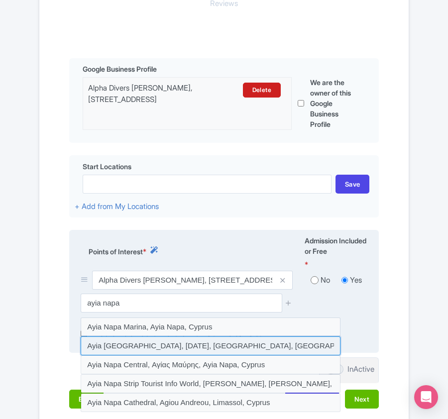
click at [122, 349] on input at bounding box center [211, 345] width 260 height 19
type input "Ayia [GEOGRAPHIC_DATA], [DATE], [GEOGRAPHIC_DATA], [GEOGRAPHIC_DATA]"
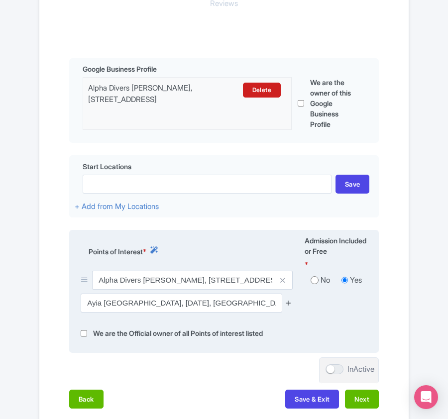
click at [289, 303] on icon at bounding box center [287, 302] width 7 height 7
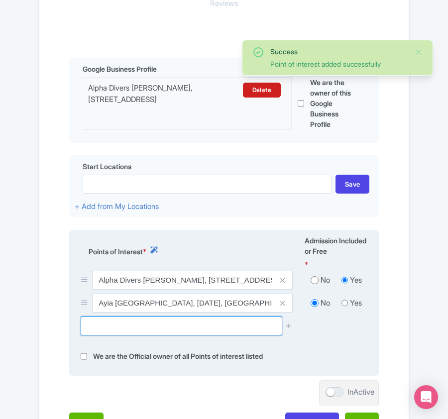
click at [126, 335] on input "text" at bounding box center [181, 325] width 201 height 19
paste input "Ayia Napa 2-Tank Shore Fun Dive – Explore [GEOGRAPHIC_DATA] Best Reefs"
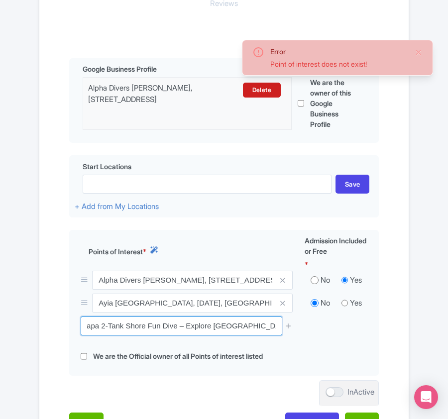
scroll to position [0, 0]
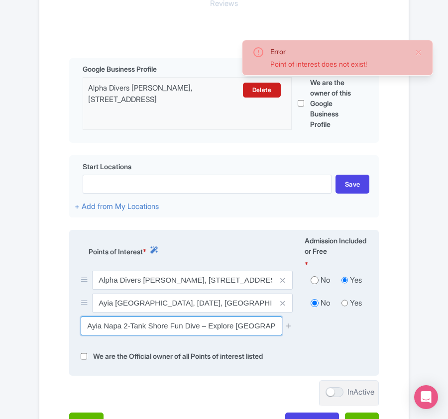
drag, startPoint x: 277, startPoint y: 327, endPoint x: 120, endPoint y: 333, distance: 157.2
click at [120, 333] on input "Ayia Napa 2-Tank Shore Fun Dive – Explore [GEOGRAPHIC_DATA] Best Reefs" at bounding box center [181, 325] width 201 height 19
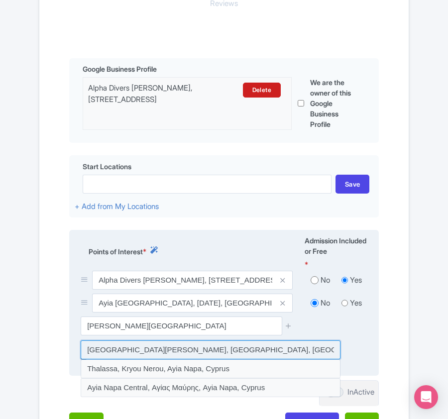
click at [138, 350] on input at bounding box center [211, 349] width 260 height 19
type input "[GEOGRAPHIC_DATA][PERSON_NAME], [GEOGRAPHIC_DATA], [GEOGRAPHIC_DATA], [GEOGRAPH…"
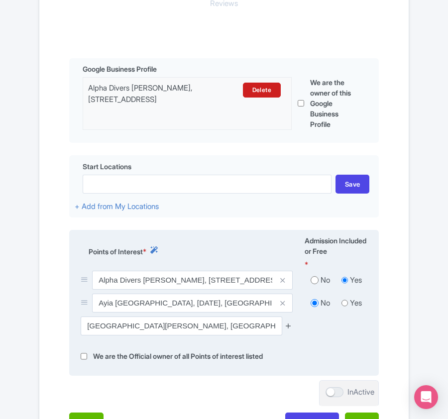
click at [287, 327] on icon at bounding box center [287, 325] width 7 height 7
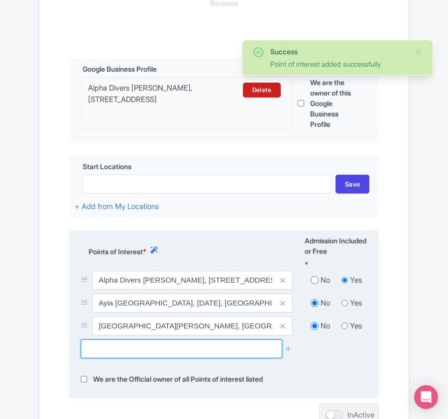
click at [107, 354] on input "text" at bounding box center [181, 348] width 201 height 19
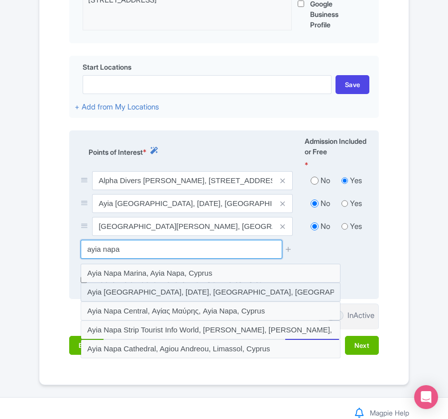
scroll to position [363, 0]
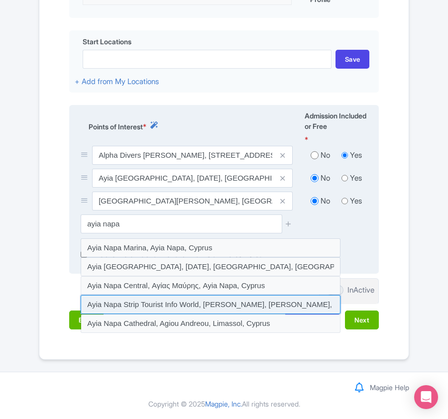
click at [194, 307] on input at bounding box center [211, 304] width 260 height 19
type input "Ayia Napa Strip Tourist Info World, [PERSON_NAME], [PERSON_NAME], [GEOGRAPHIC_D…"
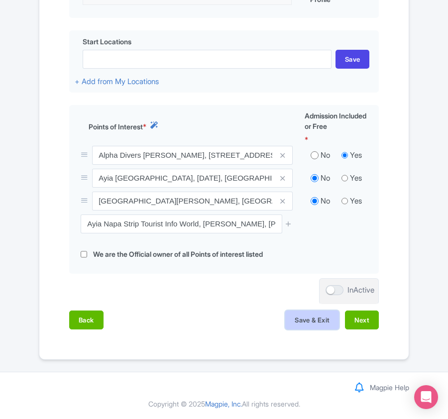
click at [317, 317] on button "Save & Exit" at bounding box center [312, 319] width 54 height 19
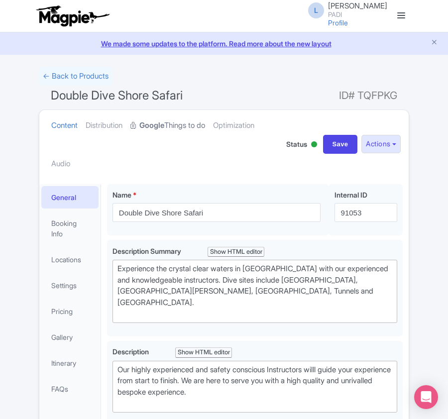
click at [164, 124] on strong "Google" at bounding box center [151, 125] width 25 height 11
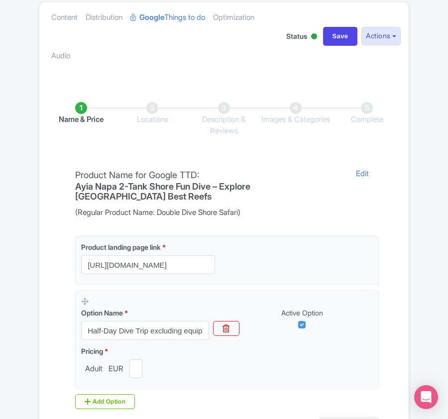
scroll to position [235, 0]
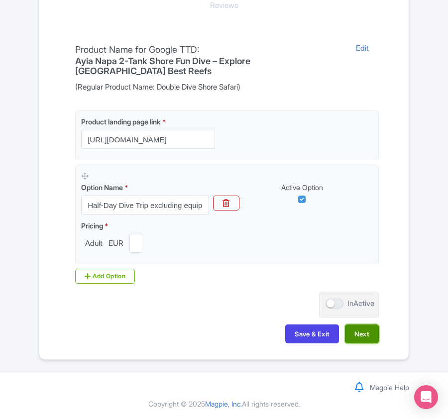
click at [359, 329] on button "Next" at bounding box center [362, 333] width 34 height 19
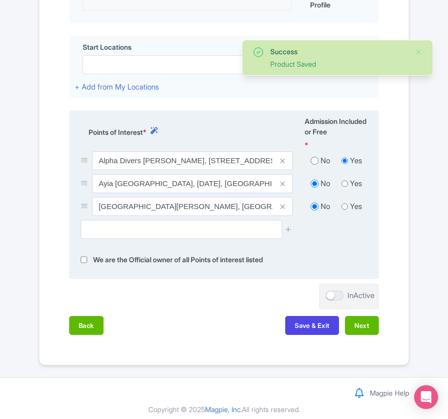
scroll to position [363, 0]
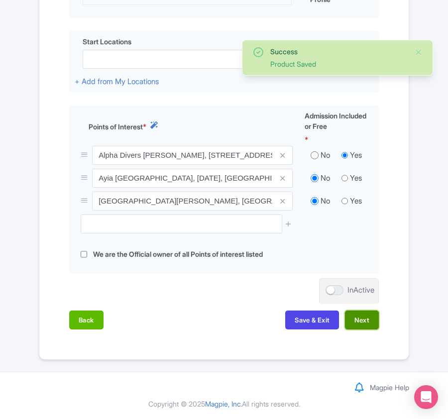
click at [361, 325] on button "Next" at bounding box center [362, 319] width 34 height 19
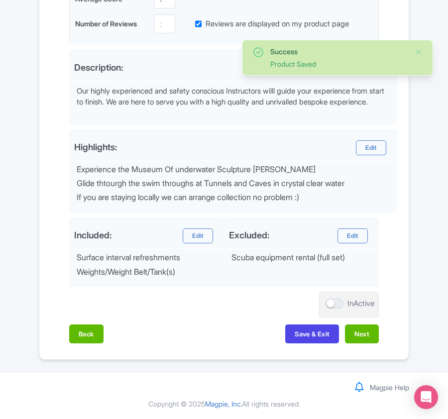
scroll to position [329, 0]
click at [357, 333] on button "Next" at bounding box center [362, 333] width 34 height 19
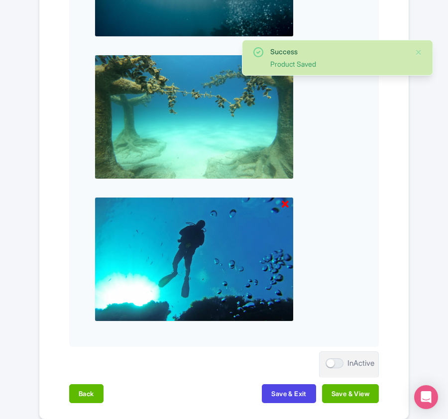
scroll to position [1036, 0]
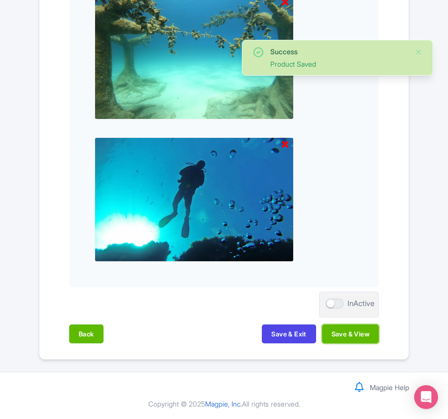
click at [357, 333] on button "Save & View" at bounding box center [350, 333] width 57 height 19
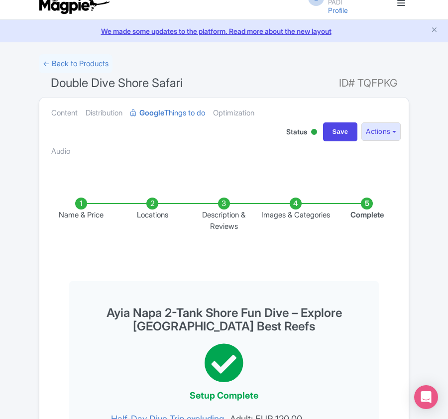
scroll to position [0, 0]
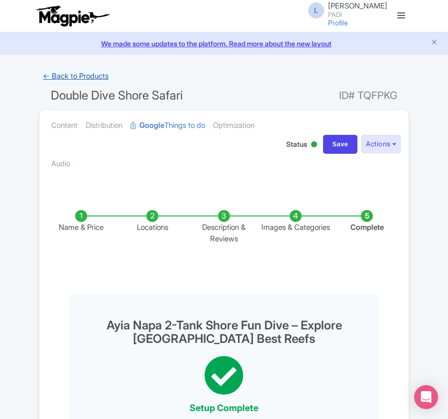
click at [60, 75] on link "← Back to Products" at bounding box center [76, 76] width 74 height 19
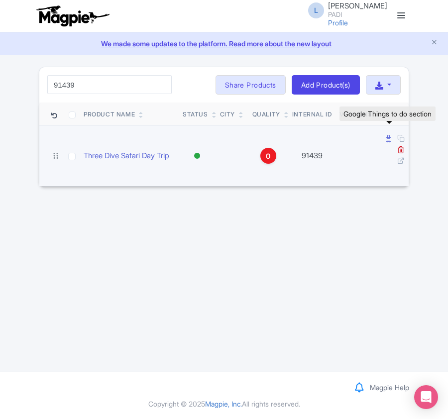
type input "91439"
click at [386, 138] on icon at bounding box center [387, 138] width 5 height 7
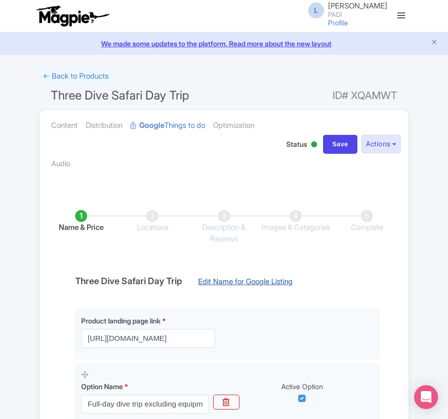
click at [223, 283] on link "Edit Name for Google Listing" at bounding box center [245, 284] width 114 height 16
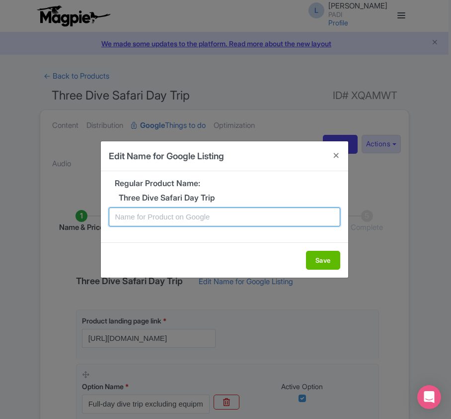
click at [208, 218] on input "text" at bounding box center [225, 216] width 232 height 19
paste input "Cyprys 3 Dives Day Trip to Ayia Napa – Fun Dive Tour for Certified Divers"
type input "Cyprys 3 Dives Day Trip to Ayia Napa – Fun Dive Tour for Certified Divers"
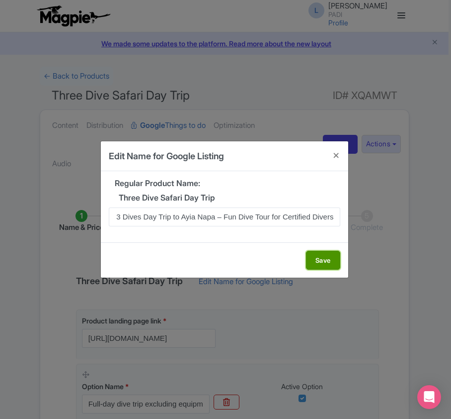
click at [312, 261] on button "Save" at bounding box center [323, 260] width 34 height 19
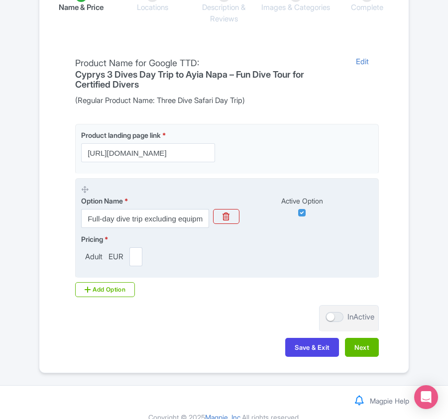
scroll to position [235, 0]
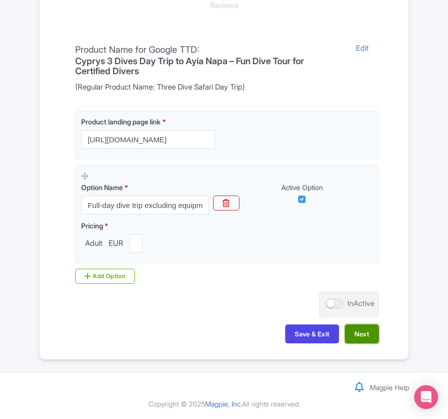
click at [352, 333] on button "Next" at bounding box center [362, 333] width 34 height 19
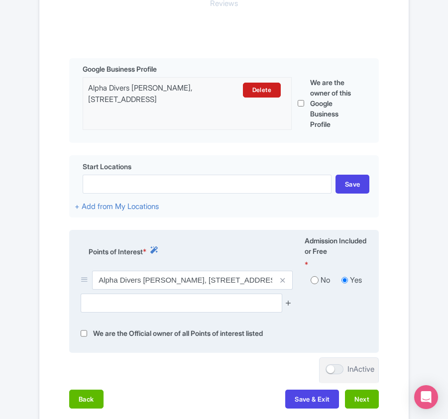
click at [290, 306] on icon at bounding box center [287, 302] width 7 height 7
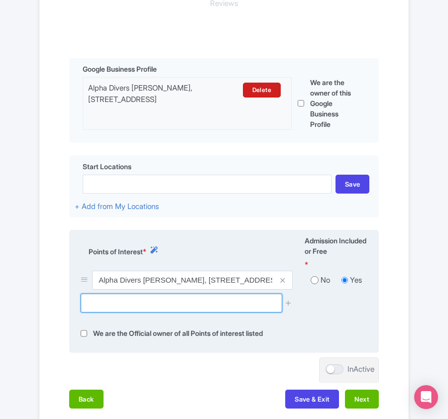
click at [178, 311] on input "text" at bounding box center [181, 302] width 201 height 19
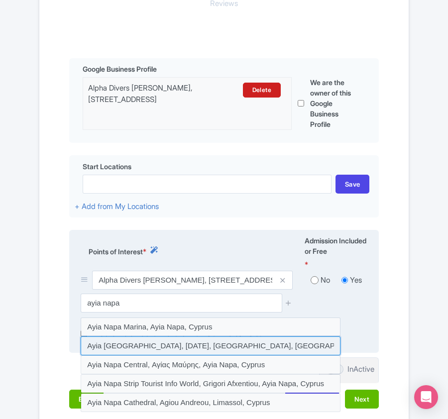
click at [166, 345] on input at bounding box center [211, 345] width 260 height 19
type input "Ayia [GEOGRAPHIC_DATA], [DATE], [GEOGRAPHIC_DATA], [GEOGRAPHIC_DATA]"
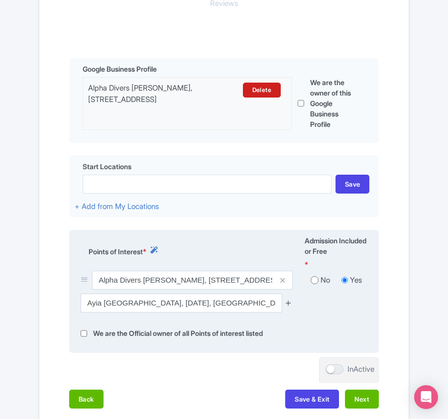
click at [287, 302] on icon at bounding box center [287, 302] width 7 height 7
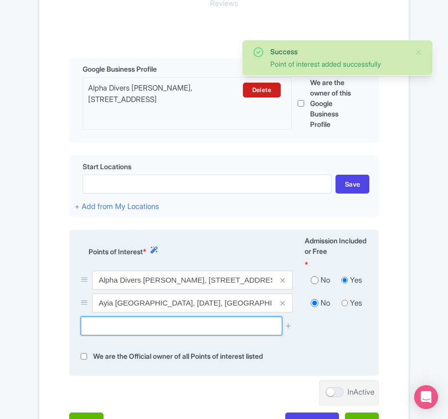
click at [176, 329] on input "text" at bounding box center [181, 325] width 201 height 19
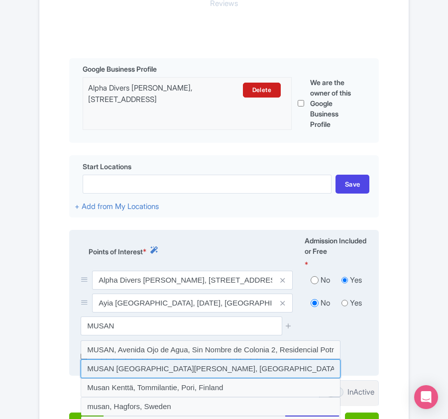
click at [129, 372] on input at bounding box center [211, 368] width 260 height 19
type input "MUSAN Museum of Underwater Sculpture Ayia Napa, Pernera beach, Ayia Napa, Cyprus"
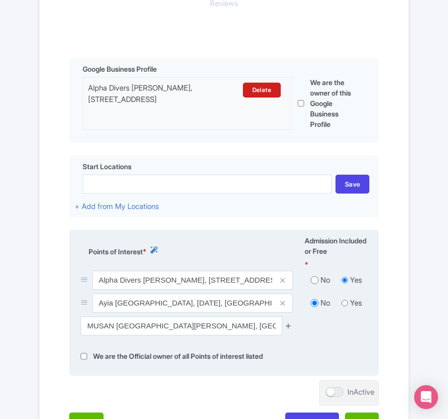
click at [290, 328] on icon at bounding box center [287, 325] width 7 height 7
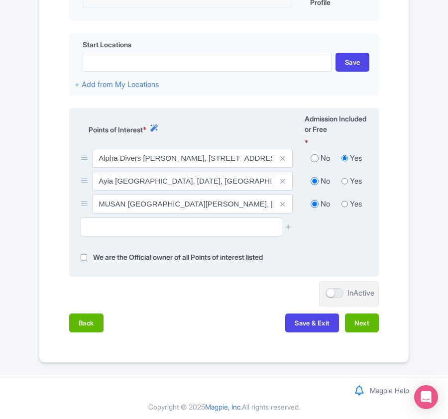
scroll to position [363, 0]
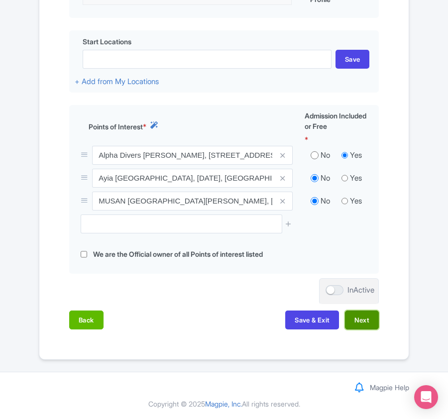
click at [373, 315] on button "Next" at bounding box center [362, 319] width 34 height 19
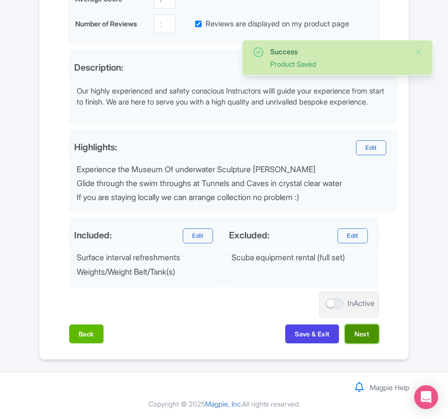
click at [366, 331] on button "Next" at bounding box center [362, 333] width 34 height 19
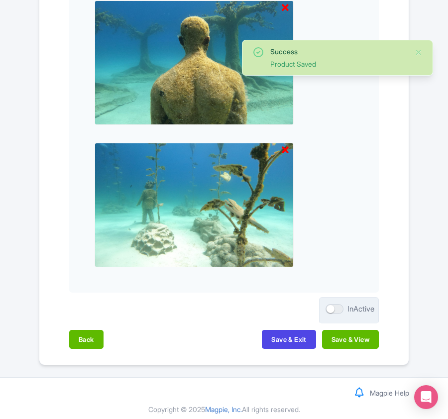
scroll to position [1036, 0]
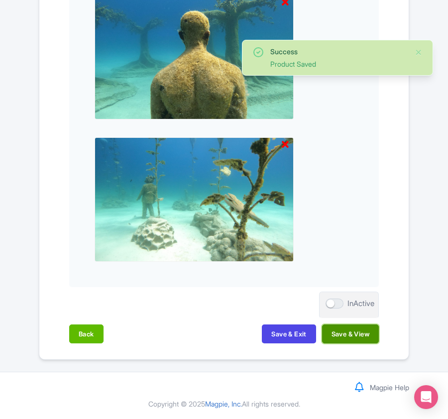
click at [356, 334] on button "Save & View" at bounding box center [350, 333] width 57 height 19
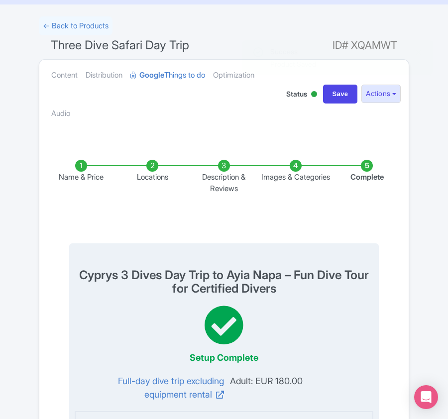
scroll to position [0, 0]
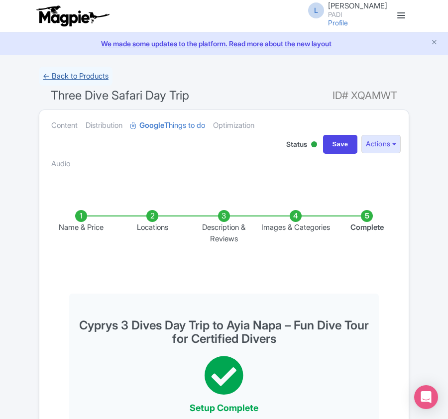
click at [84, 78] on link "← Back to Products" at bounding box center [76, 76] width 74 height 19
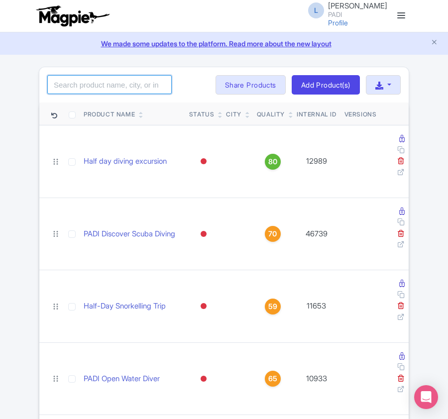
click at [116, 82] on input "search" at bounding box center [109, 84] width 124 height 19
paste input "93404"
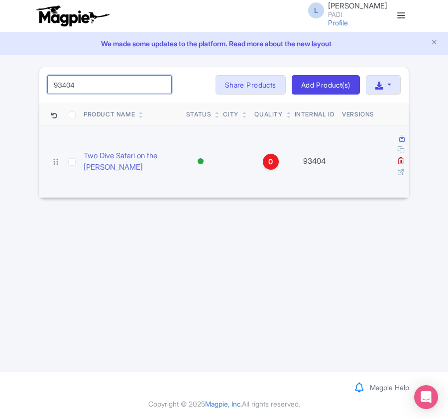
type input "93404"
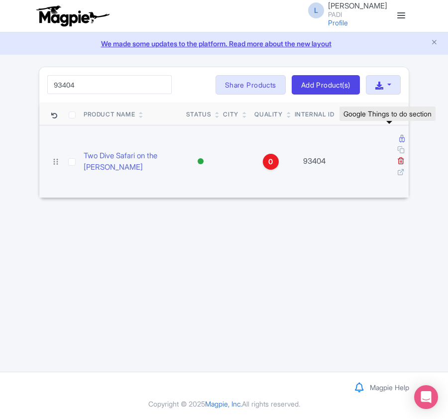
click at [399, 138] on icon at bounding box center [401, 138] width 5 height 7
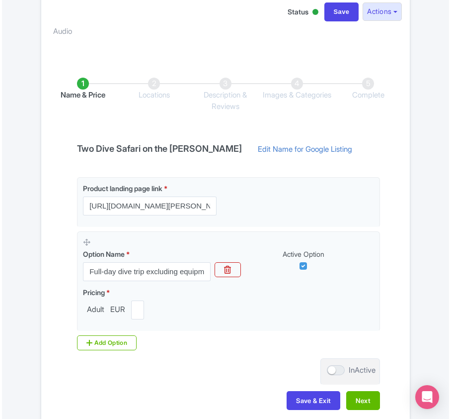
scroll to position [132, 0]
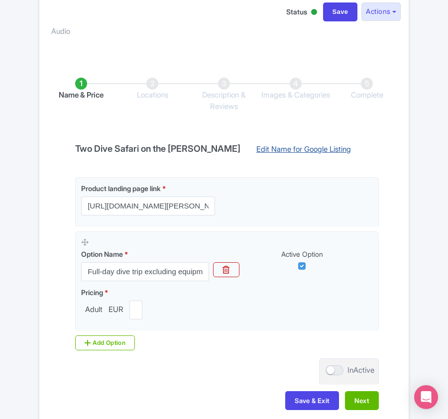
click at [293, 146] on link "Edit Name for Google Listing" at bounding box center [303, 152] width 114 height 16
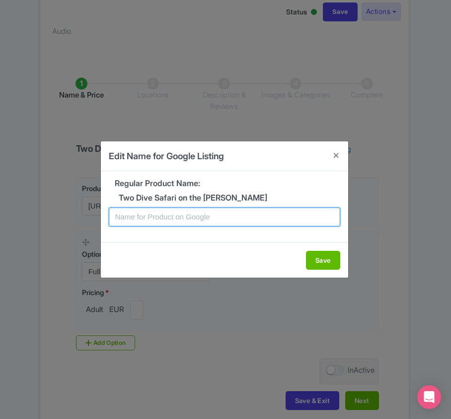
click at [138, 212] on input "text" at bounding box center [225, 216] width 232 height 19
paste input "[PERSON_NAME] Shipwreck Adventure – 2 Guided Dives for Certified Divers"
type input "[PERSON_NAME] Shipwreck Adventure – 2 Guided Dives for Certified Divers"
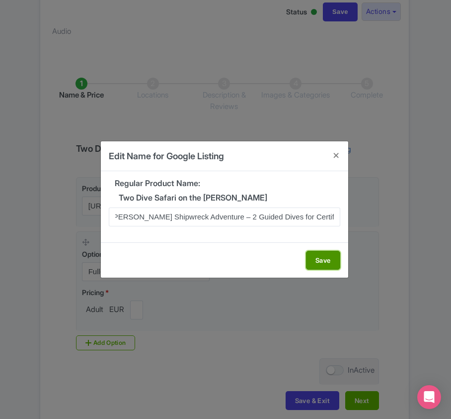
click at [327, 261] on button "Save" at bounding box center [323, 260] width 34 height 19
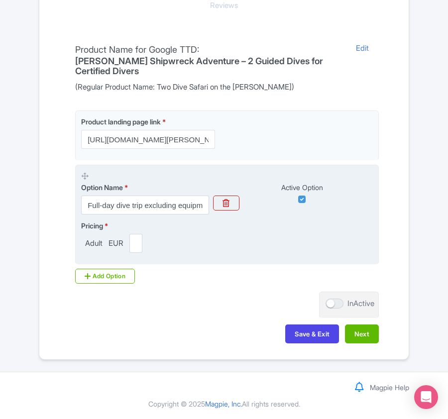
scroll to position [235, 0]
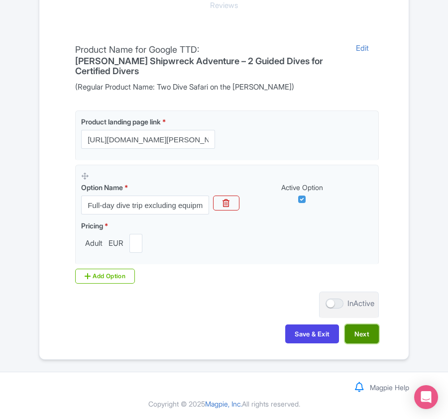
click at [363, 332] on button "Next" at bounding box center [362, 333] width 34 height 19
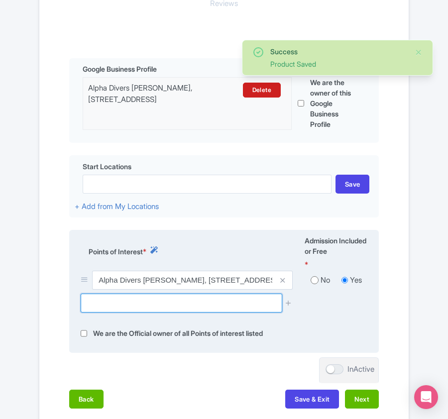
click at [101, 307] on input "text" at bounding box center [181, 302] width 201 height 19
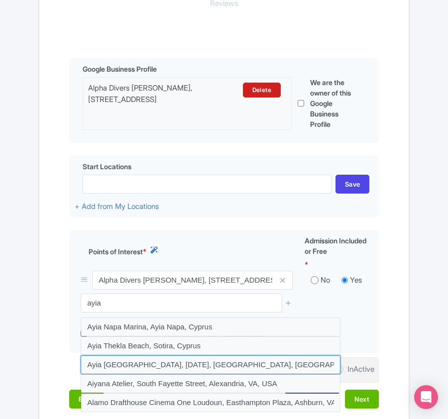
click at [115, 374] on input at bounding box center [211, 364] width 260 height 19
type input "Ayia [GEOGRAPHIC_DATA], [DATE], [GEOGRAPHIC_DATA], [GEOGRAPHIC_DATA]"
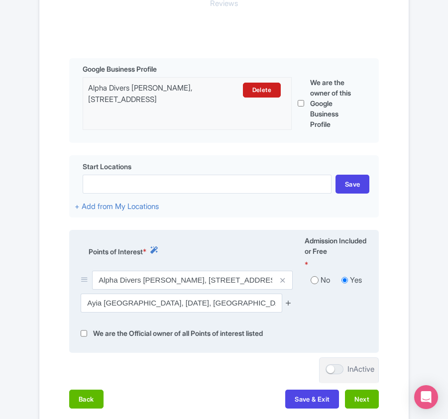
click at [285, 302] on icon at bounding box center [287, 302] width 7 height 7
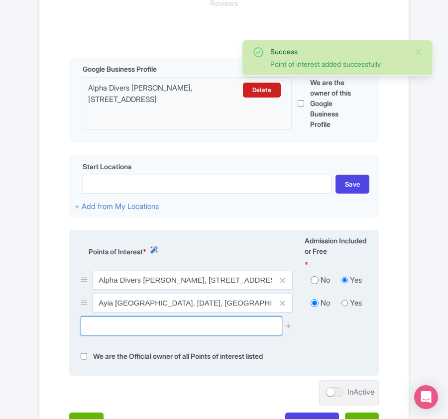
click at [114, 329] on input "text" at bounding box center [181, 325] width 201 height 19
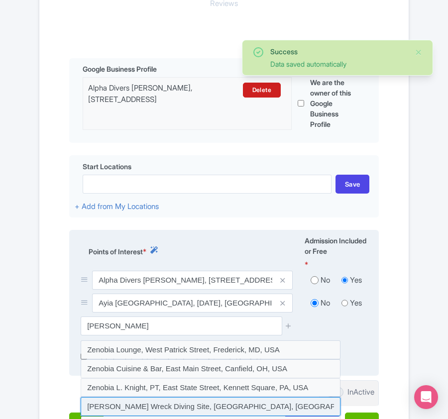
click at [158, 405] on input at bounding box center [211, 406] width 260 height 19
type input "[PERSON_NAME] Wreck Diving Site, [GEOGRAPHIC_DATA], [GEOGRAPHIC_DATA]"
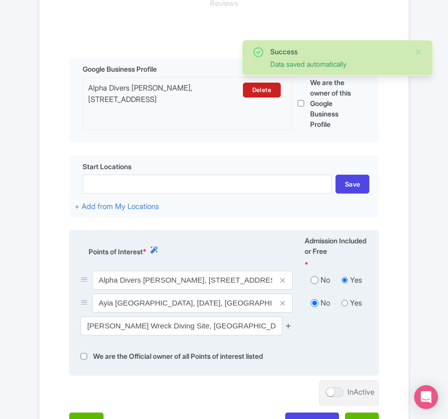
click at [289, 329] on icon at bounding box center [287, 325] width 7 height 7
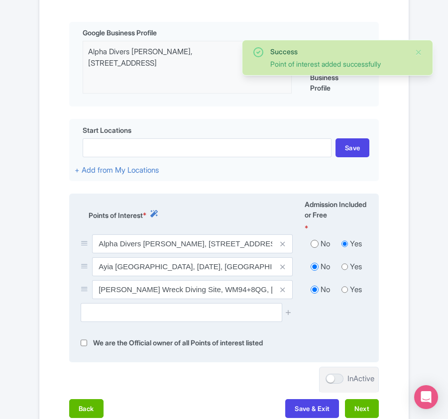
scroll to position [363, 0]
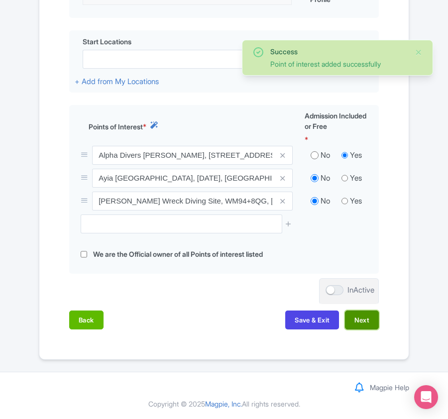
click at [356, 328] on button "Next" at bounding box center [362, 319] width 34 height 19
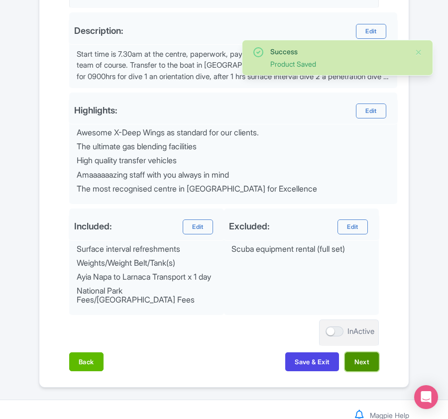
click at [360, 369] on button "Next" at bounding box center [362, 361] width 34 height 19
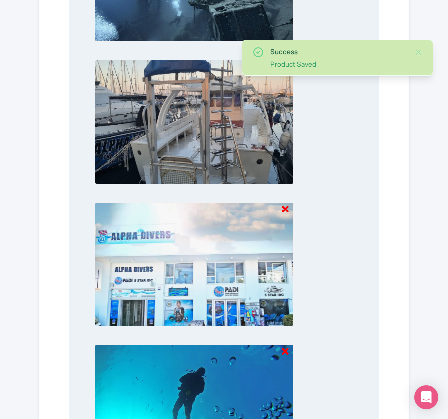
scroll to position [1036, 0]
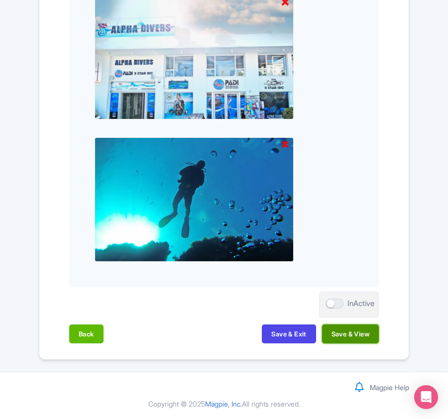
click at [364, 337] on button "Save & View" at bounding box center [350, 333] width 57 height 19
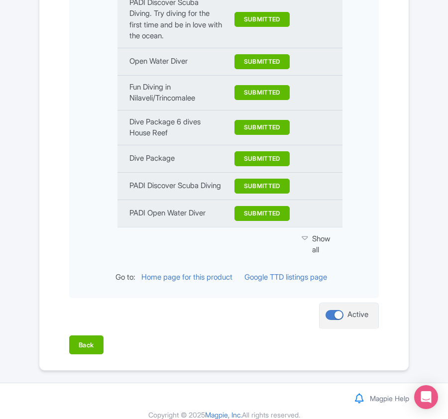
scroll to position [1248, 0]
